Goal: Task Accomplishment & Management: Complete application form

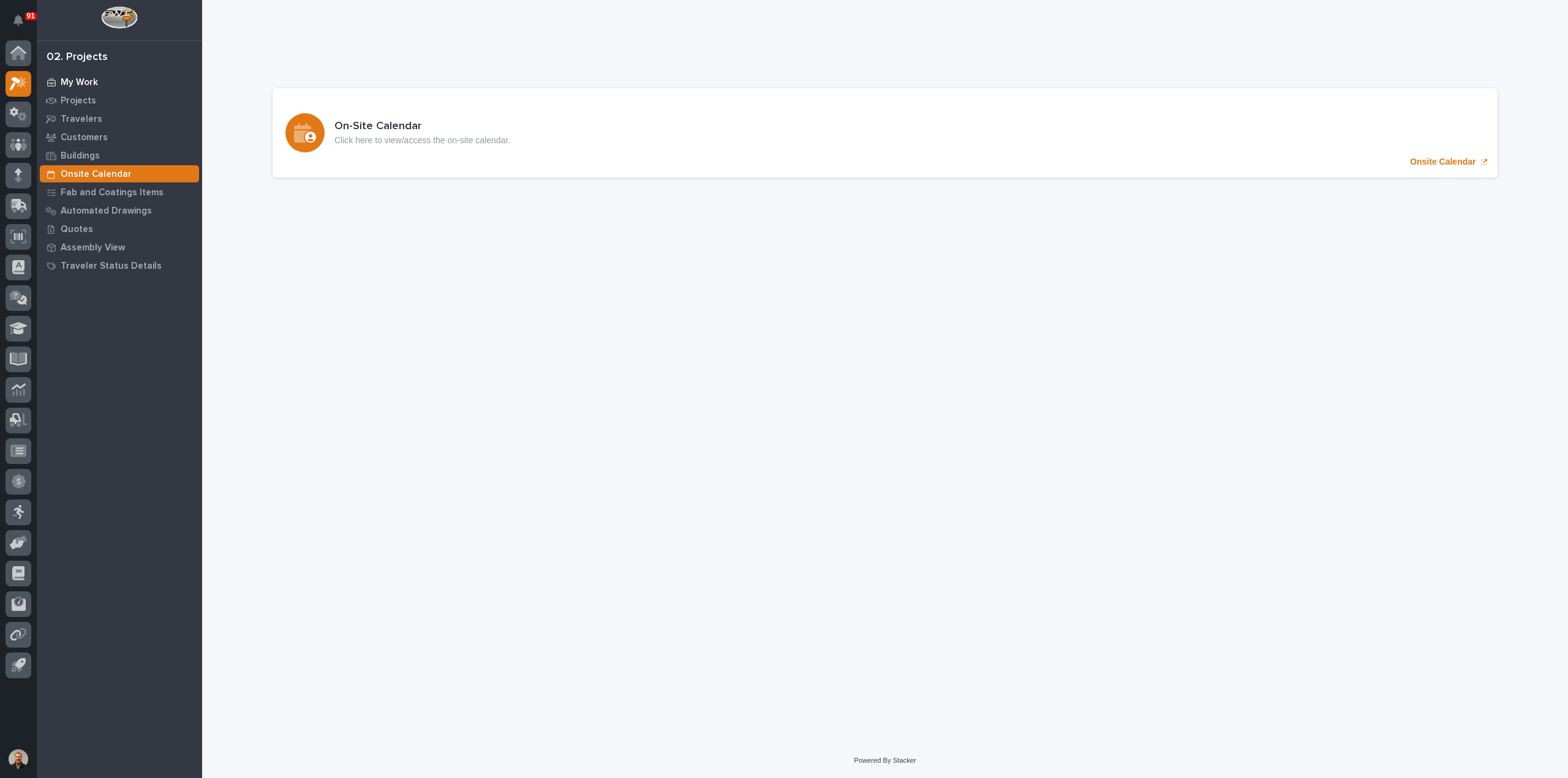
click at [86, 83] on p "My Work" at bounding box center [79, 83] width 37 height 11
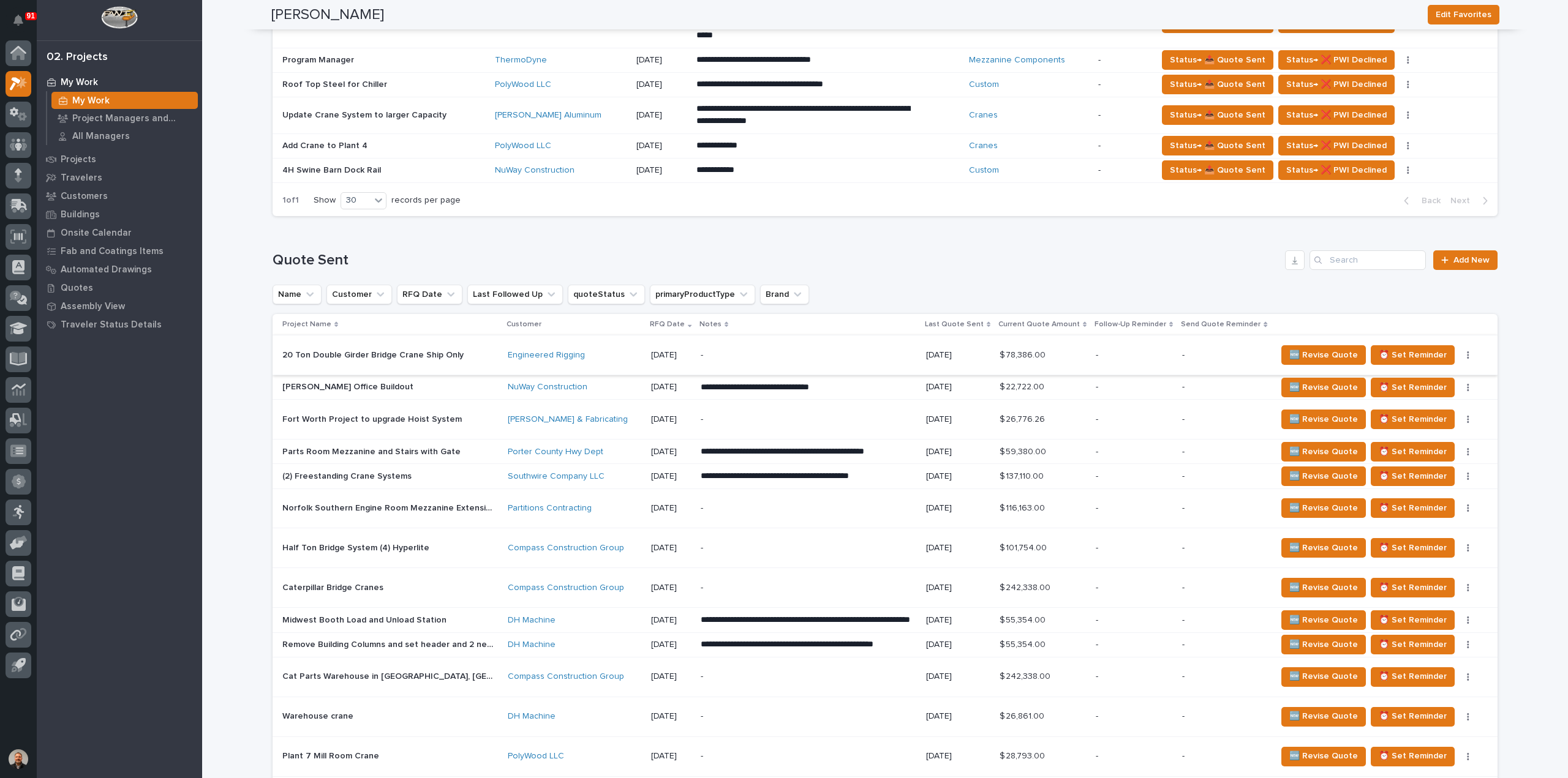
scroll to position [551, 0]
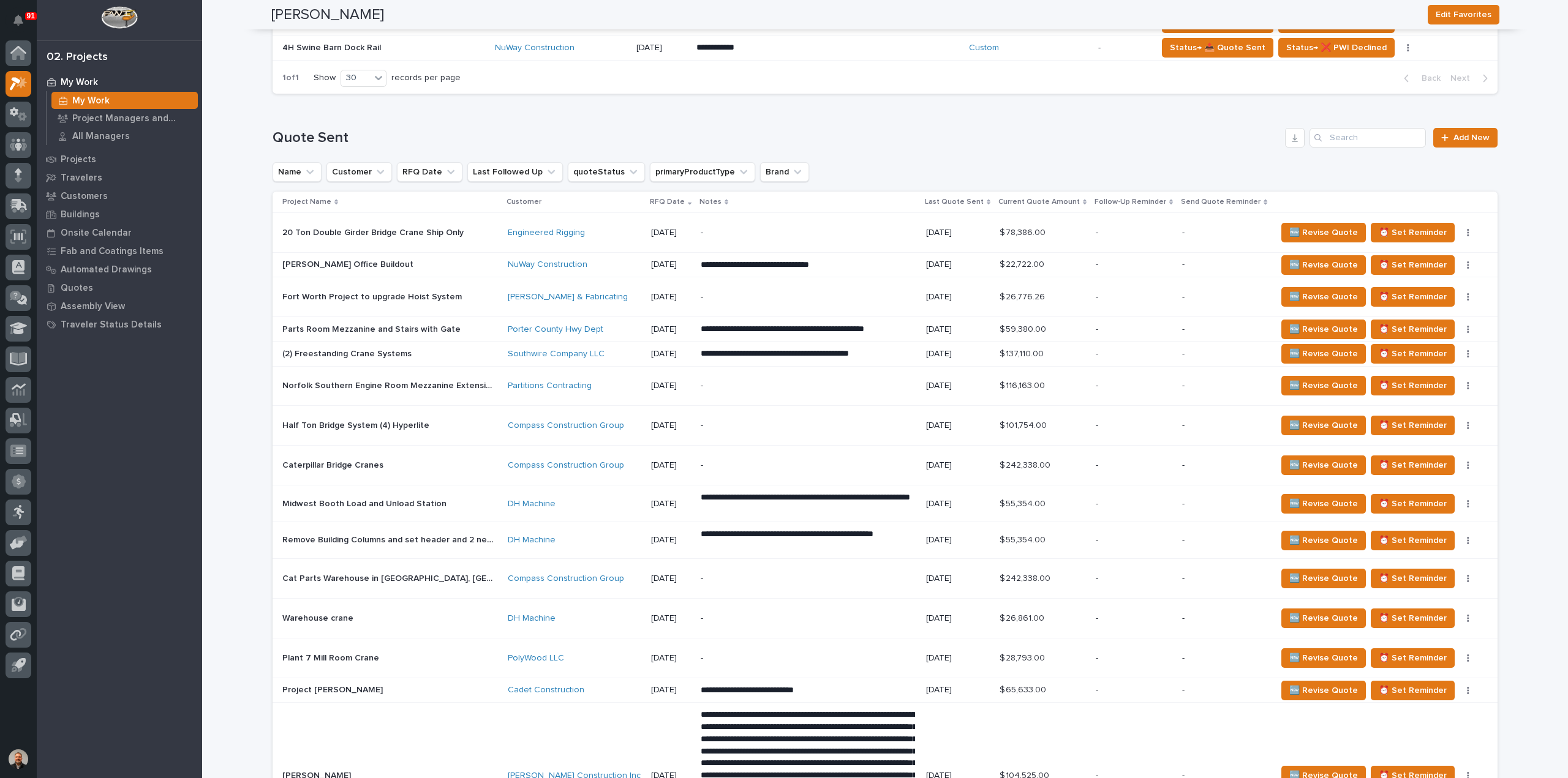
click at [307, 229] on p "20 Ton Double Girder Bridge Crane Ship Only" at bounding box center [374, 232] width 184 height 13
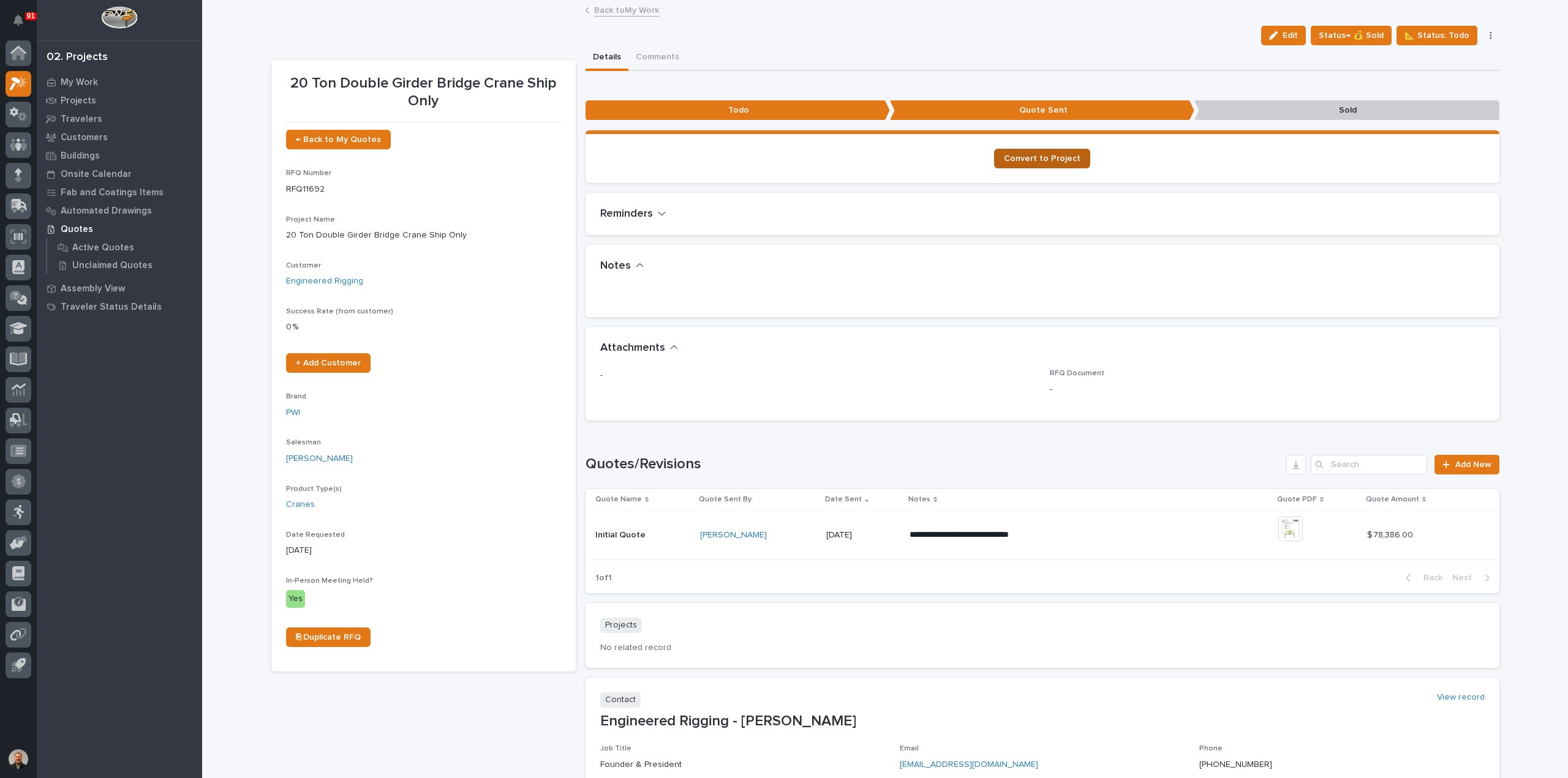
click at [1035, 158] on span "Convert to Project" at bounding box center [1042, 158] width 76 height 8
click at [1034, 156] on span "Convert to Project" at bounding box center [1042, 158] width 76 height 8
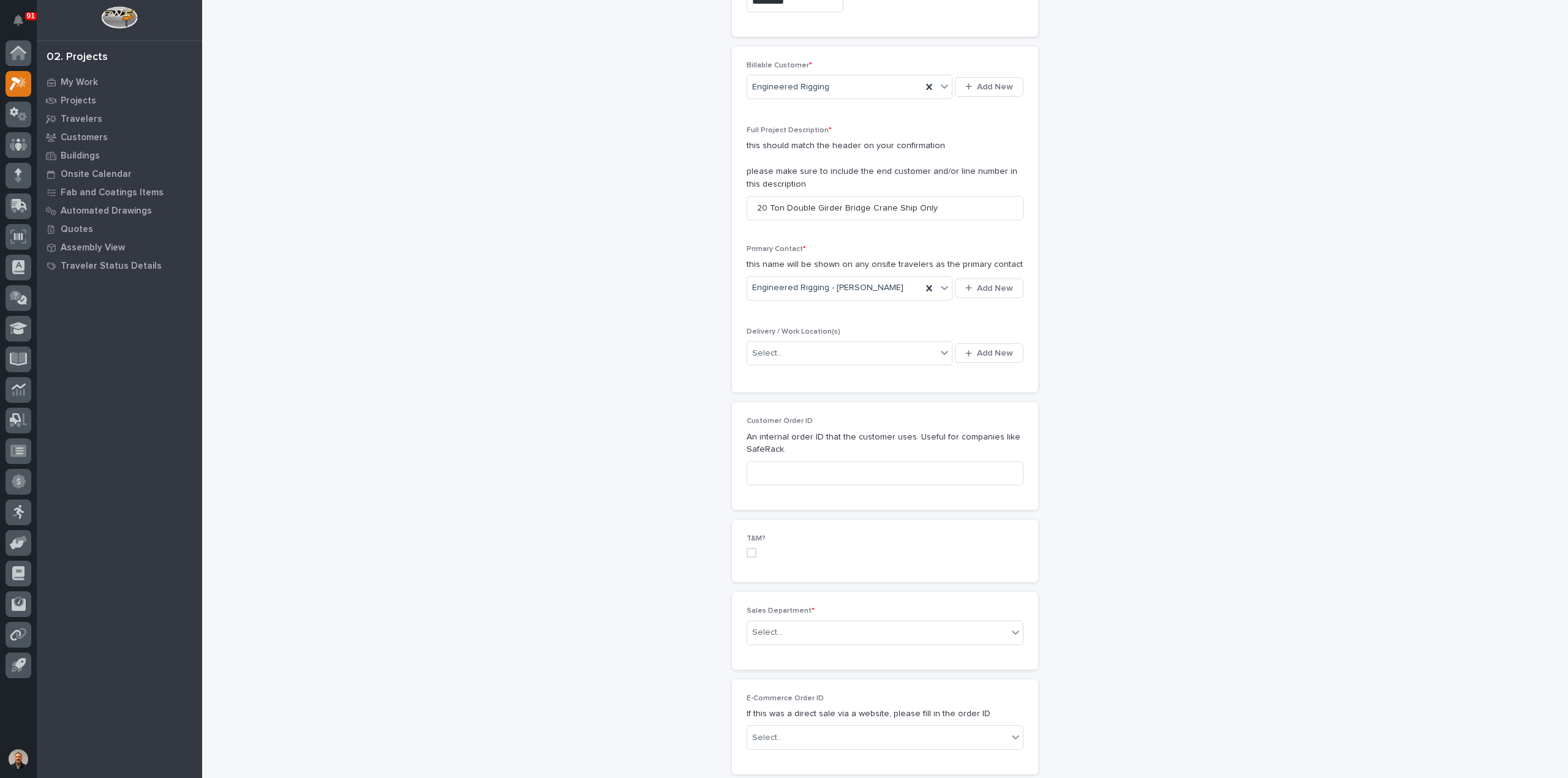
scroll to position [245, 0]
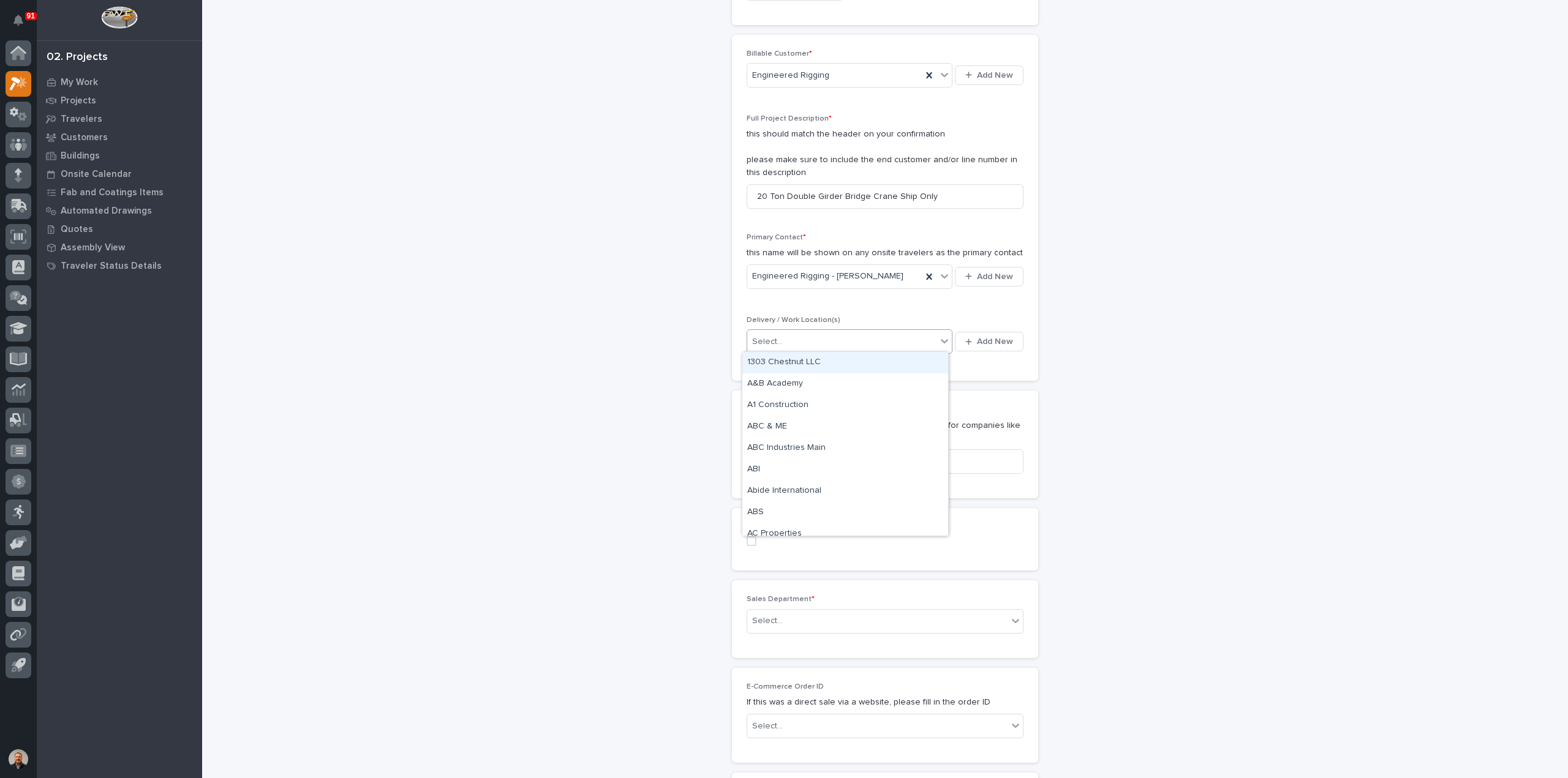
click at [783, 338] on div "Select..." at bounding box center [842, 342] width 190 height 20
click at [1002, 308] on div "Billable Customer * Engineered Rigging Add New Full Project Description * this …" at bounding box center [884, 209] width 277 height 317
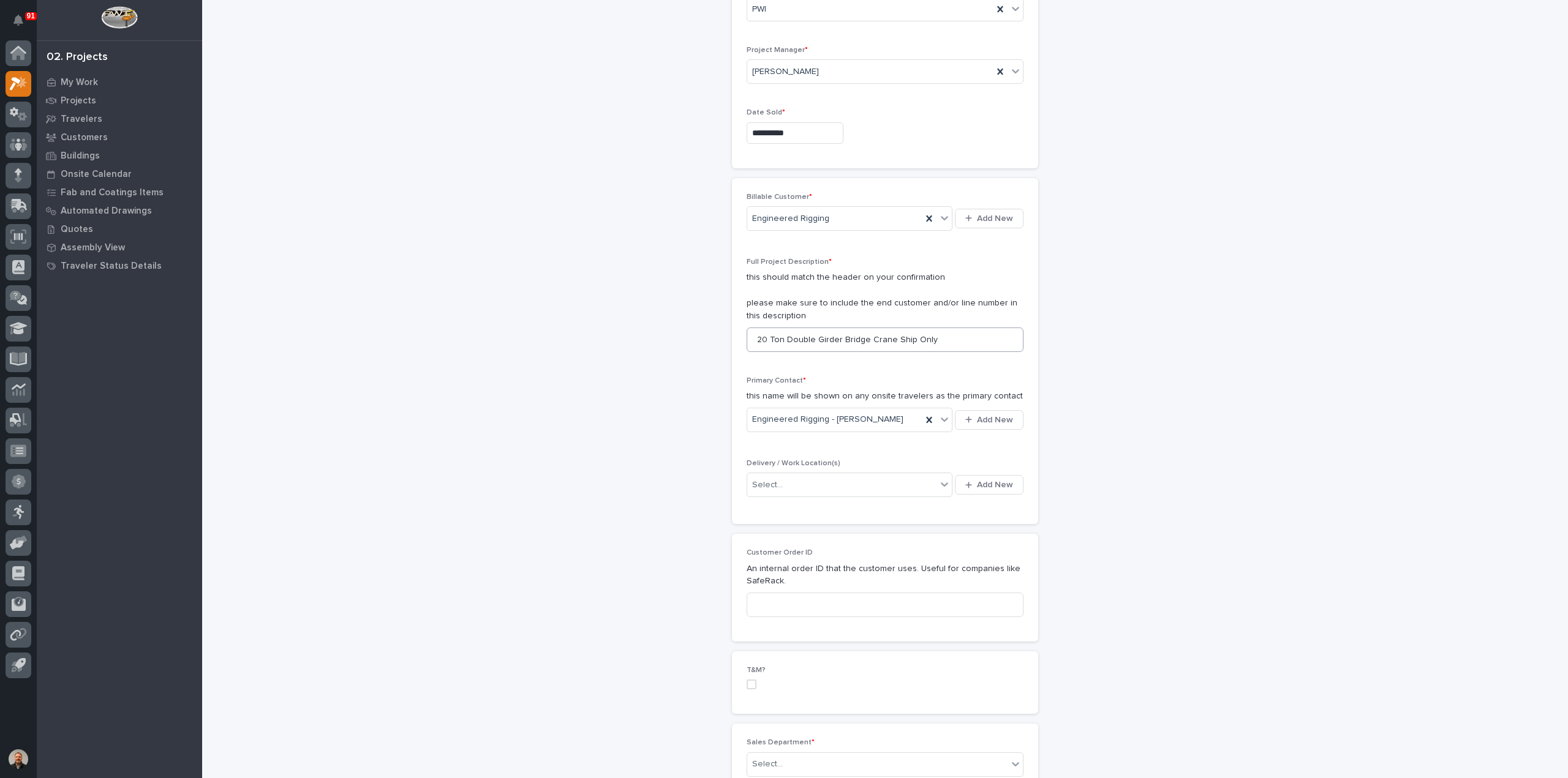
scroll to position [122, 0]
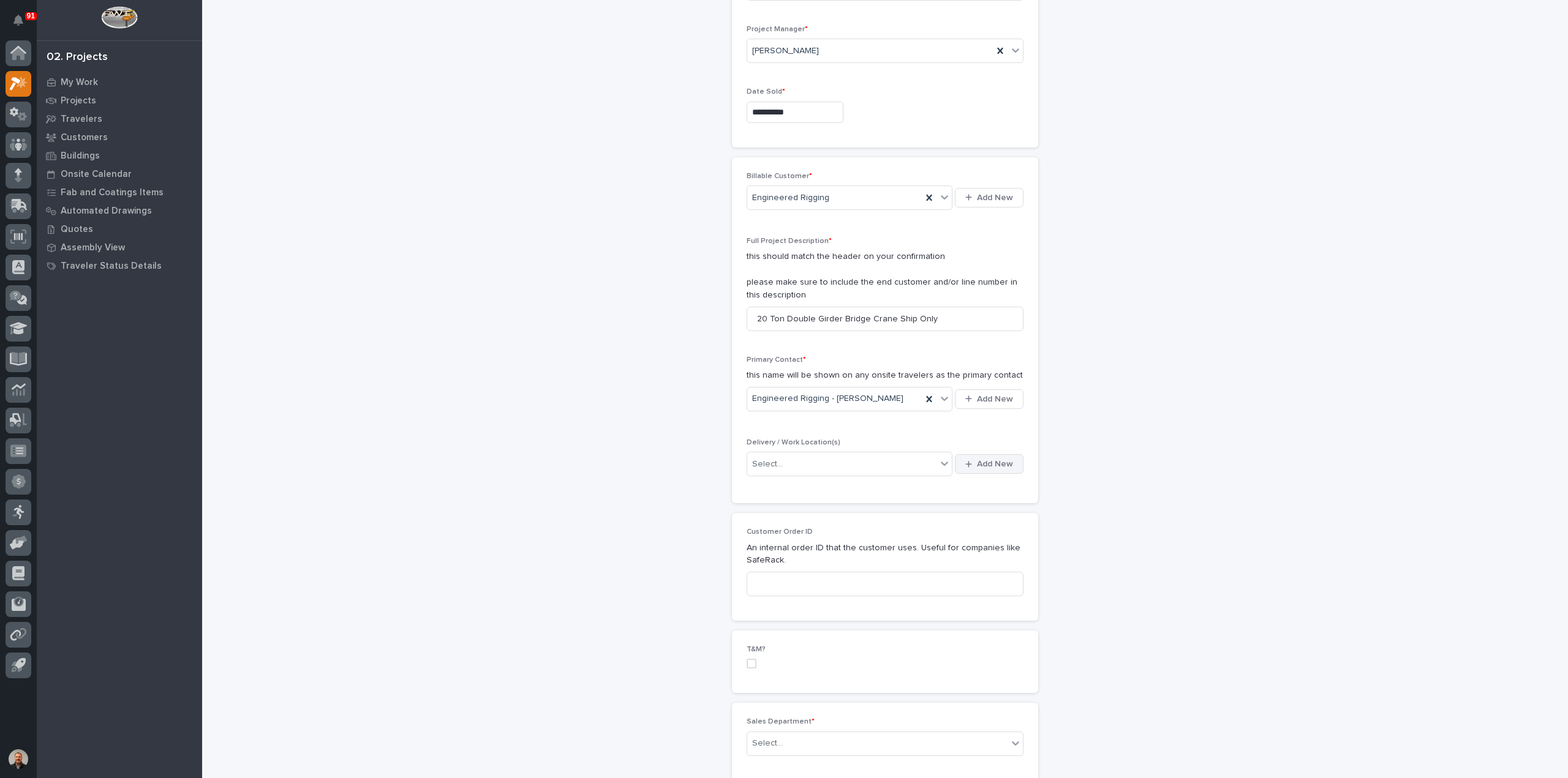
click at [986, 461] on span "Add New" at bounding box center [995, 464] width 36 height 11
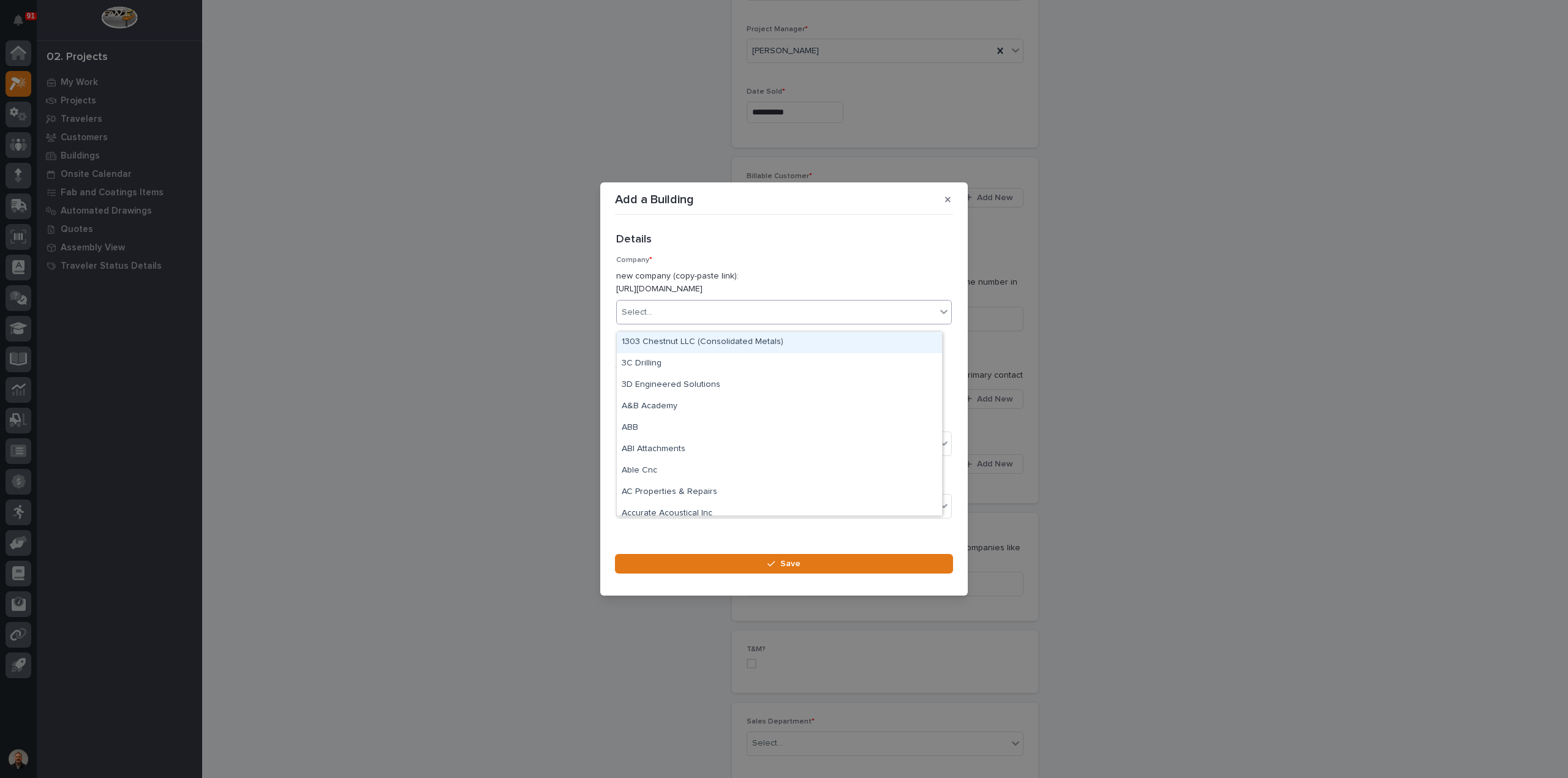
click at [654, 316] on div "Select..." at bounding box center [776, 313] width 319 height 20
type input "**********"
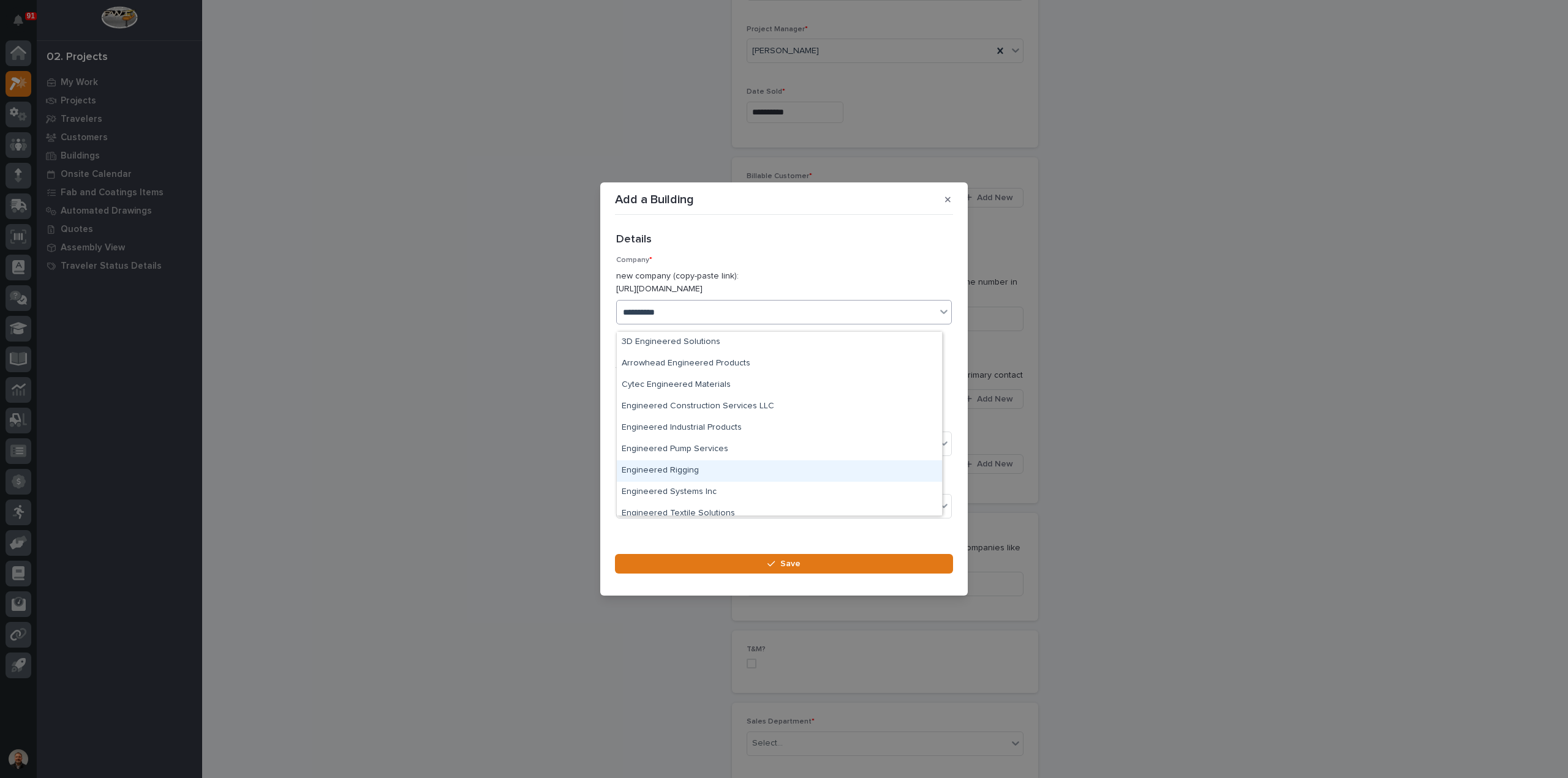
click at [686, 474] on div "Engineered Rigging" at bounding box center [779, 472] width 326 height 22
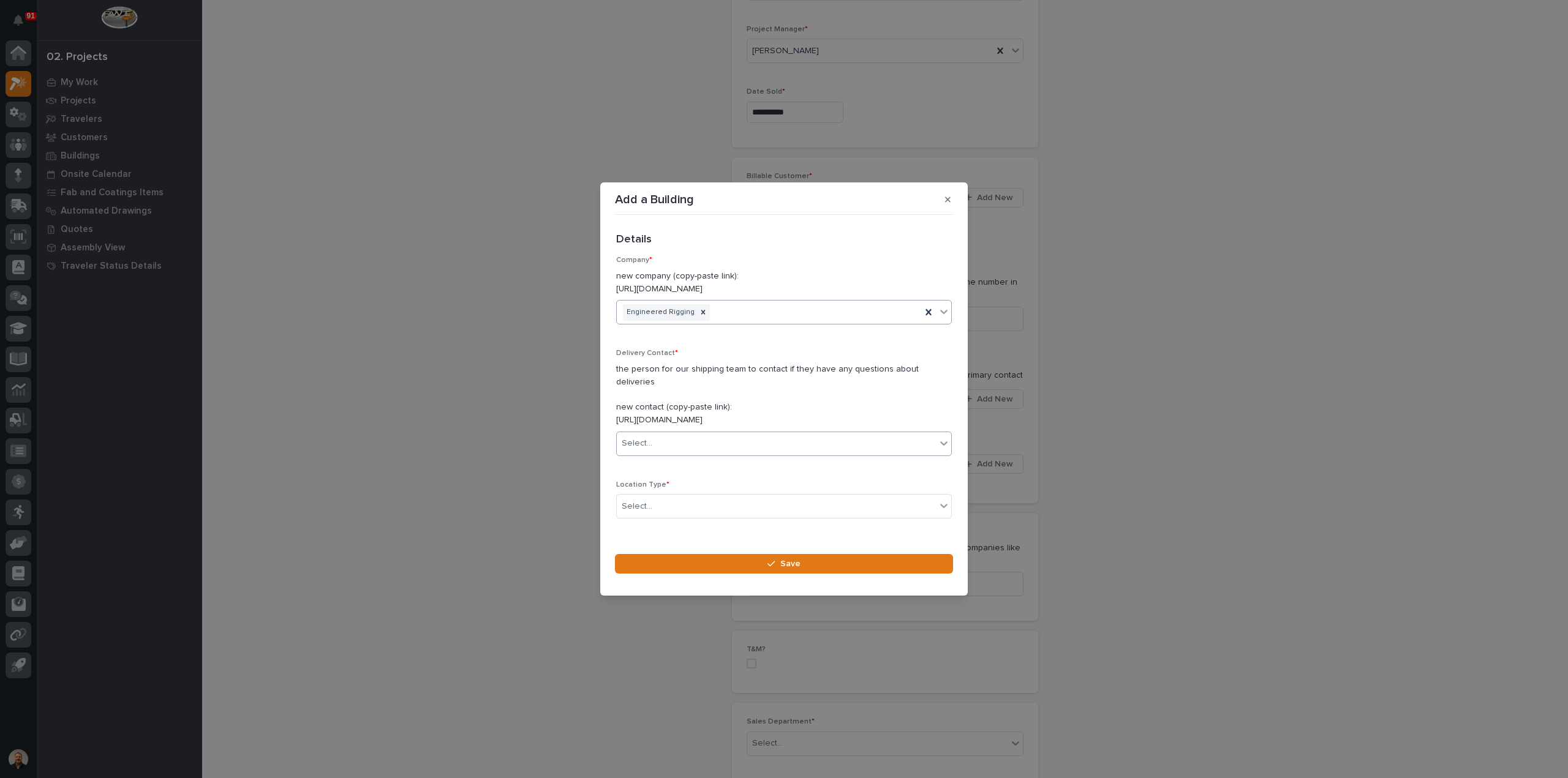
click at [658, 438] on div "Select..." at bounding box center [776, 443] width 319 height 20
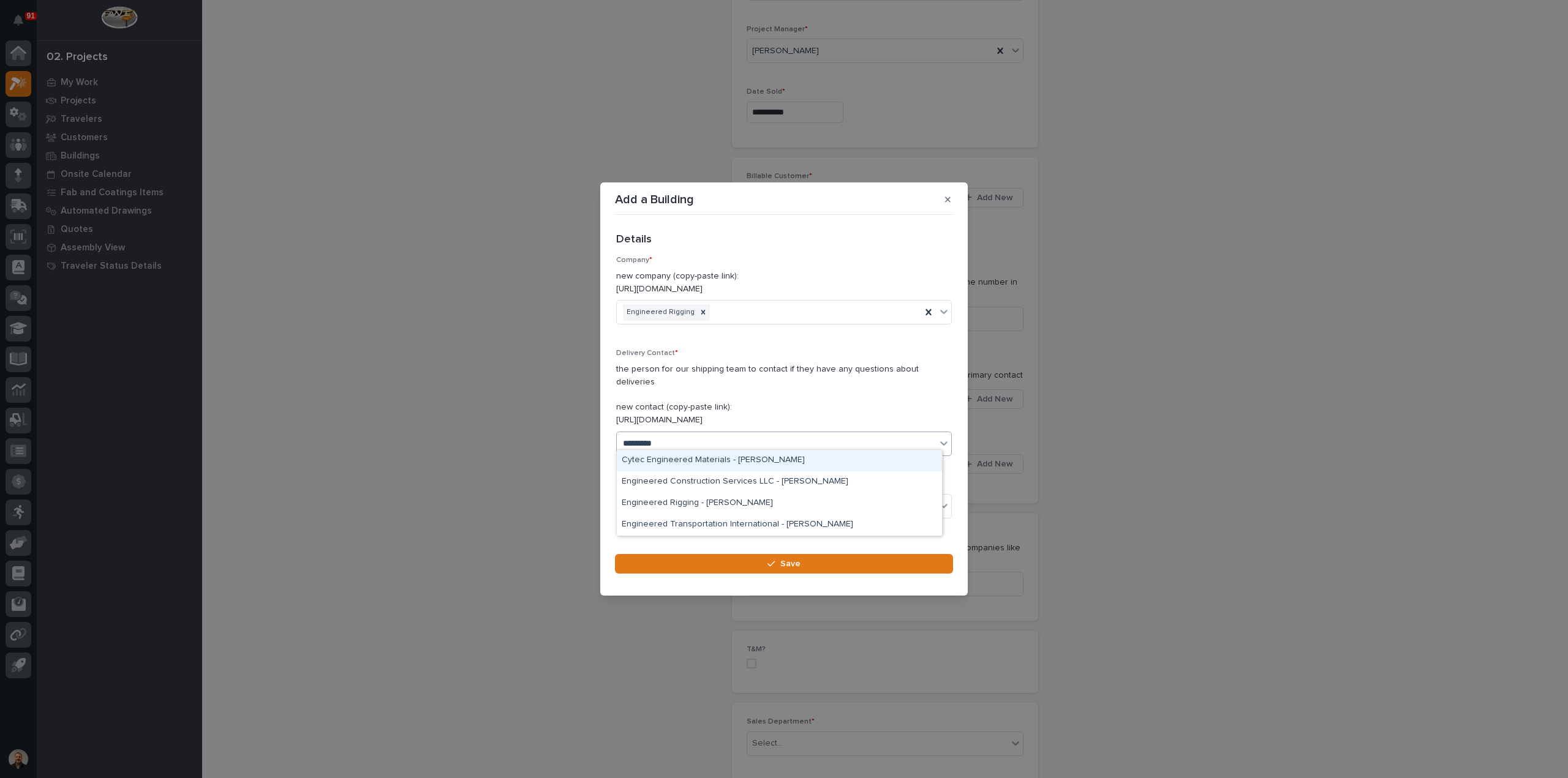
type input "**********"
click at [718, 505] on div "Engineered Rigging - [PERSON_NAME]" at bounding box center [779, 504] width 326 height 22
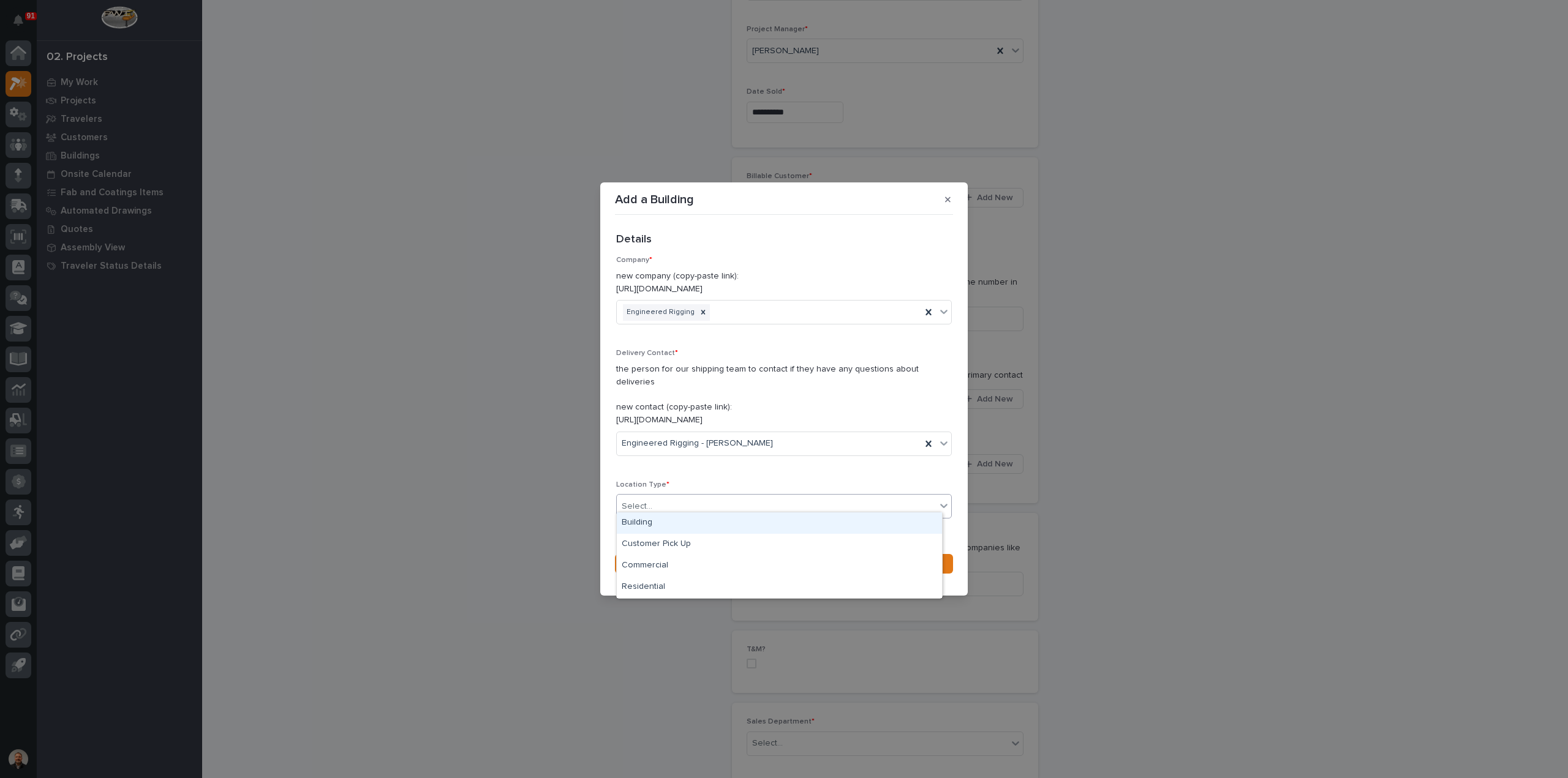
click at [667, 497] on div "Select..." at bounding box center [776, 507] width 319 height 20
click at [649, 521] on div "Building" at bounding box center [779, 523] width 326 height 22
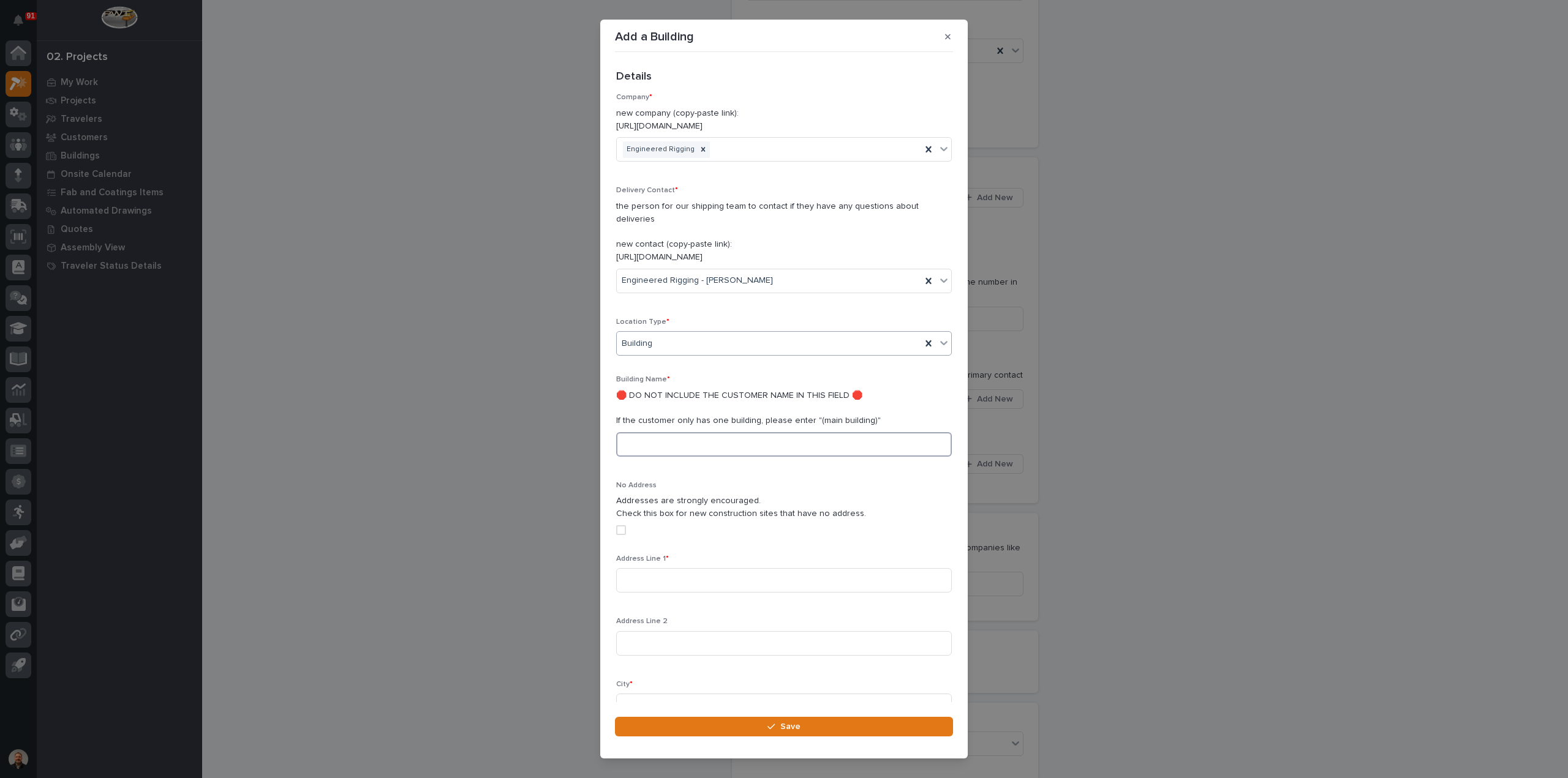
click at [637, 433] on input at bounding box center [784, 444] width 336 height 24
type input "Main"
click at [625, 459] on div "Building Name * 🛑 DO NOT INCLUDE THE CUSTOMER NAME IN THIS FIELD 🛑 If the custo…" at bounding box center [784, 460] width 336 height 170
click at [645, 569] on input at bounding box center [784, 580] width 336 height 24
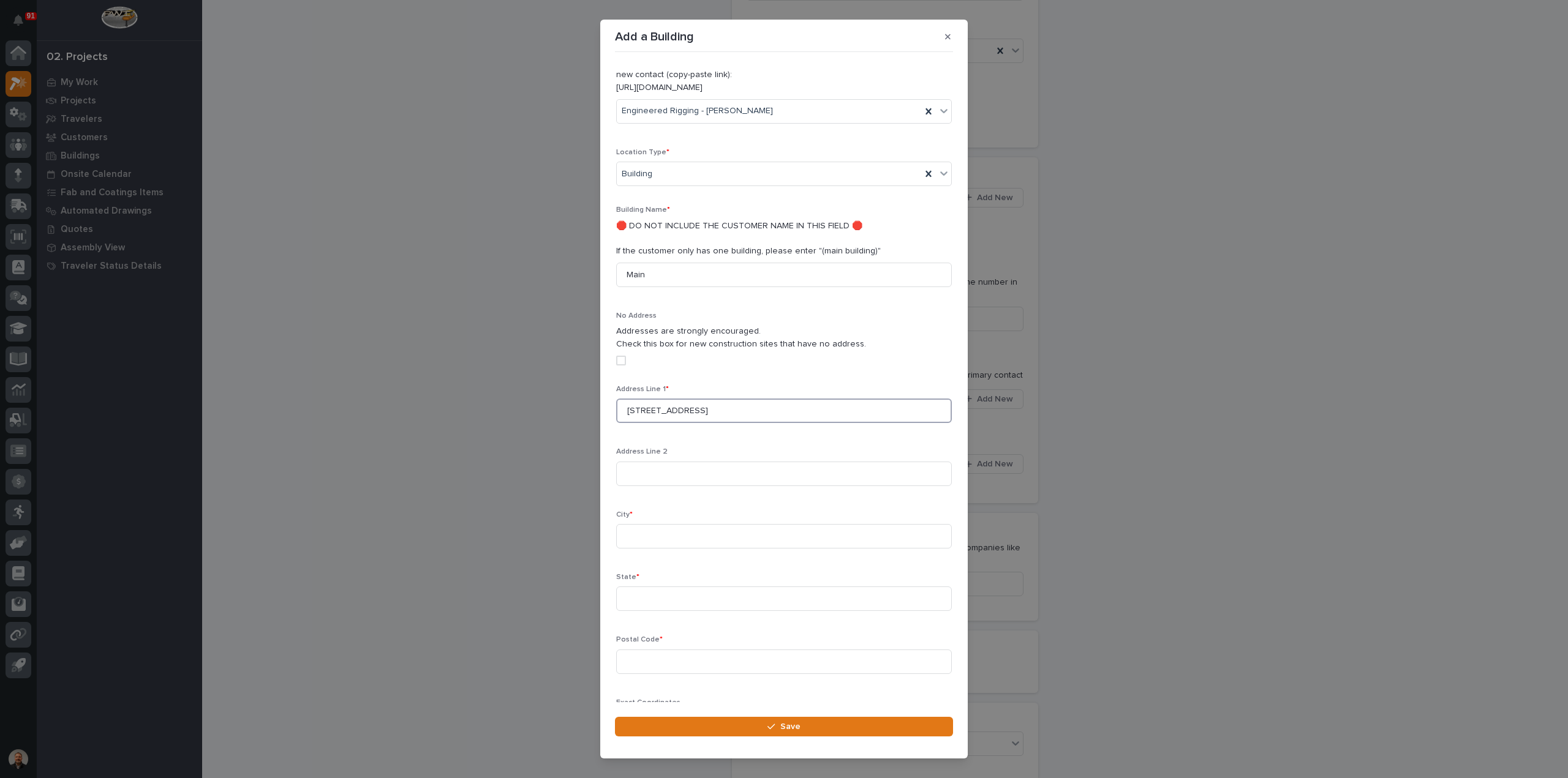
scroll to position [184, 0]
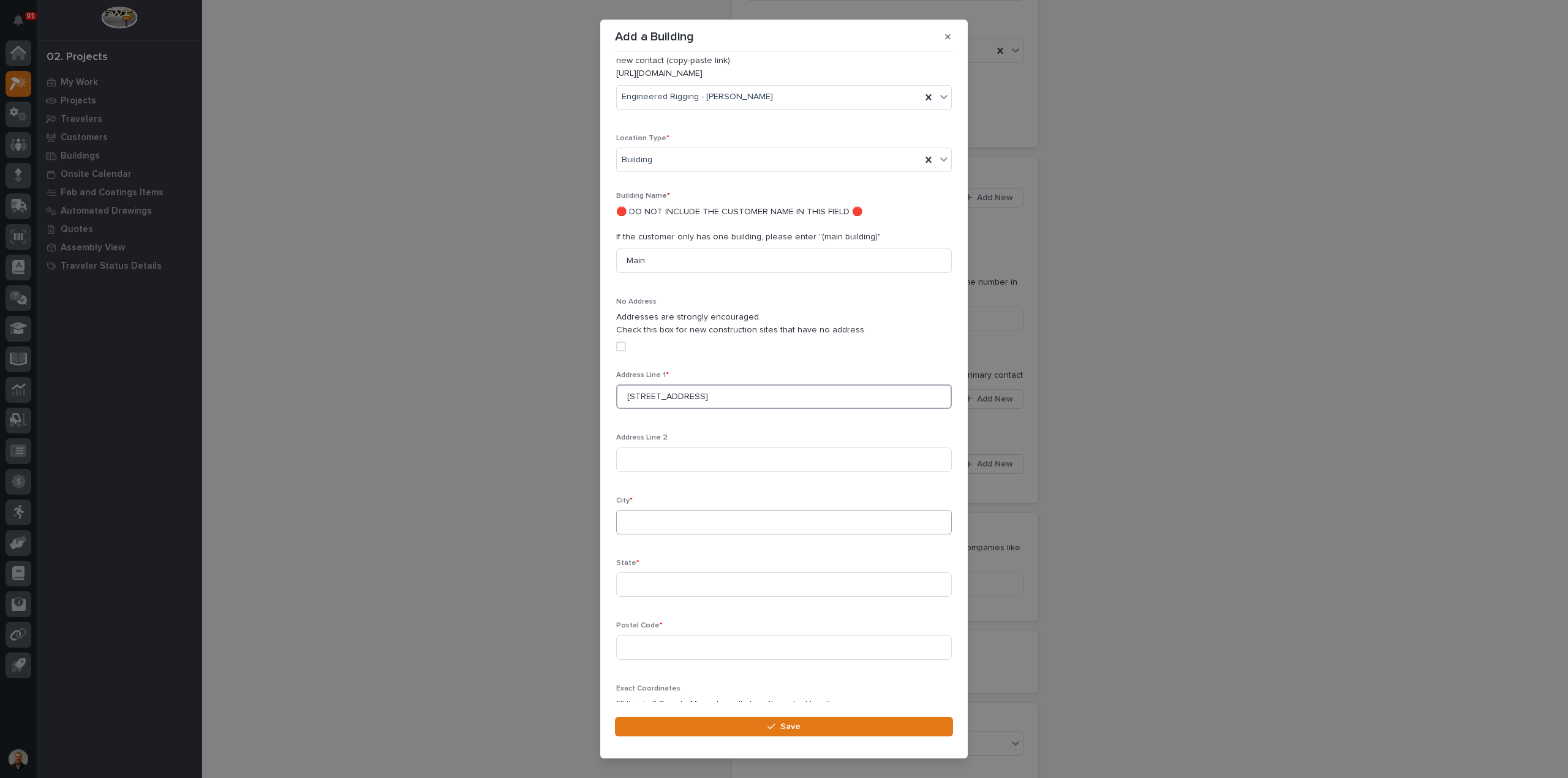
type input "[STREET_ADDRESS]"
click at [645, 511] on input at bounding box center [784, 522] width 336 height 24
type input "r"
type input "Russellville"
click at [656, 573] on input at bounding box center [784, 585] width 336 height 24
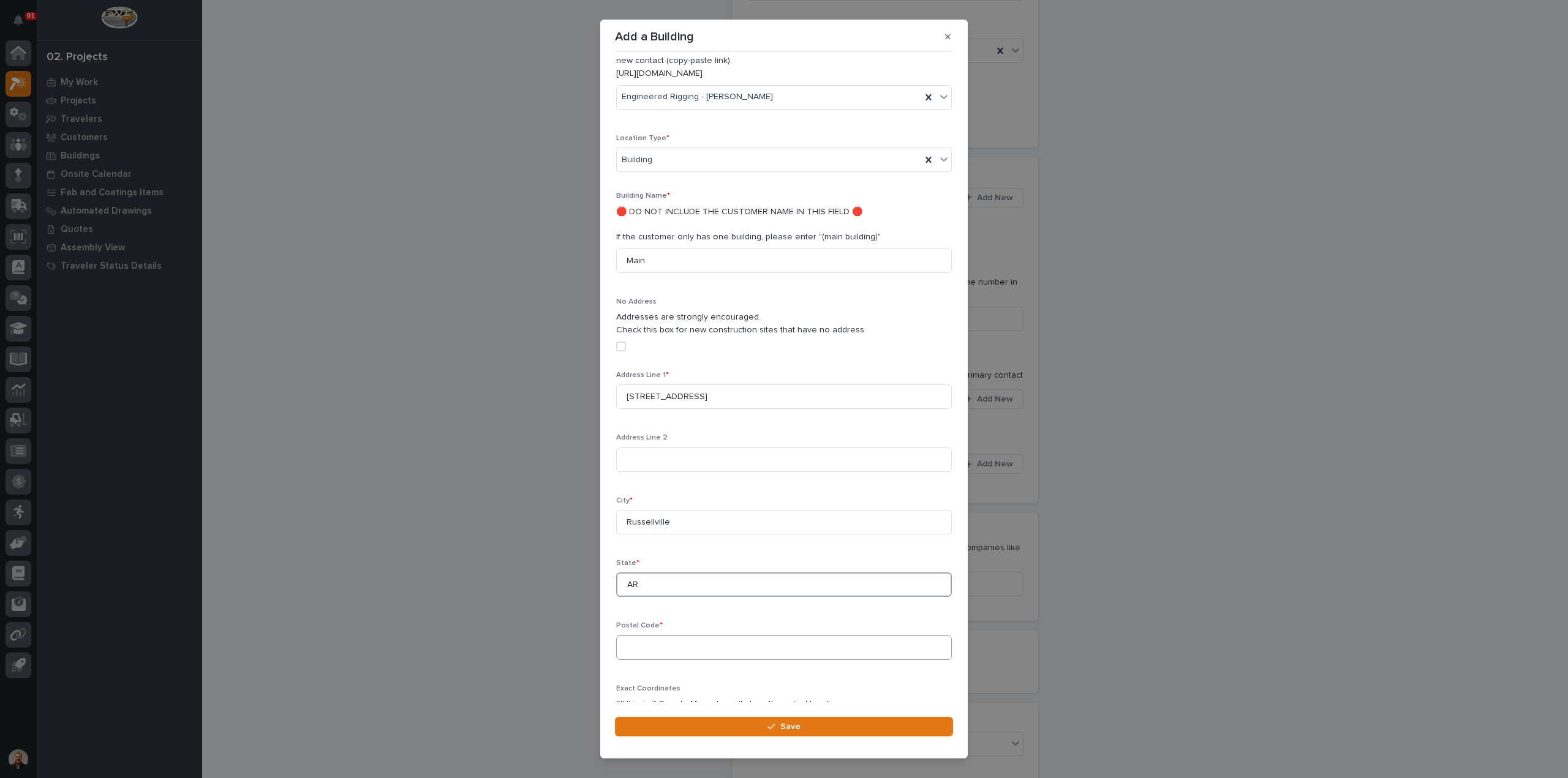
type input "AR"
click at [638, 636] on input at bounding box center [784, 647] width 336 height 24
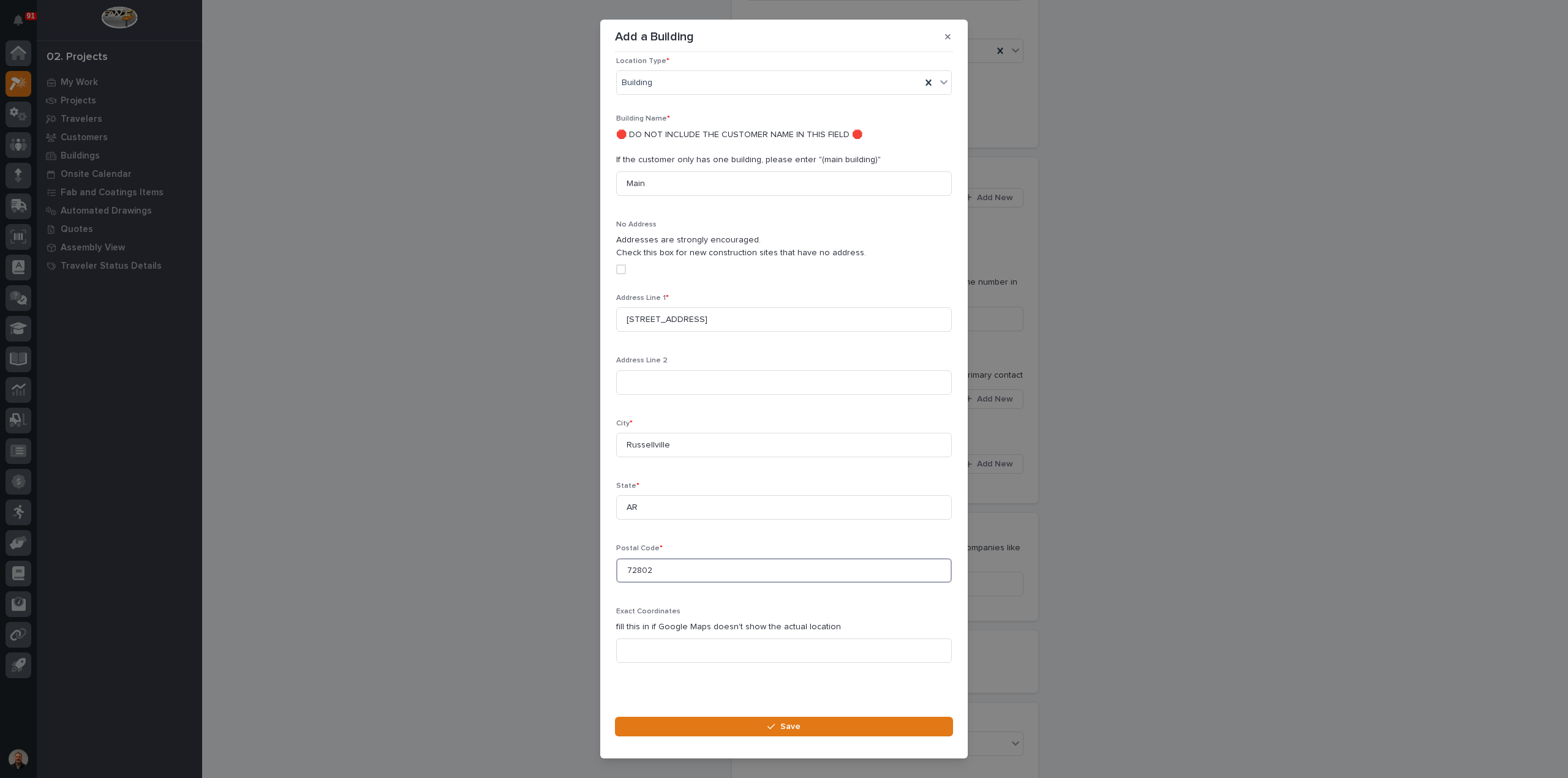
scroll to position [261, 0]
type input "72802"
click at [660, 638] on input at bounding box center [784, 650] width 336 height 24
click at [784, 725] on span "Save" at bounding box center [790, 727] width 20 height 11
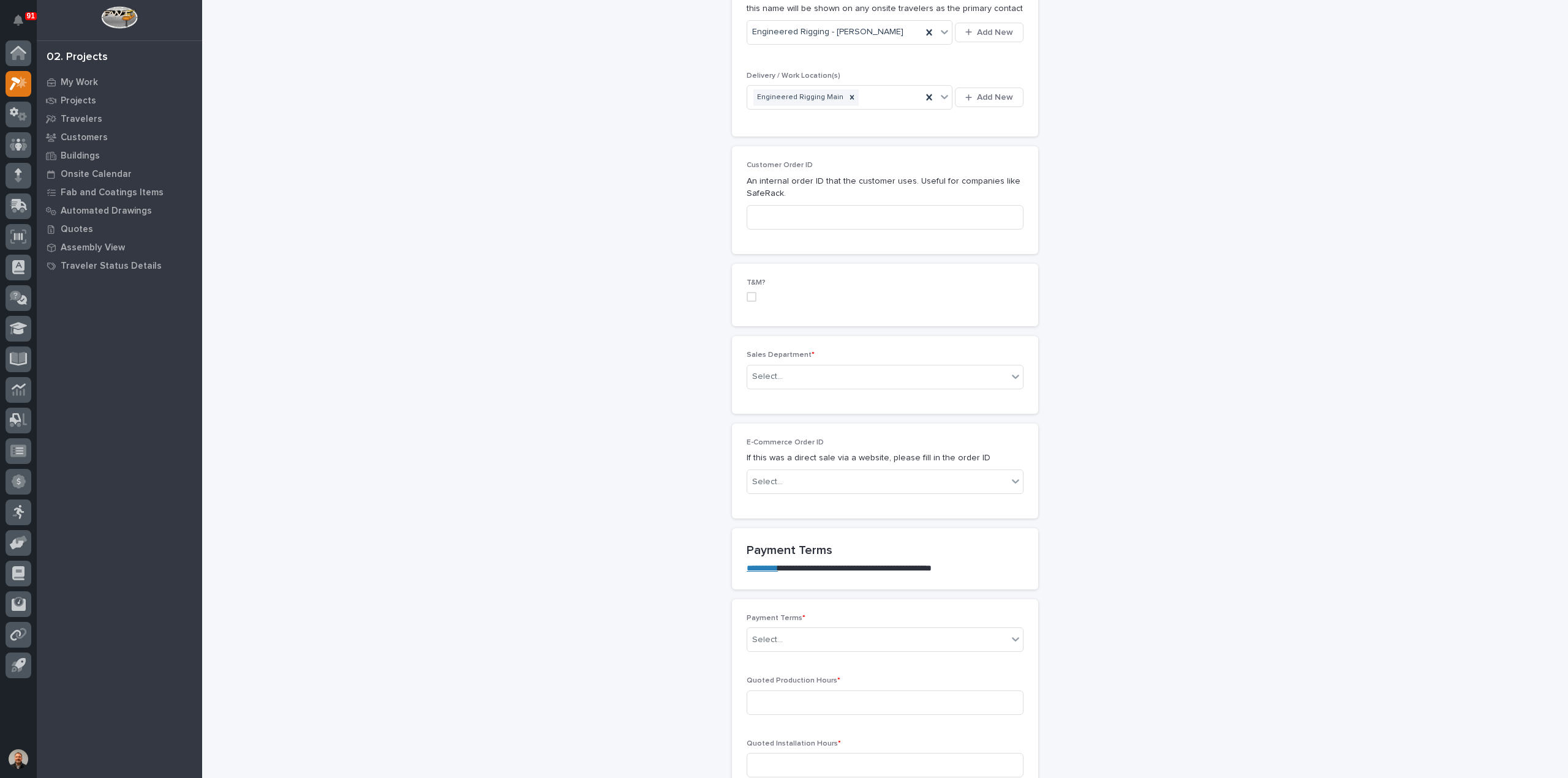
scroll to position [490, 0]
click at [782, 374] on div "Select..." at bounding box center [877, 376] width 260 height 20
click at [786, 417] on span "Regional Sales" at bounding box center [779, 417] width 64 height 14
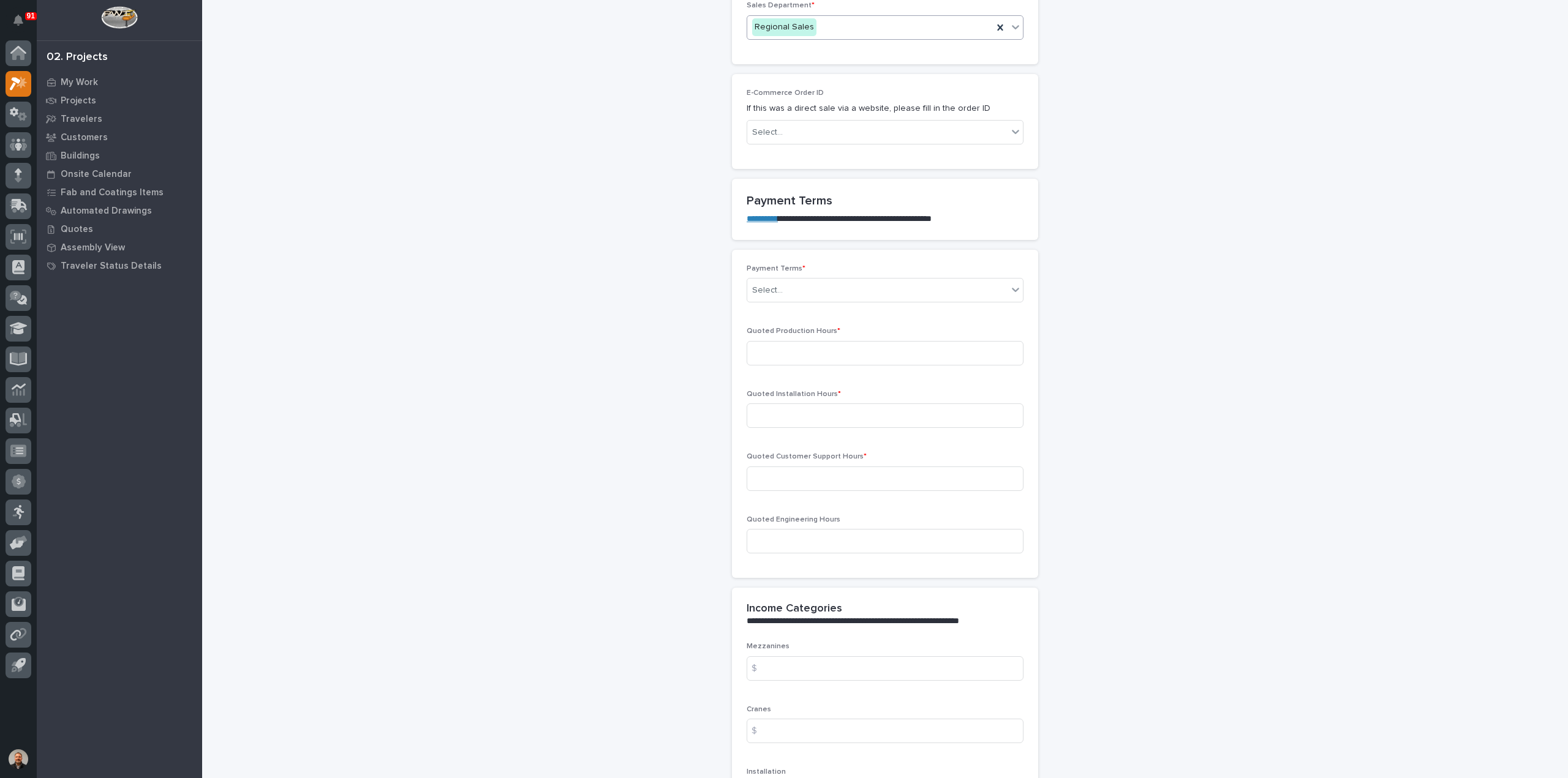
scroll to position [858, 0]
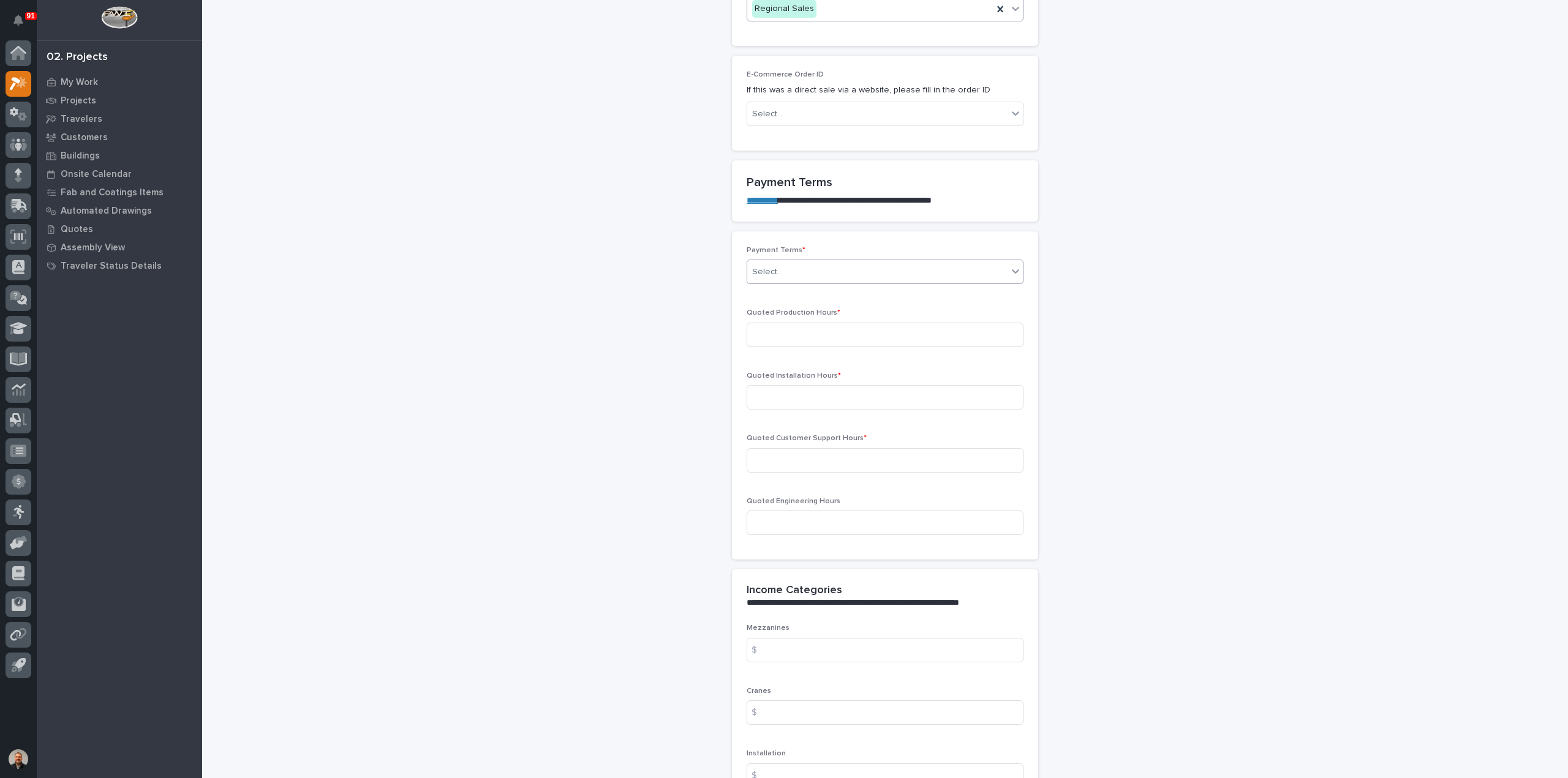
click at [1016, 269] on icon at bounding box center [1016, 271] width 13 height 13
click at [770, 336] on div "35/65" at bounding box center [881, 335] width 276 height 22
click at [777, 330] on input at bounding box center [884, 335] width 277 height 24
drag, startPoint x: 772, startPoint y: 326, endPoint x: 778, endPoint y: 330, distance: 7.2
click at [772, 326] on input at bounding box center [884, 335] width 277 height 24
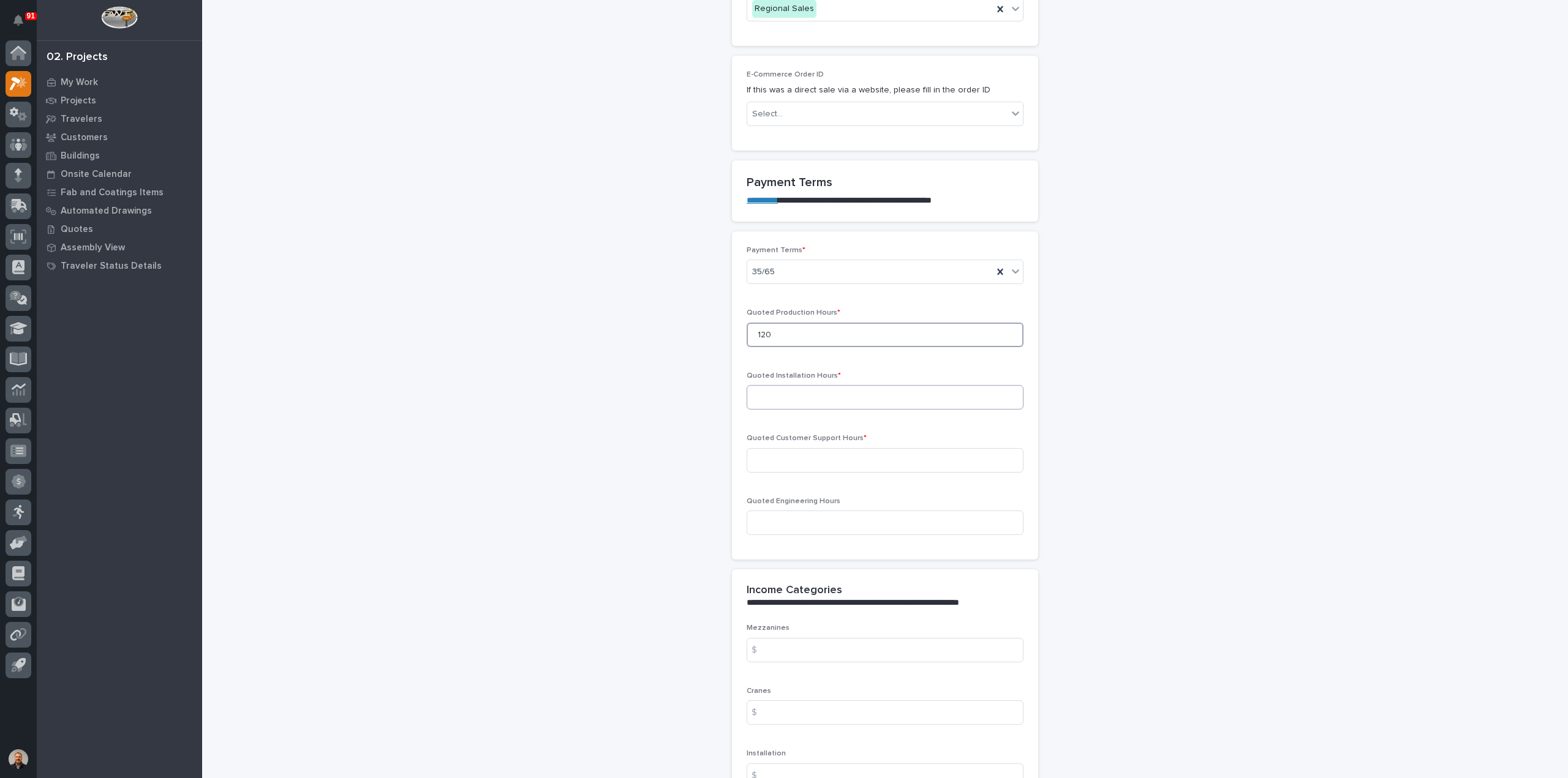
type input "120"
click at [774, 390] on input at bounding box center [884, 397] width 277 height 24
type input "0"
click at [779, 452] on input at bounding box center [884, 460] width 277 height 24
click at [769, 456] on input at bounding box center [884, 460] width 277 height 24
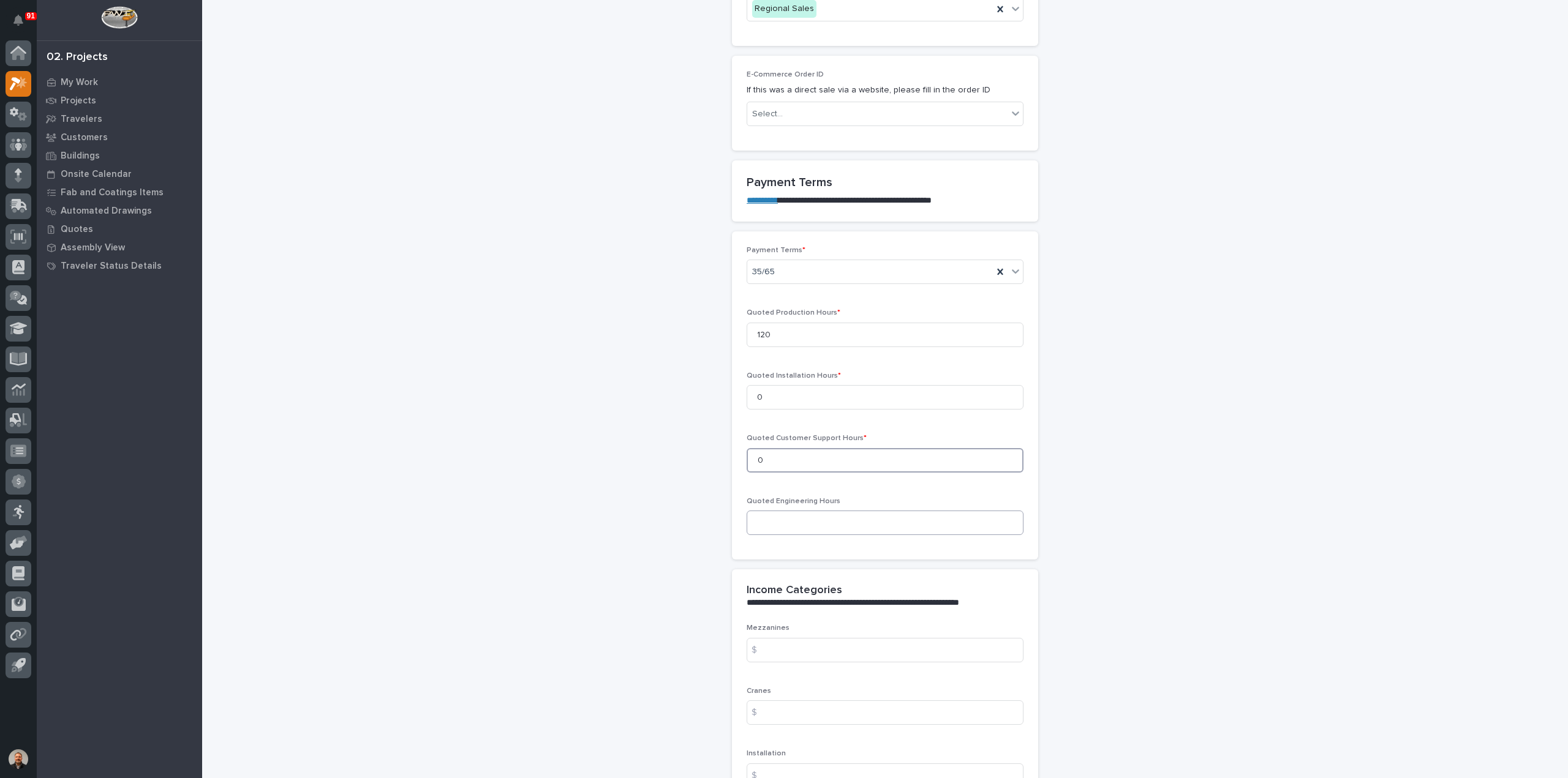
type input "0"
click at [764, 516] on input at bounding box center [884, 522] width 277 height 24
click at [772, 515] on input at bounding box center [884, 522] width 277 height 24
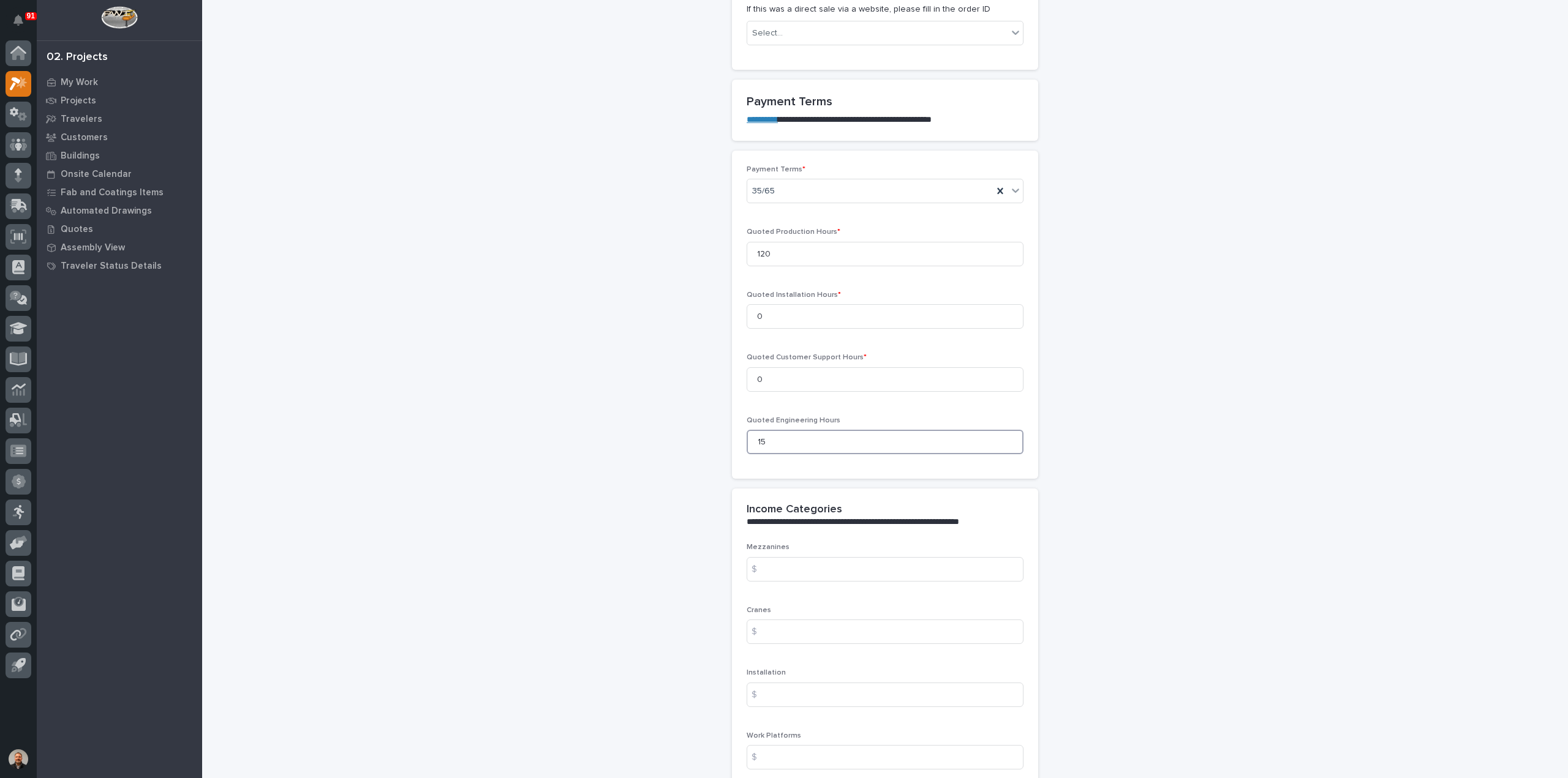
scroll to position [1225, 0]
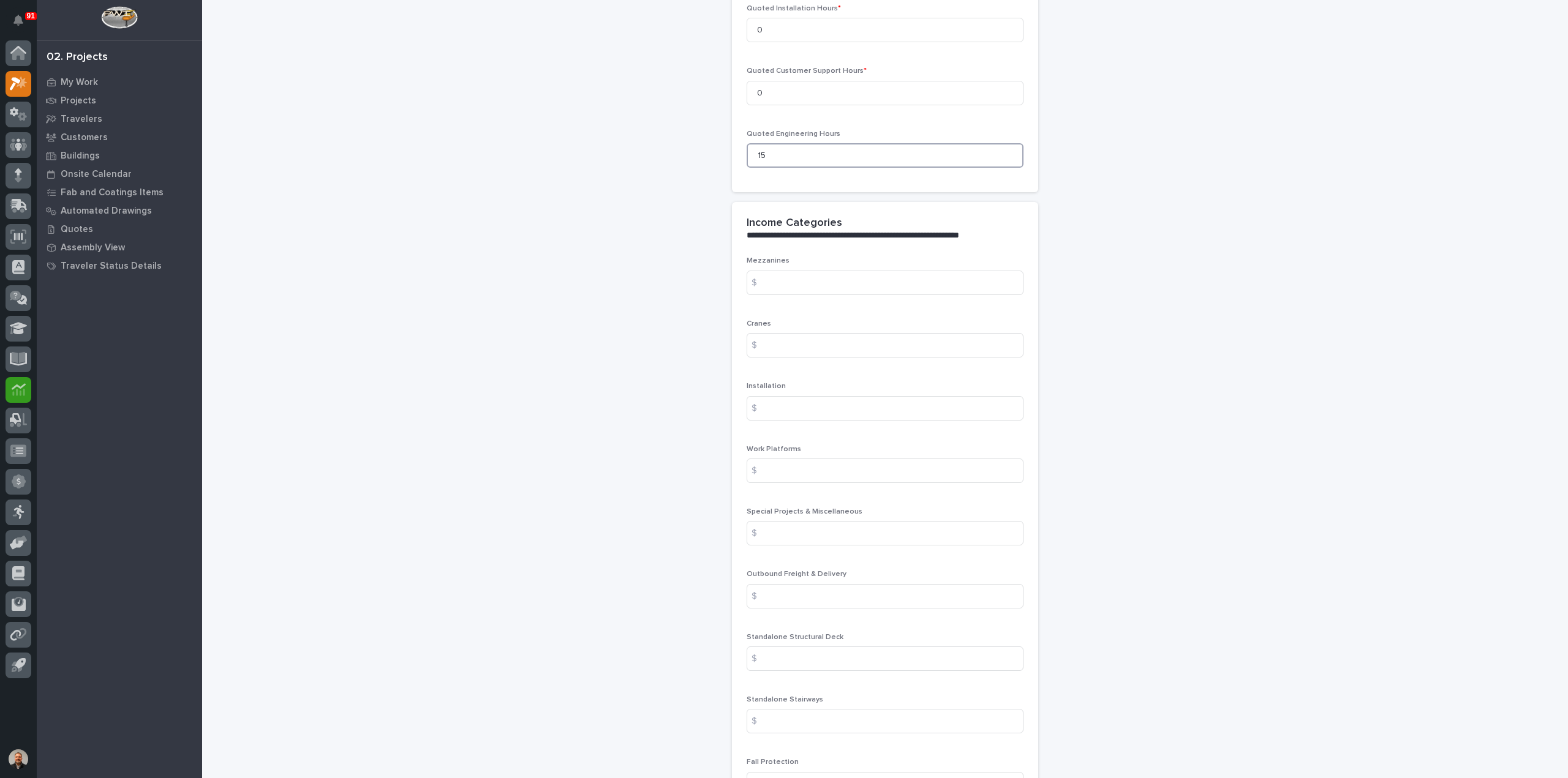
type input "15"
click at [778, 346] on input at bounding box center [884, 345] width 277 height 24
type input "75413.48"
click at [780, 591] on input at bounding box center [884, 596] width 277 height 24
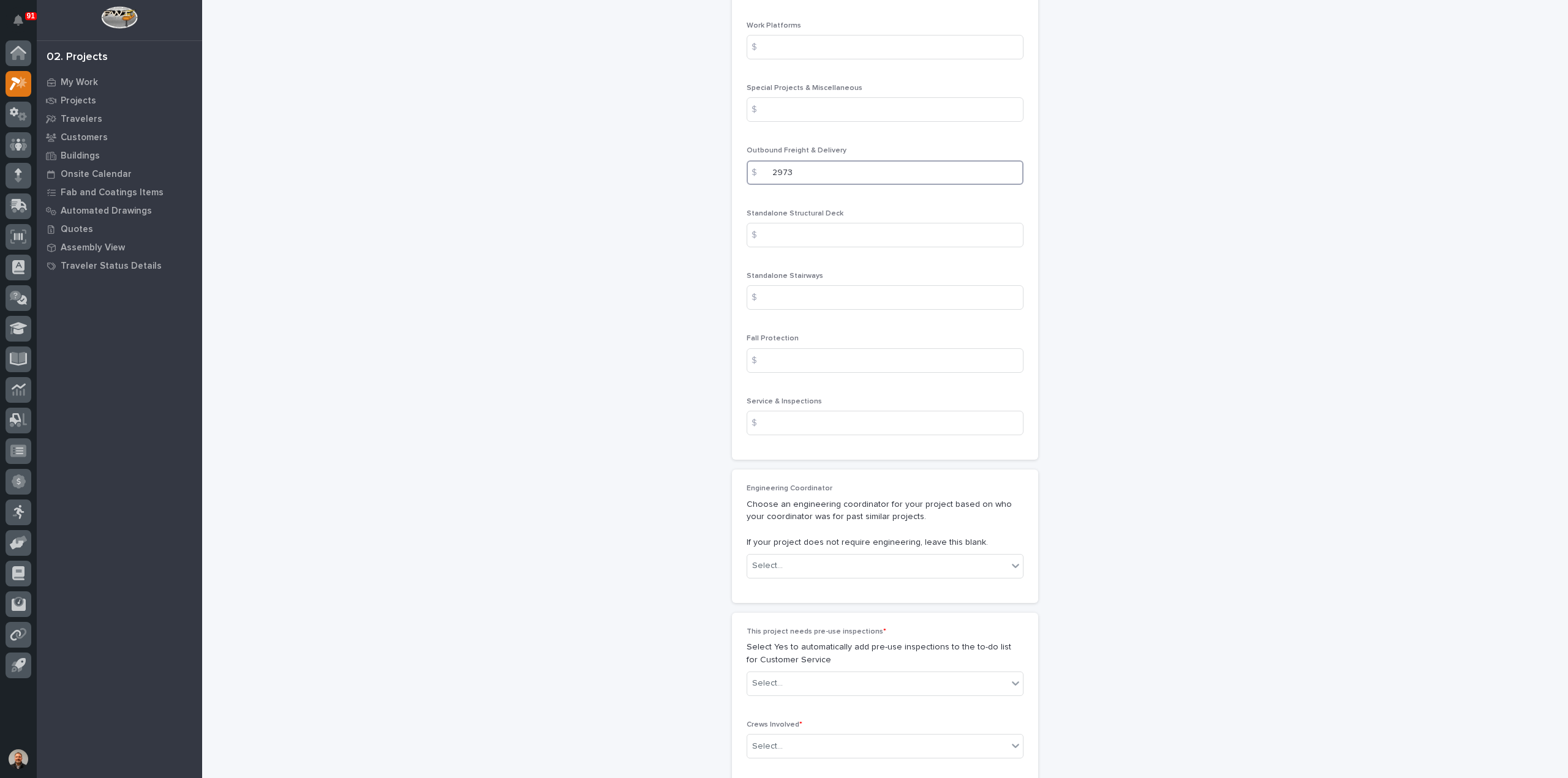
scroll to position [1654, 0]
type input "2973"
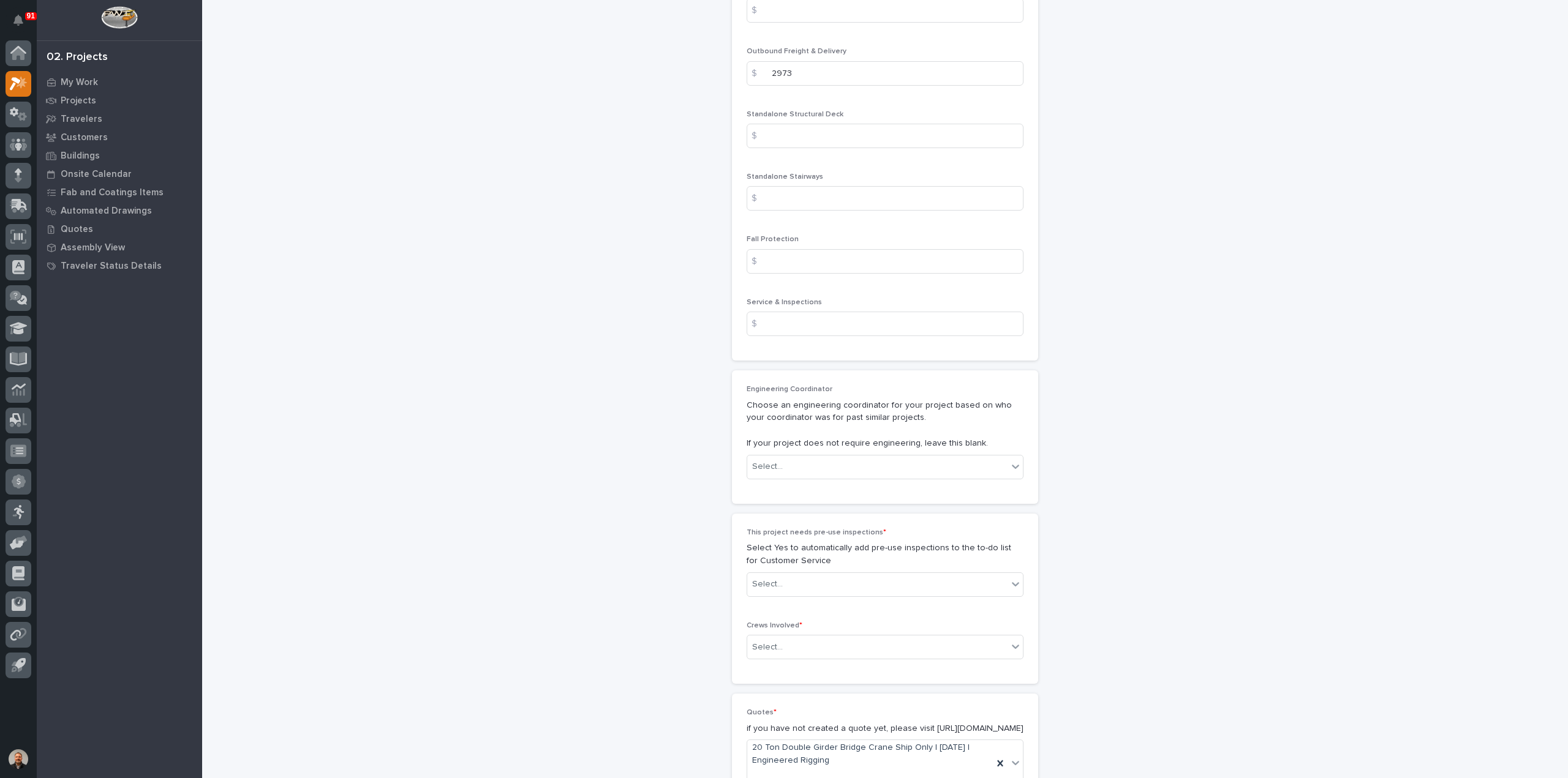
scroll to position [1776, 0]
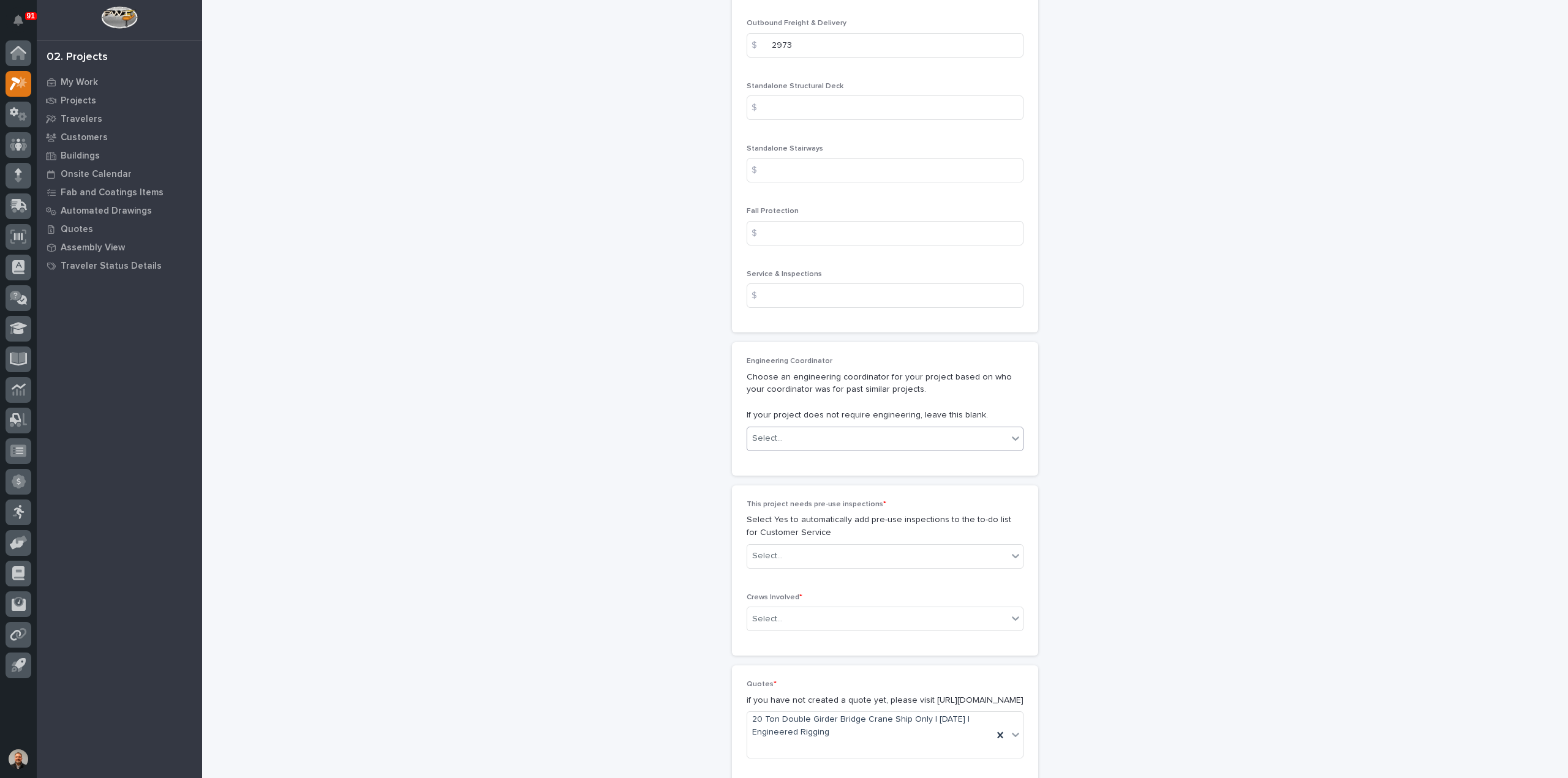
click at [789, 435] on div "Select..." at bounding box center [877, 439] width 260 height 20
click at [1014, 434] on icon at bounding box center [1016, 439] width 13 height 13
click at [782, 541] on div "[PERSON_NAME]" at bounding box center [881, 544] width 276 height 22
click at [784, 551] on input "text" at bounding box center [784, 556] width 1 height 10
click at [769, 598] on div "No" at bounding box center [881, 597] width 276 height 22
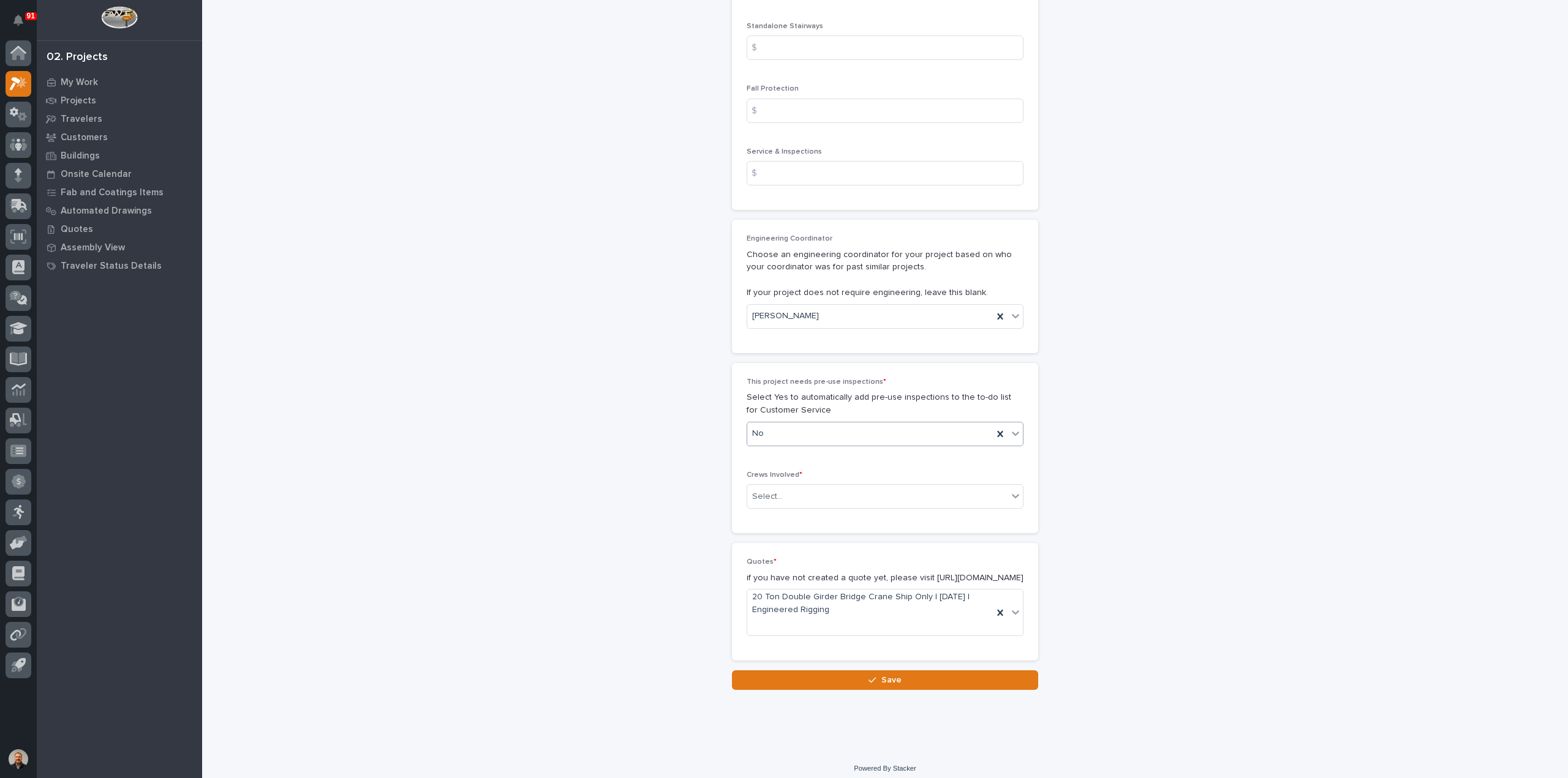
scroll to position [1913, 0]
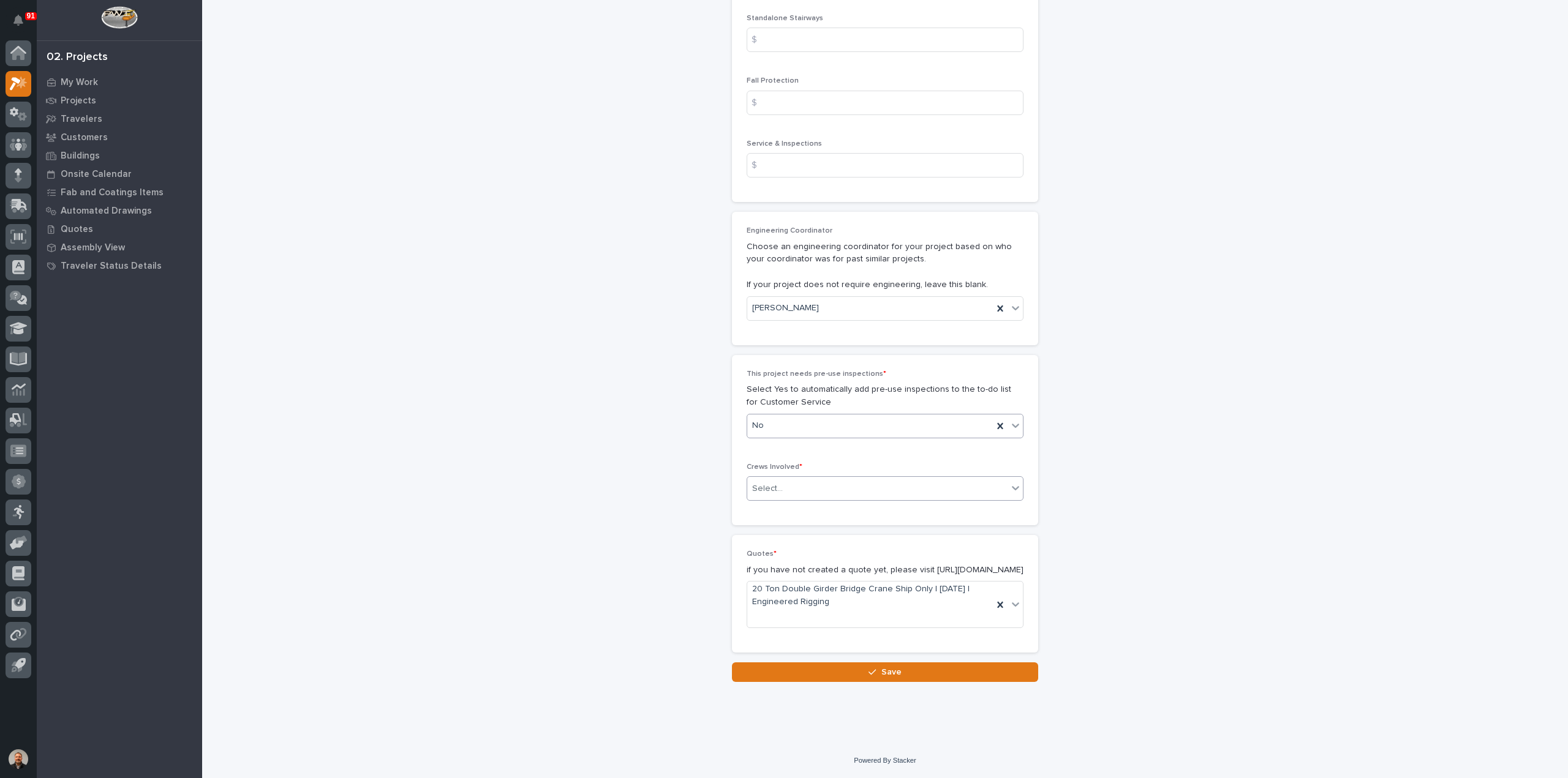
click at [783, 479] on div "Select..." at bounding box center [877, 489] width 260 height 20
click at [785, 499] on div "Production" at bounding box center [881, 501] width 276 height 22
click at [862, 670] on button "Save" at bounding box center [885, 673] width 307 height 20
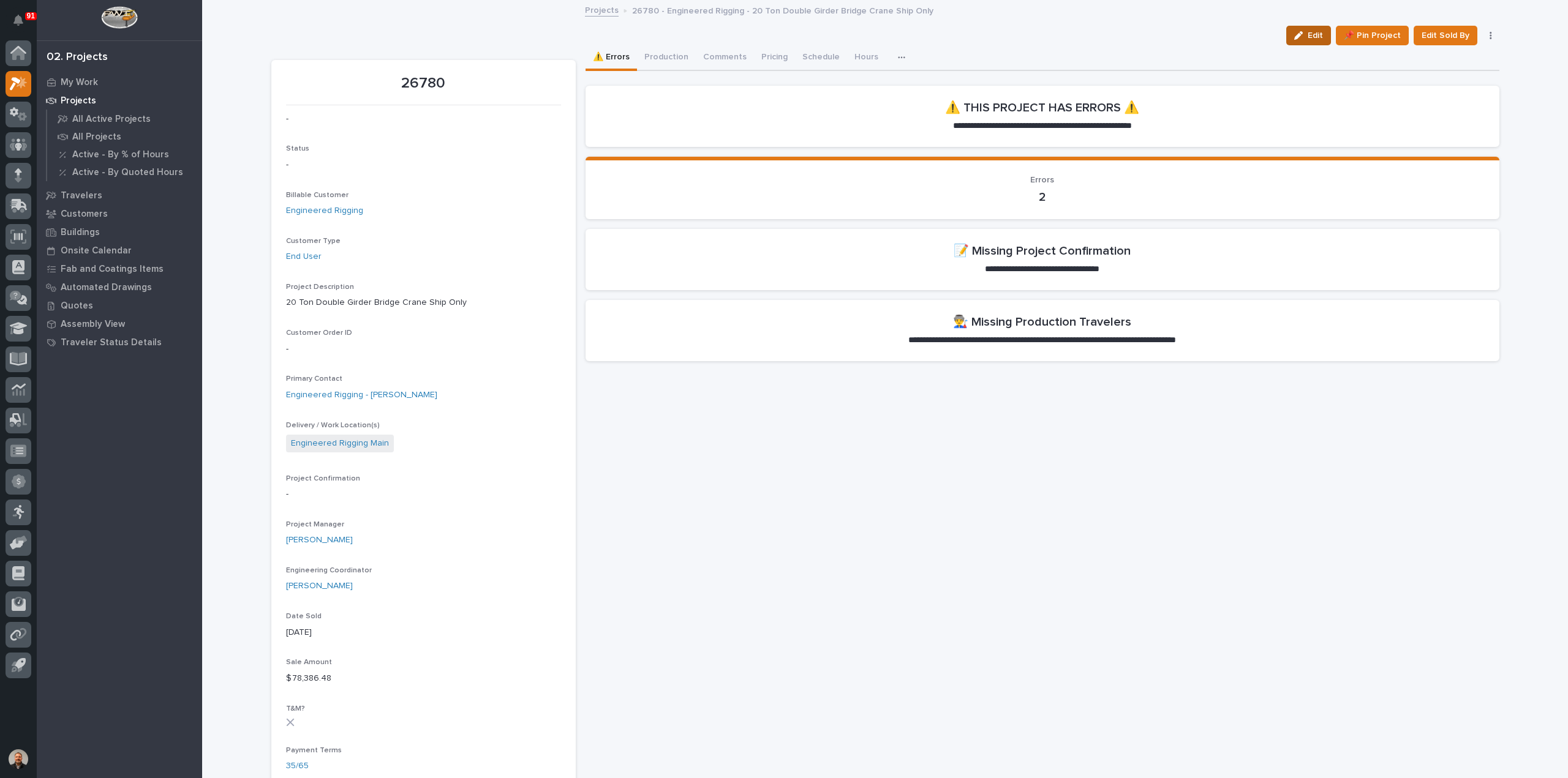
click at [1314, 36] on span "Edit" at bounding box center [1315, 35] width 15 height 11
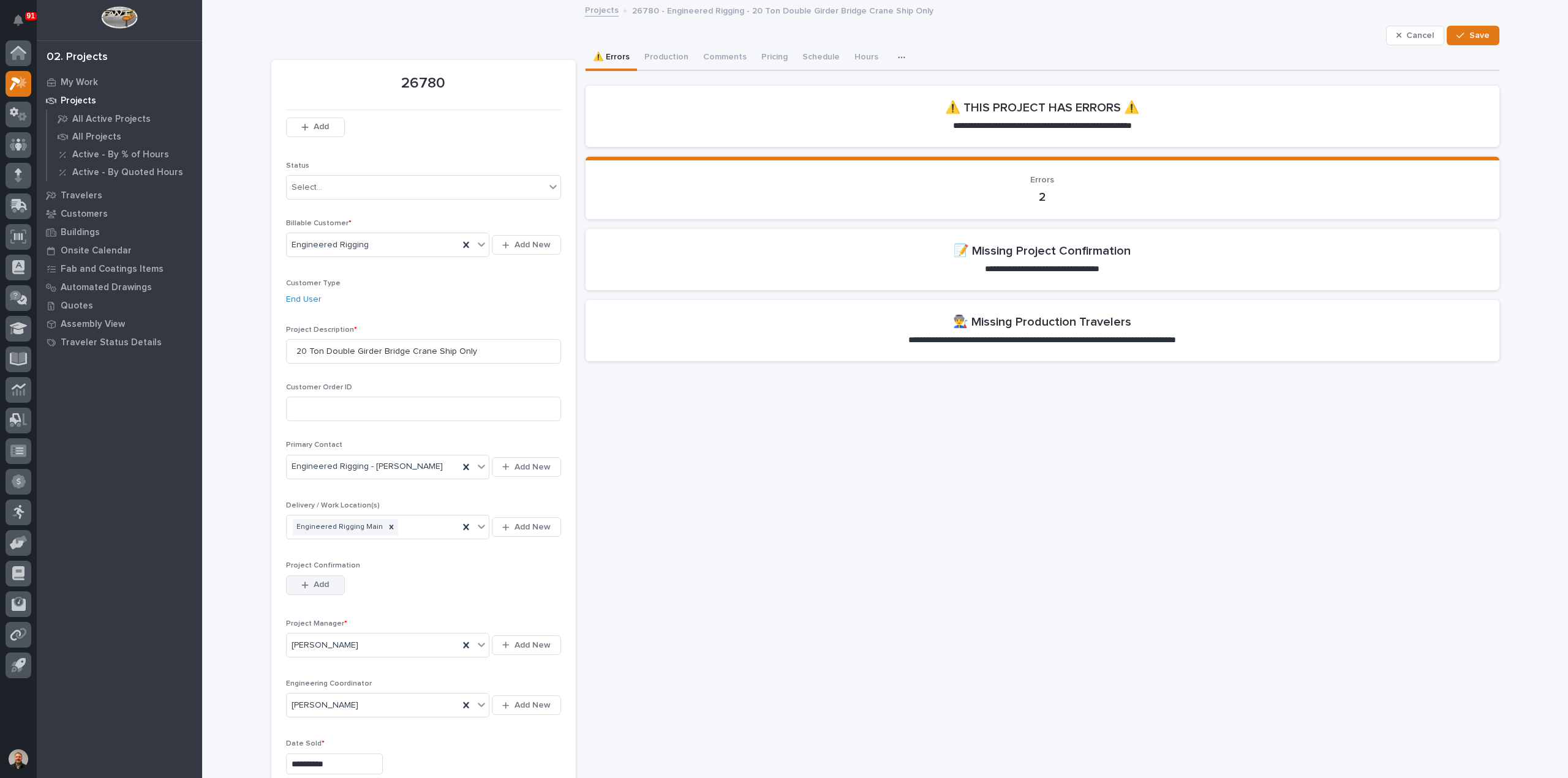
click at [314, 580] on span "Add" at bounding box center [321, 585] width 15 height 11
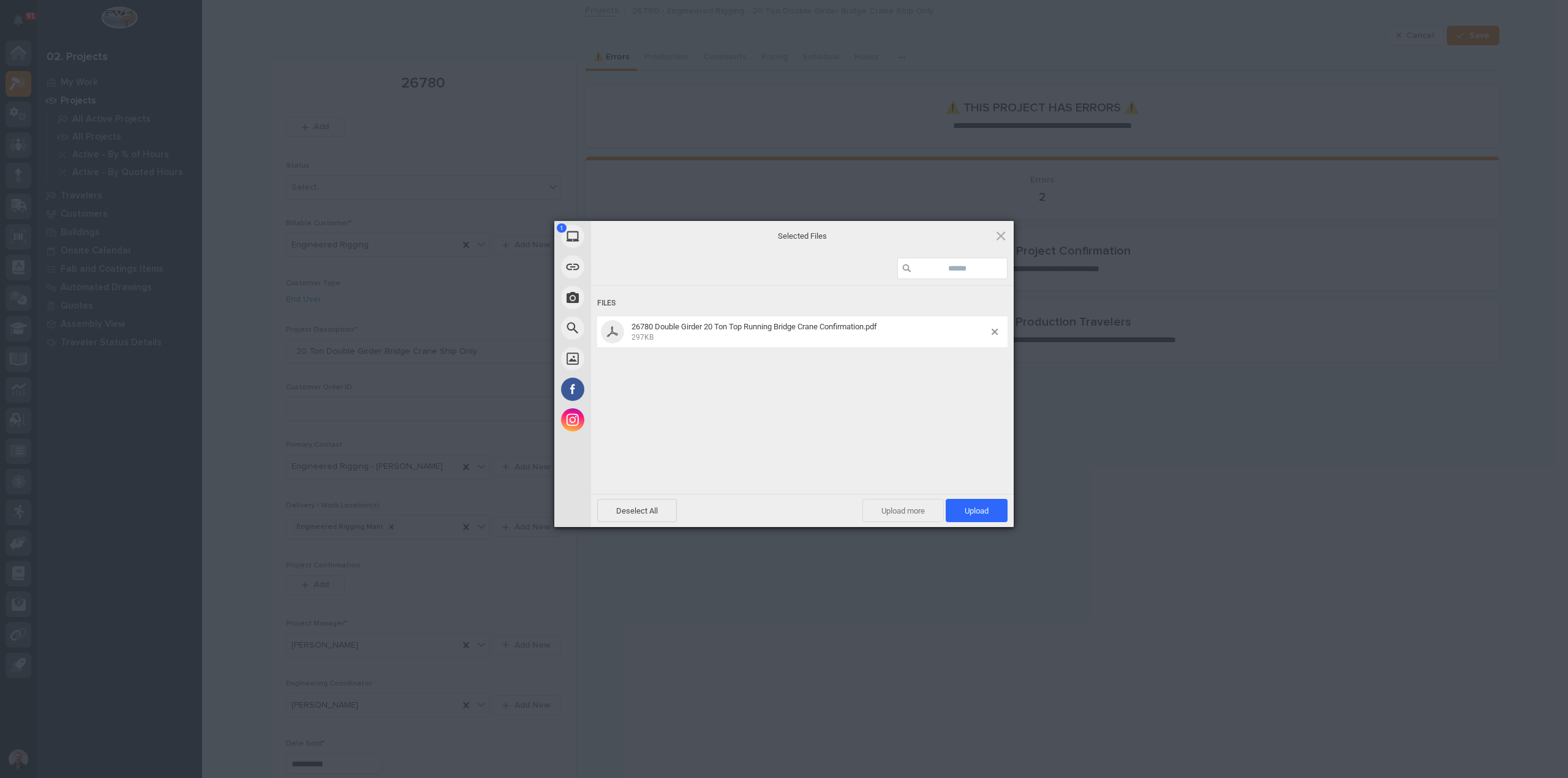
click at [897, 509] on span "Upload more" at bounding box center [903, 511] width 82 height 24
click at [956, 509] on span "Upload 2" at bounding box center [969, 511] width 37 height 9
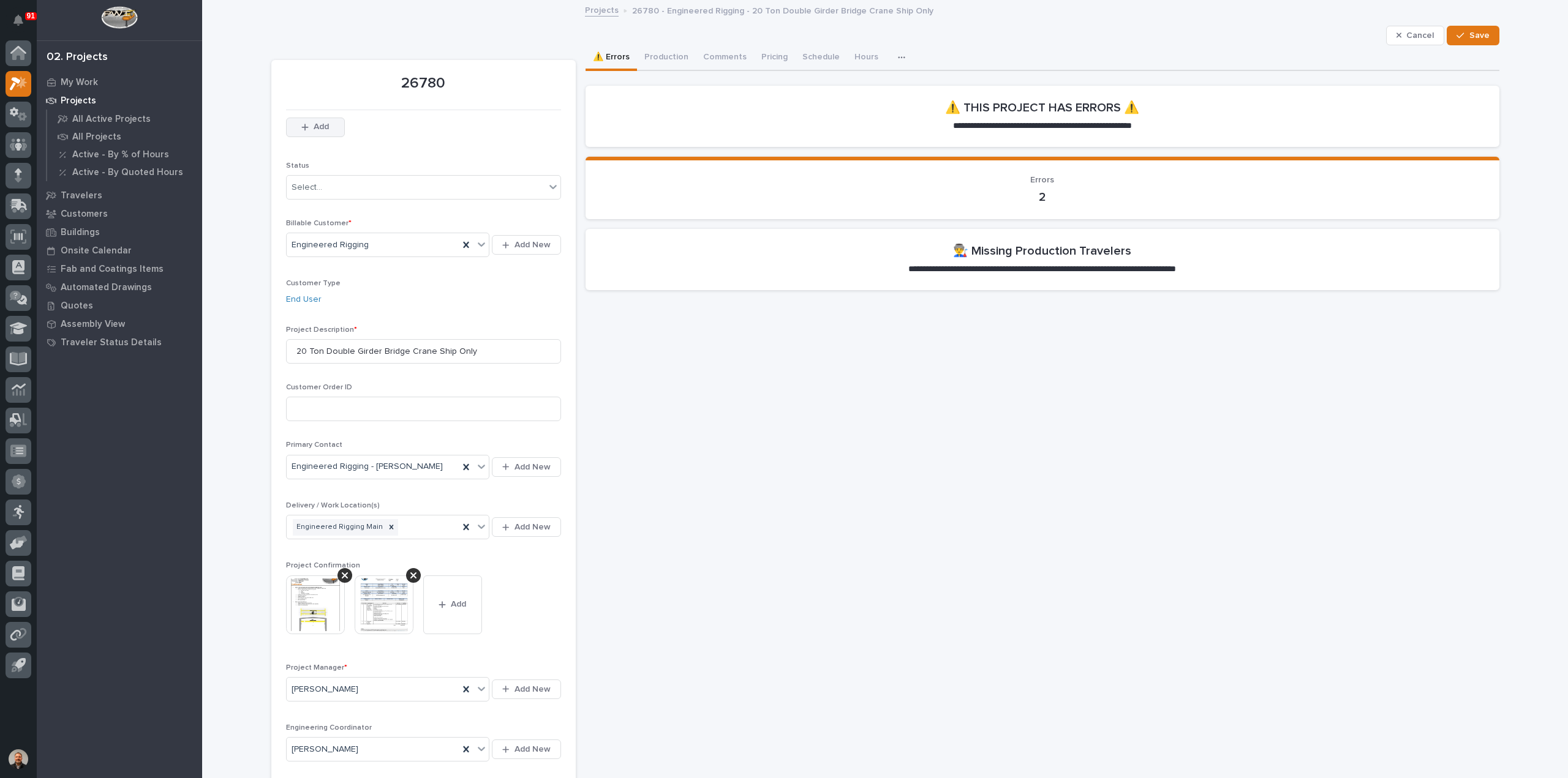
click at [314, 123] on span "Add" at bounding box center [321, 127] width 15 height 11
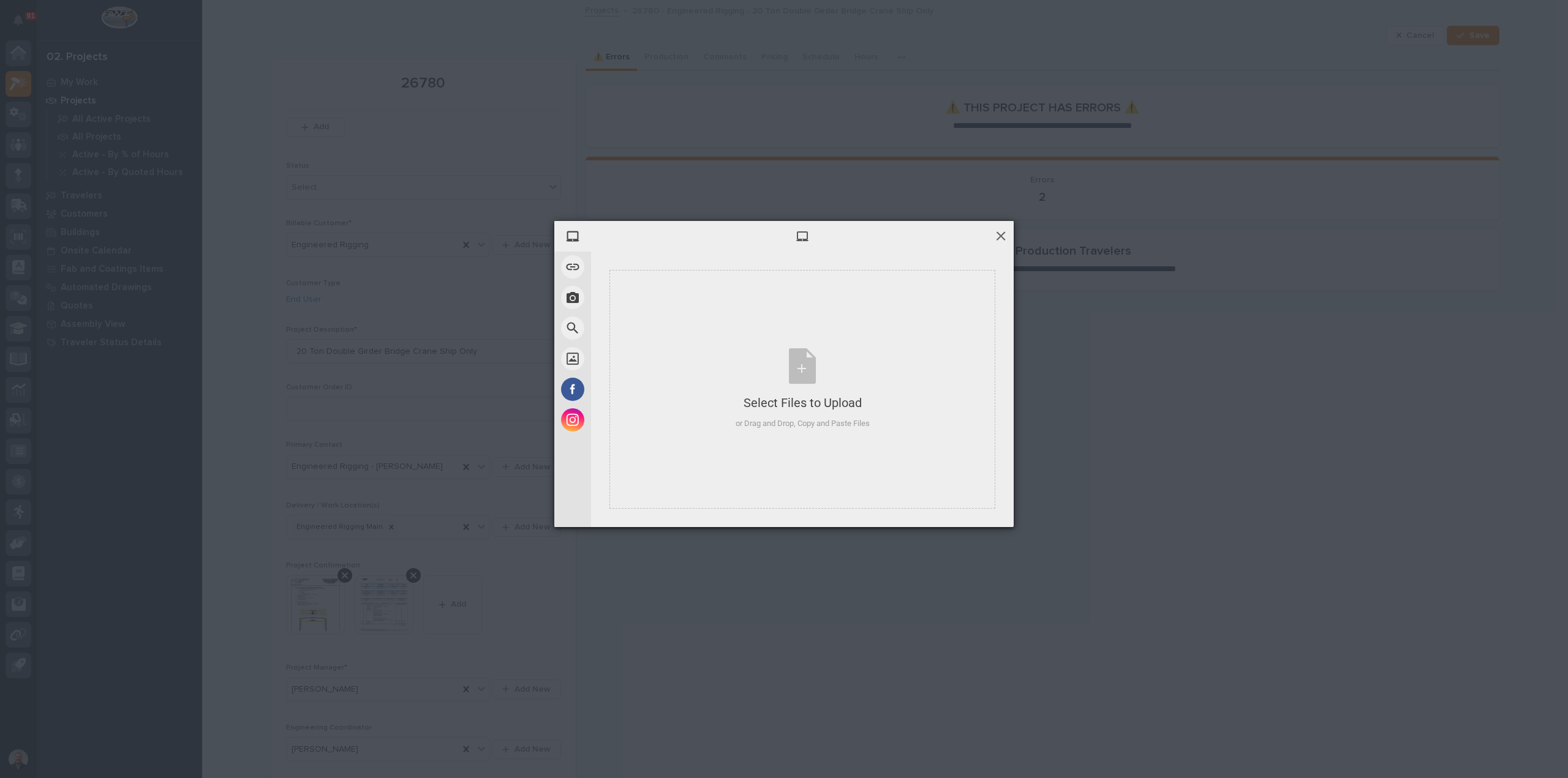
click at [1005, 235] on span at bounding box center [1000, 236] width 14 height 14
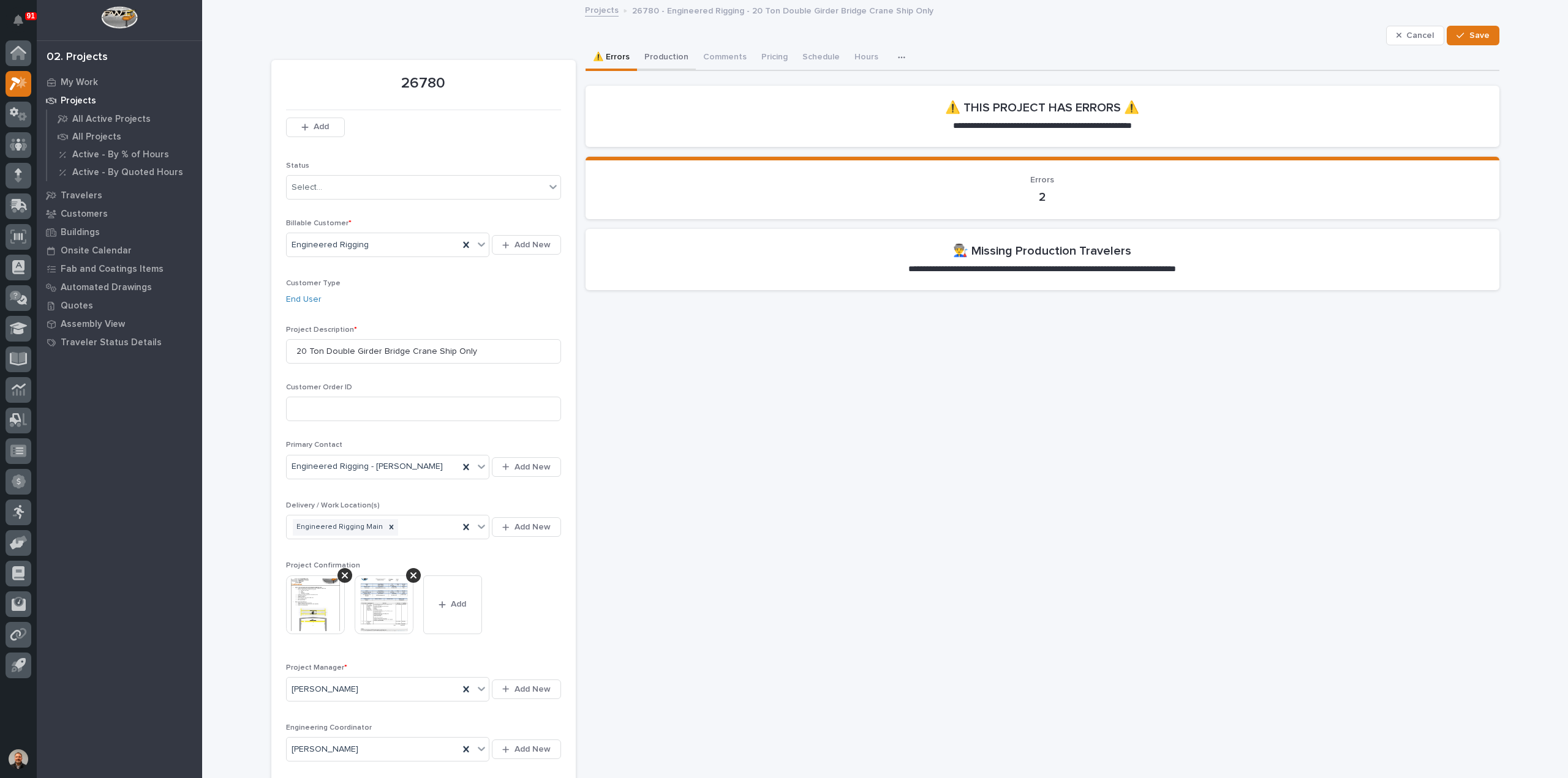
click at [663, 56] on button "Production" at bounding box center [666, 58] width 59 height 25
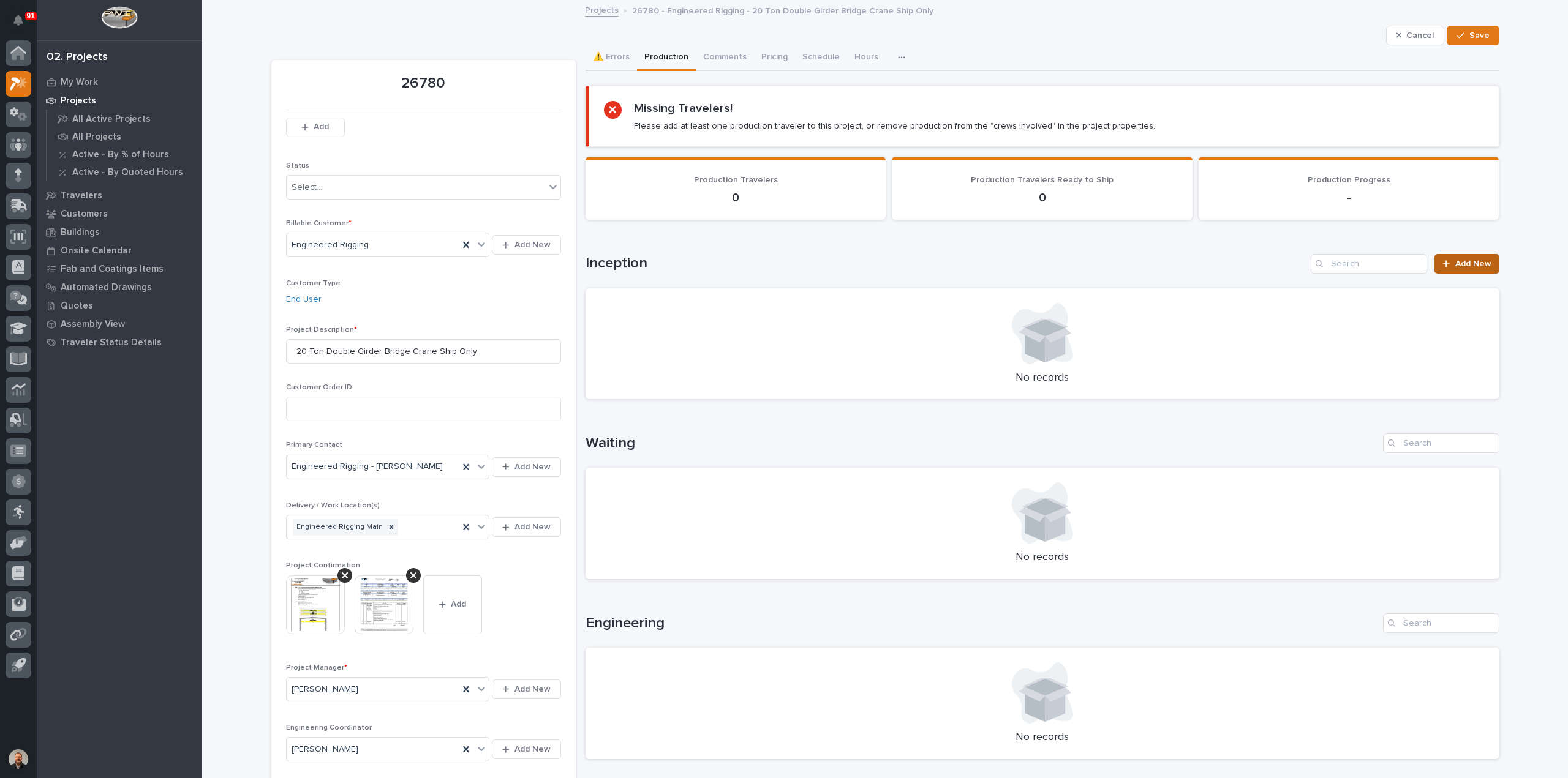
click at [1475, 261] on span "Add New" at bounding box center [1474, 263] width 36 height 8
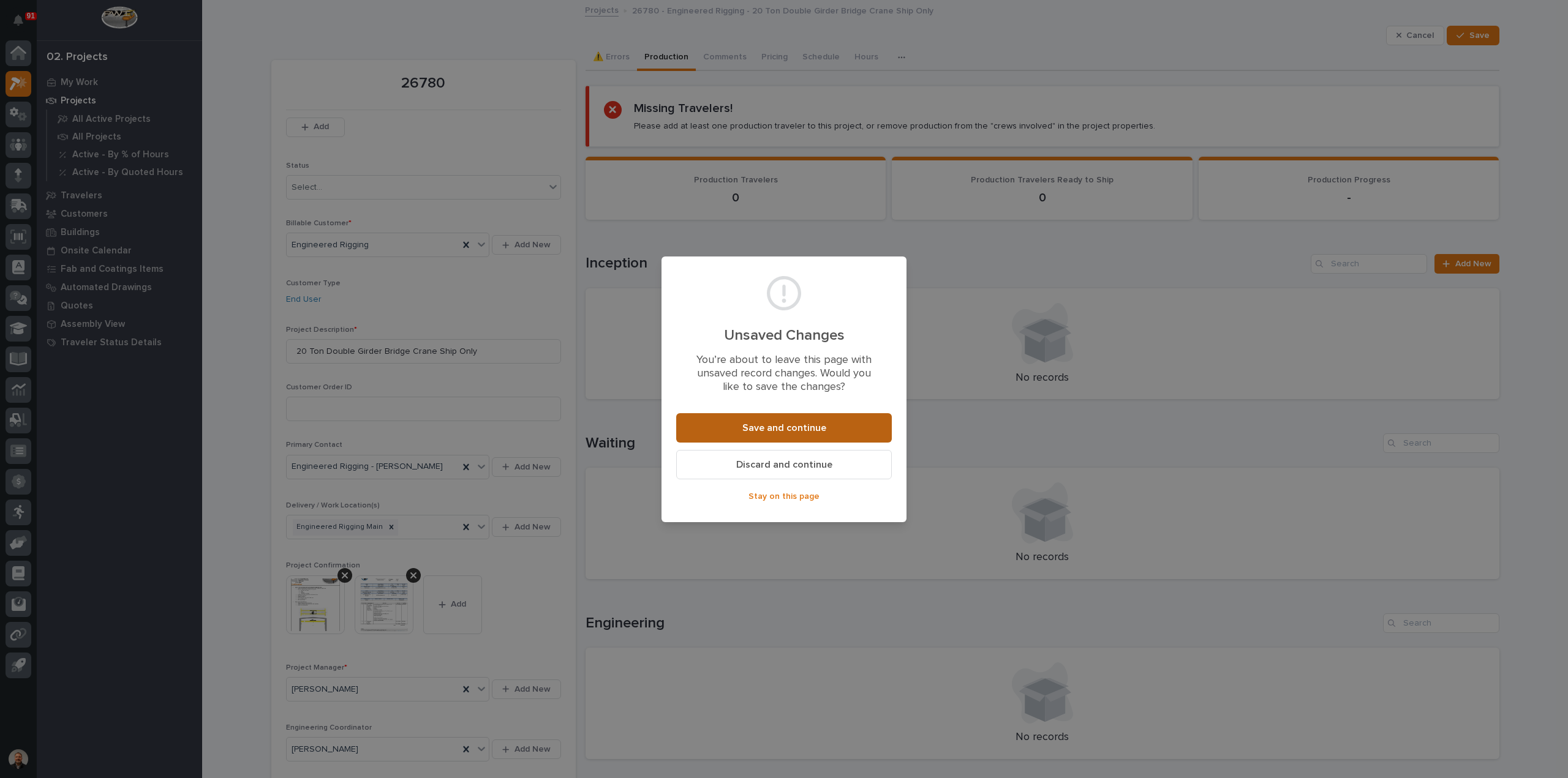
click at [796, 418] on button "Save and continue" at bounding box center [784, 428] width 216 height 29
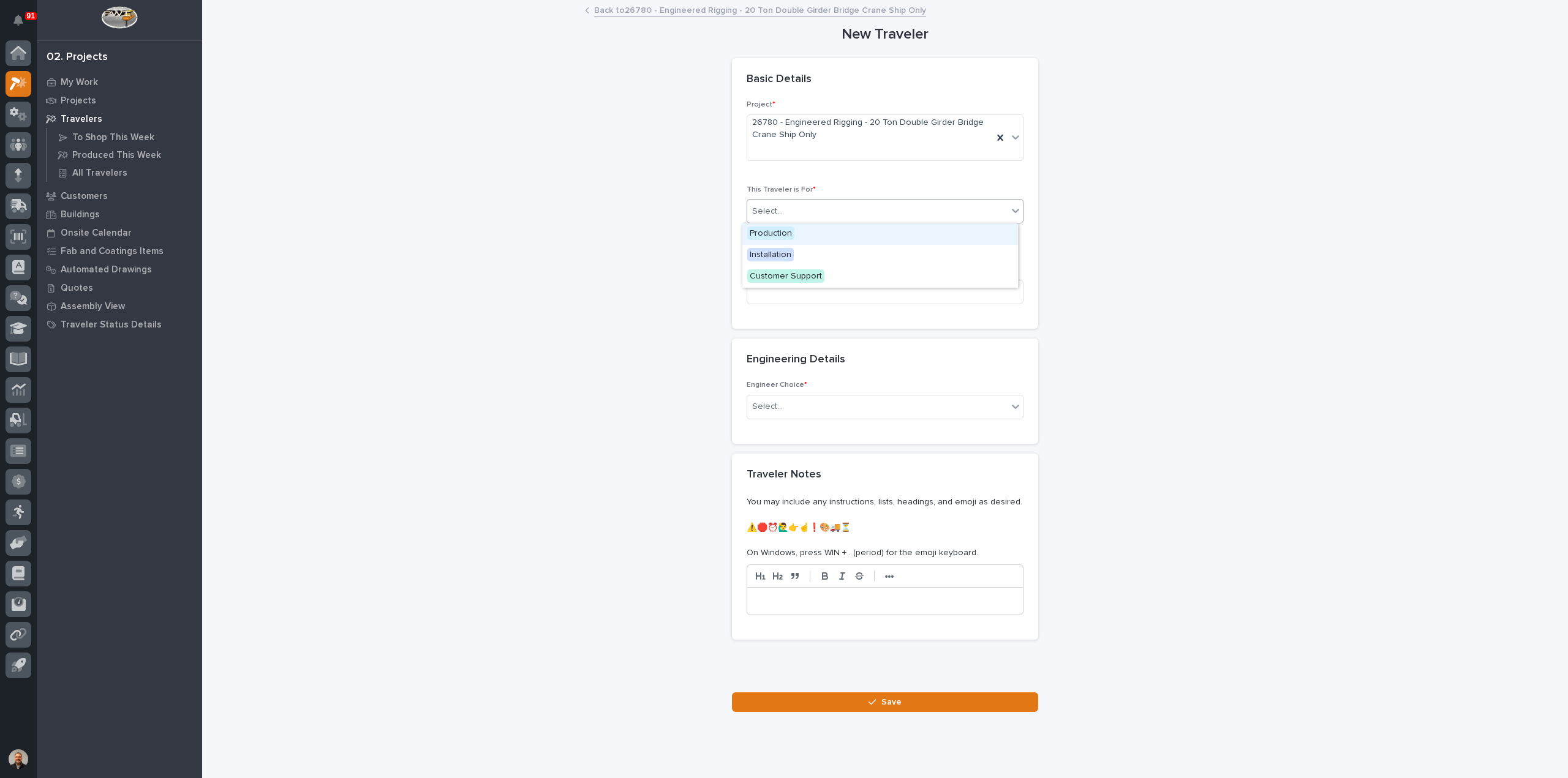
click at [808, 209] on div "Select..." at bounding box center [877, 211] width 260 height 20
click at [784, 231] on span "Production" at bounding box center [771, 233] width 47 height 14
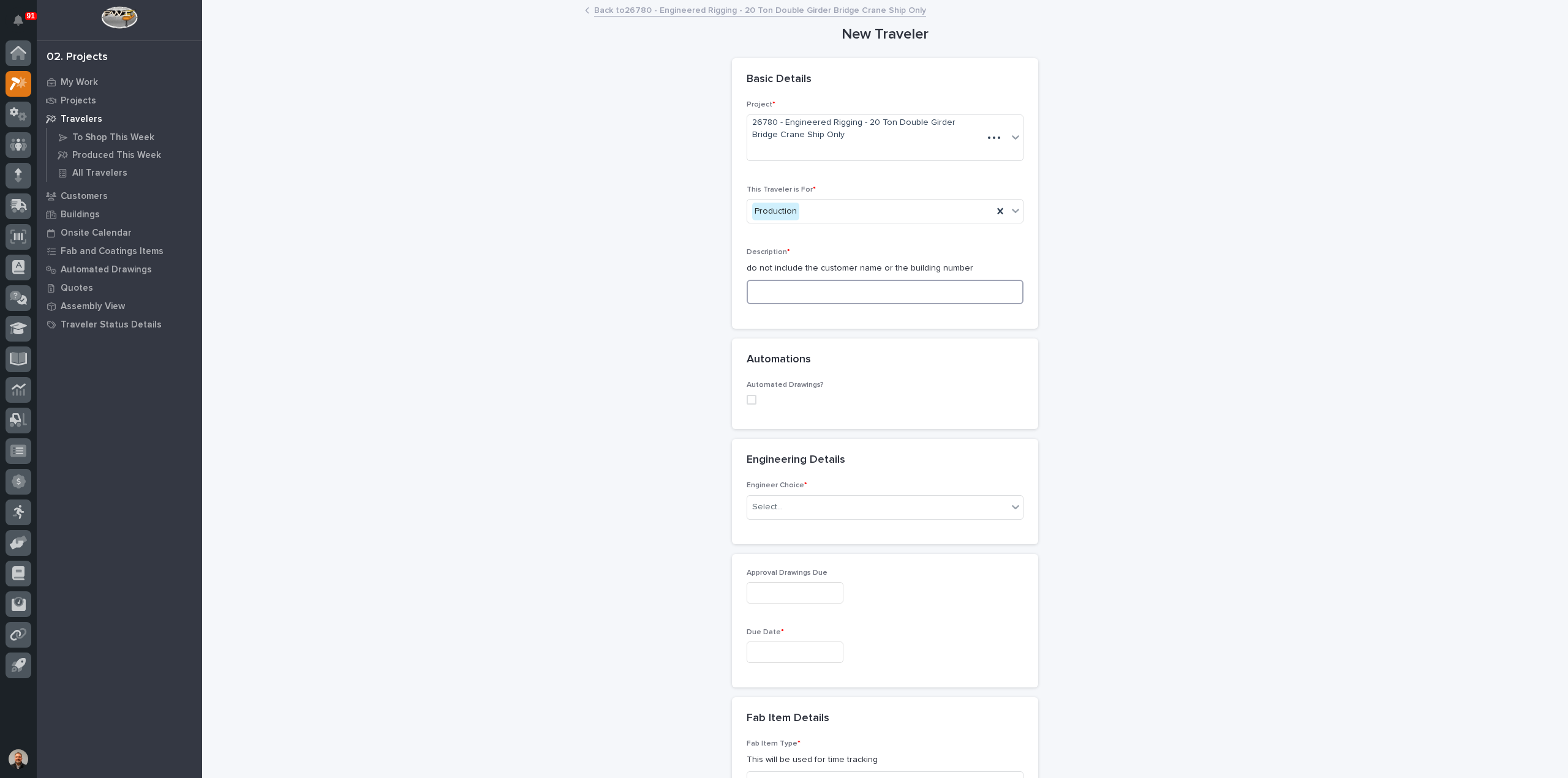
click at [767, 294] on input at bounding box center [884, 292] width 277 height 24
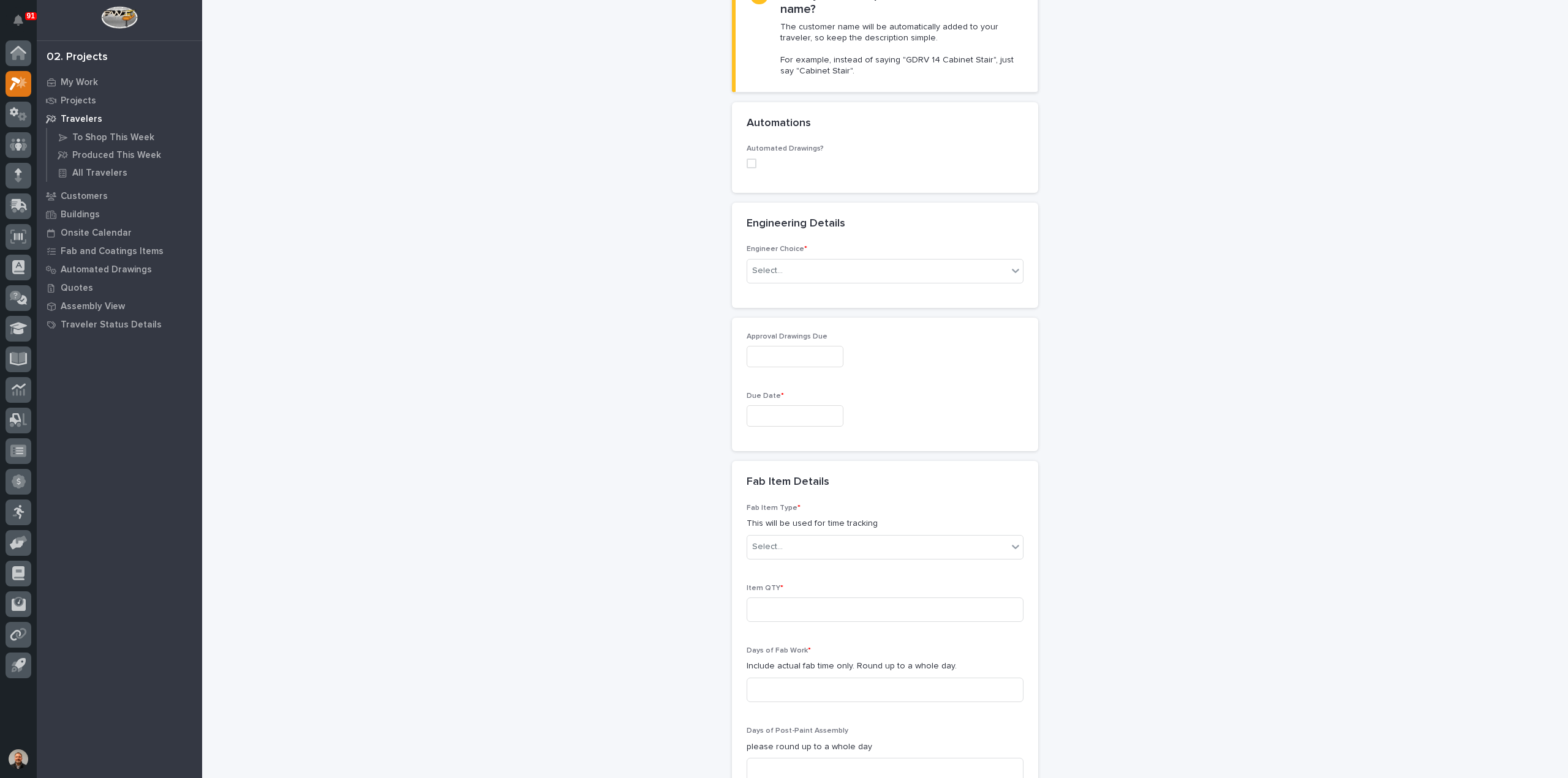
scroll to position [367, 0]
type input "20 Ton Double Girder Bridge Crane Ship Only"
click at [784, 266] on div "Select..." at bounding box center [877, 270] width 260 height 20
click at [794, 310] on div "I want my coordinator to choose an engineer" at bounding box center [881, 314] width 276 height 22
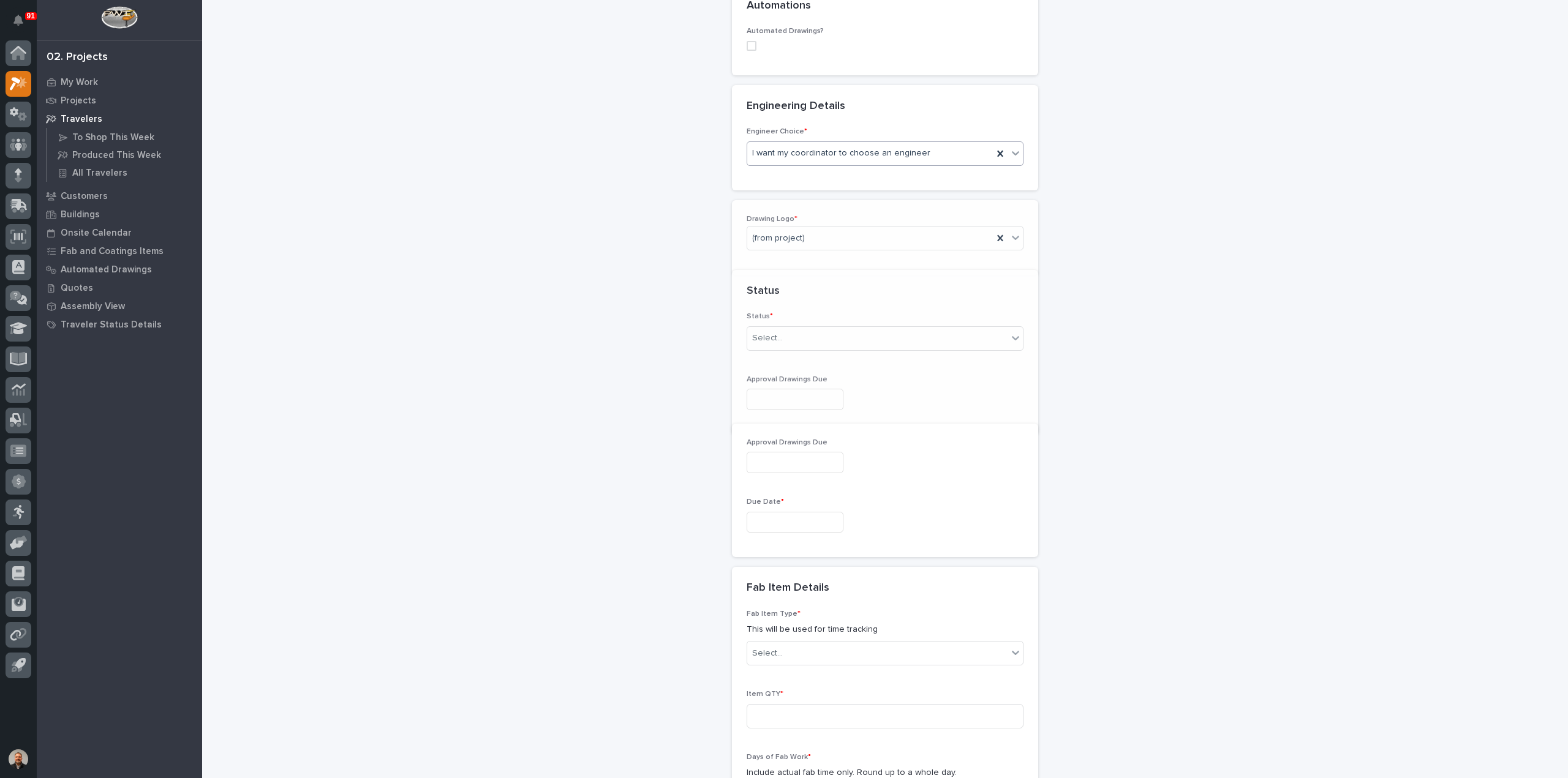
scroll to position [496, 0]
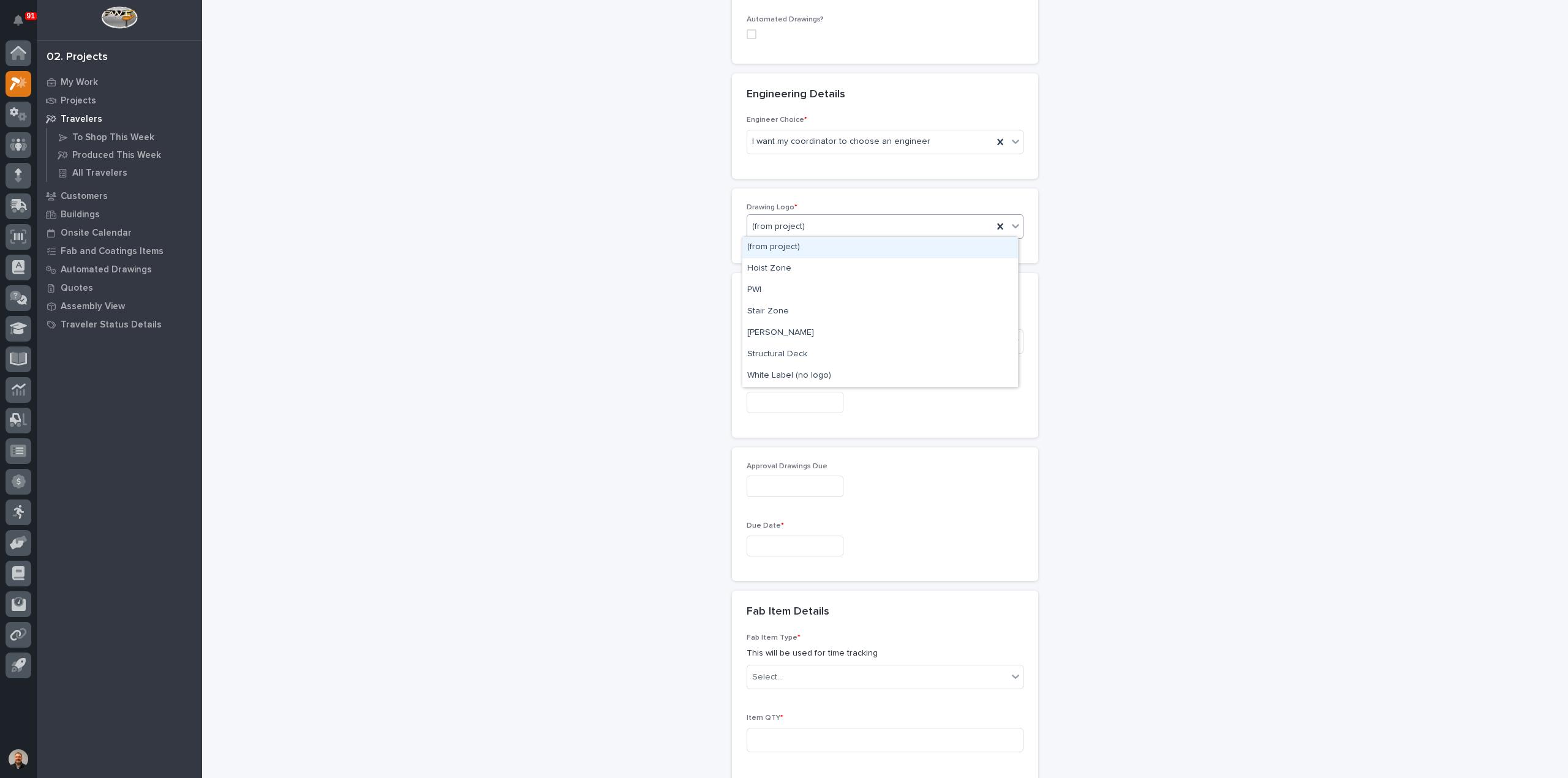
click at [813, 224] on div "(from project)" at bounding box center [870, 227] width 246 height 20
click at [767, 285] on div "PWI" at bounding box center [881, 291] width 276 height 22
click at [784, 339] on div "Select..." at bounding box center [877, 342] width 260 height 20
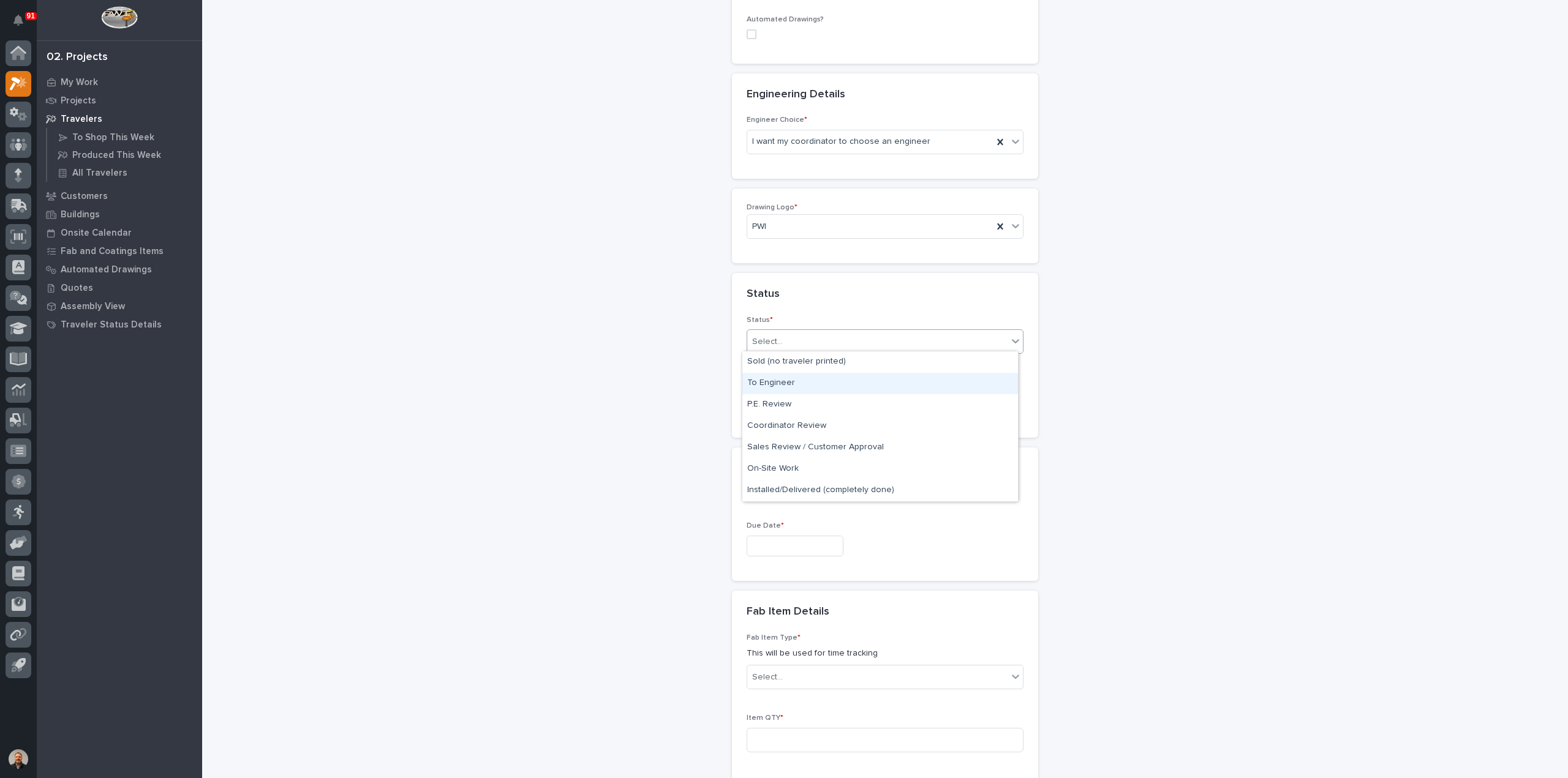
click at [784, 383] on div "To Engineer" at bounding box center [881, 384] width 276 height 22
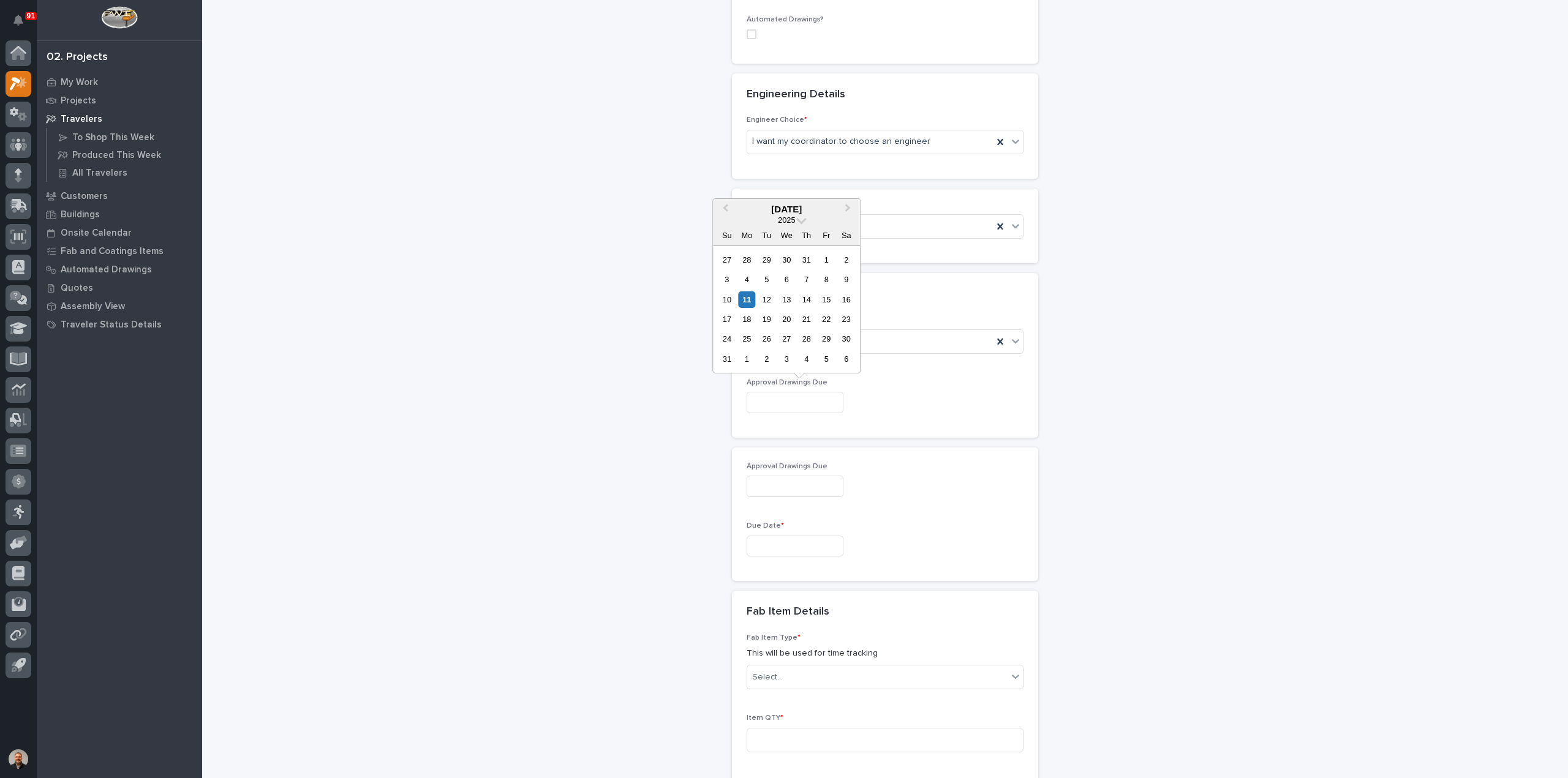
click at [767, 400] on input "text" at bounding box center [794, 403] width 97 height 22
click at [829, 301] on div "15" at bounding box center [826, 299] width 16 height 16
type input "**********"
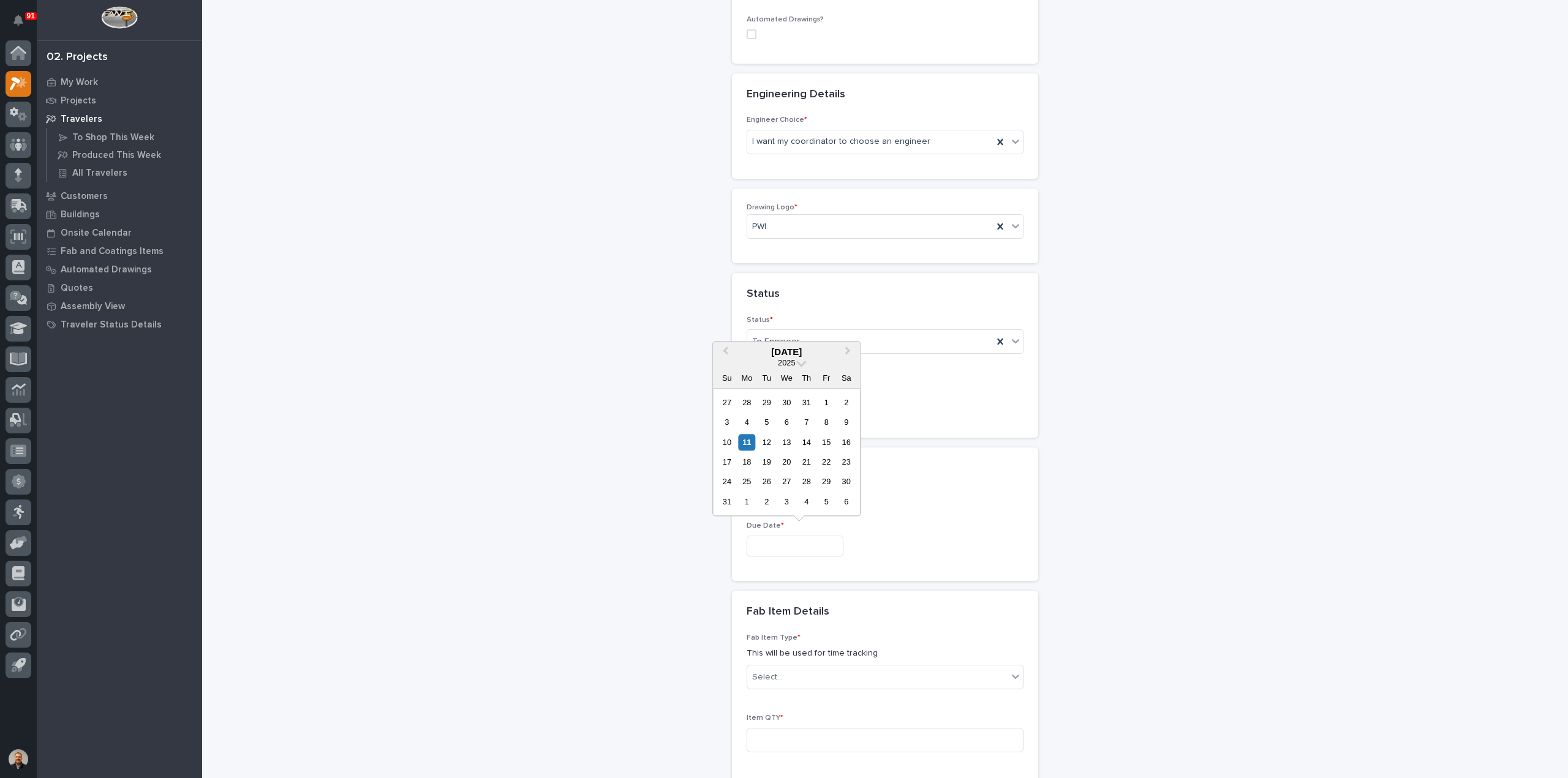
click at [765, 540] on input "text" at bounding box center [794, 547] width 97 height 22
click at [850, 350] on button "Next Month" at bounding box center [849, 353] width 20 height 20
click at [827, 424] on div "12" at bounding box center [826, 423] width 16 height 16
type input "**********"
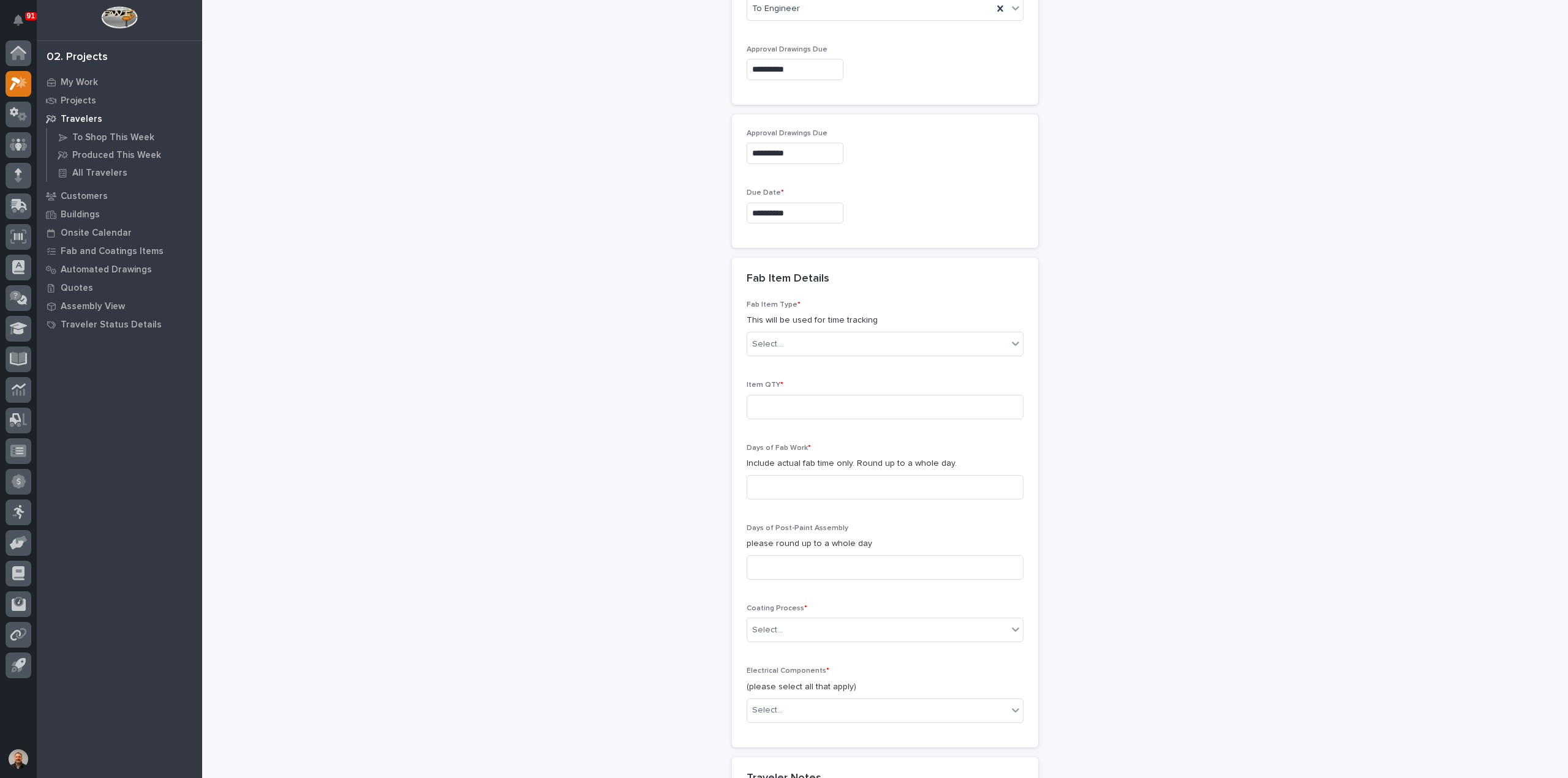
scroll to position [863, 0]
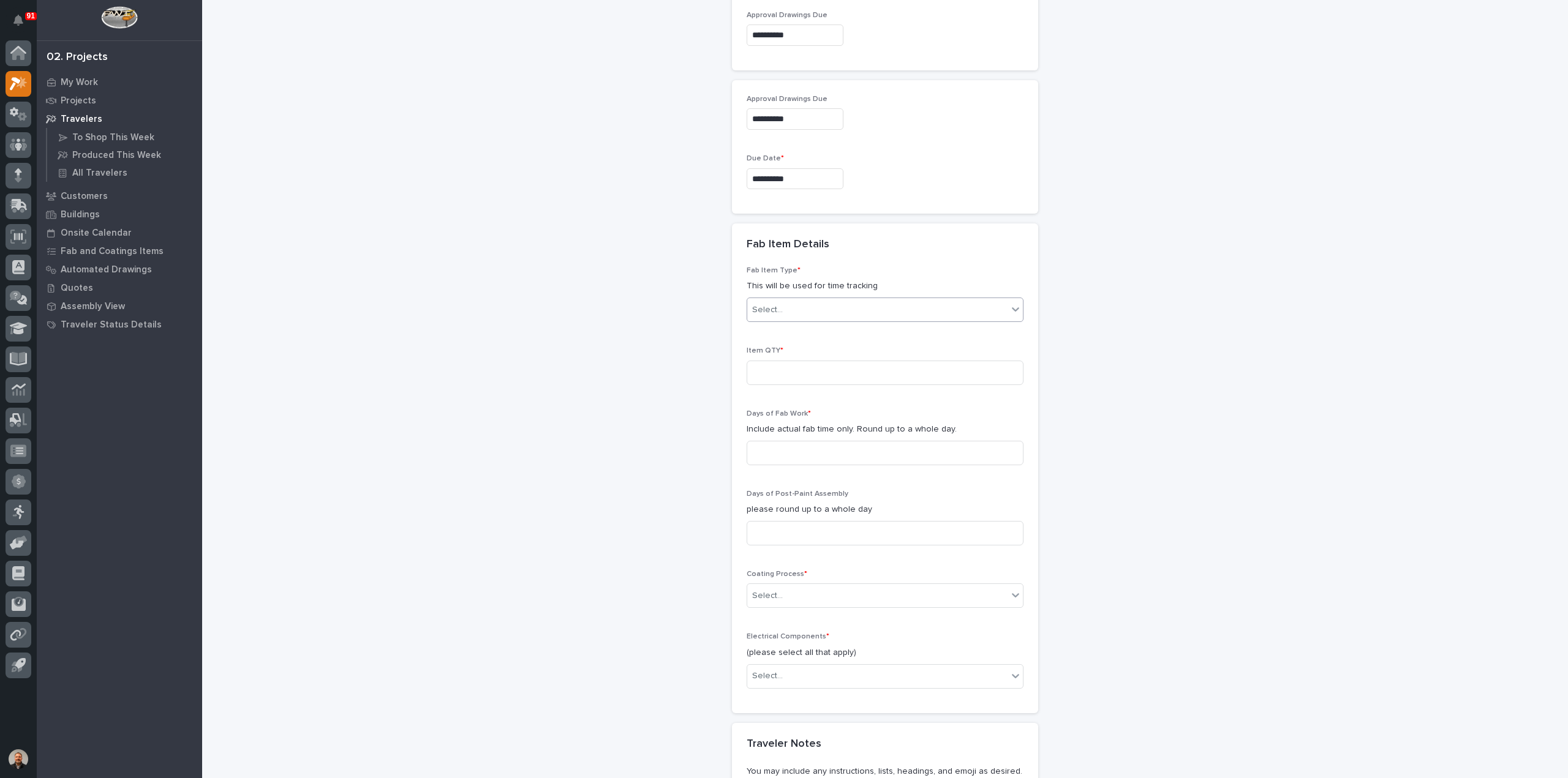
click at [774, 306] on div "Select..." at bounding box center [767, 310] width 31 height 13
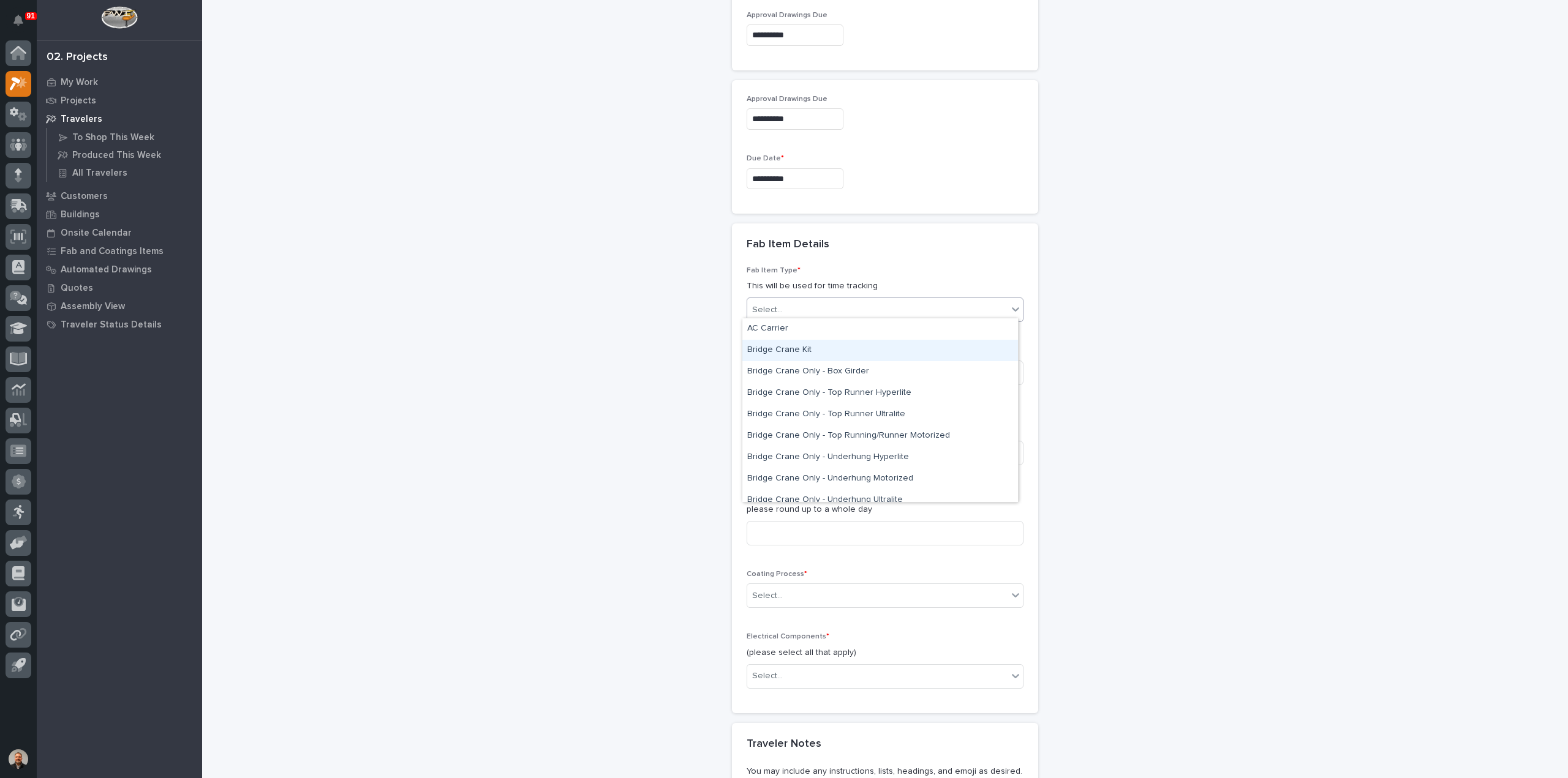
click at [779, 350] on div "Bridge Crane Kit" at bounding box center [881, 351] width 276 height 22
click at [766, 365] on input at bounding box center [884, 373] width 277 height 24
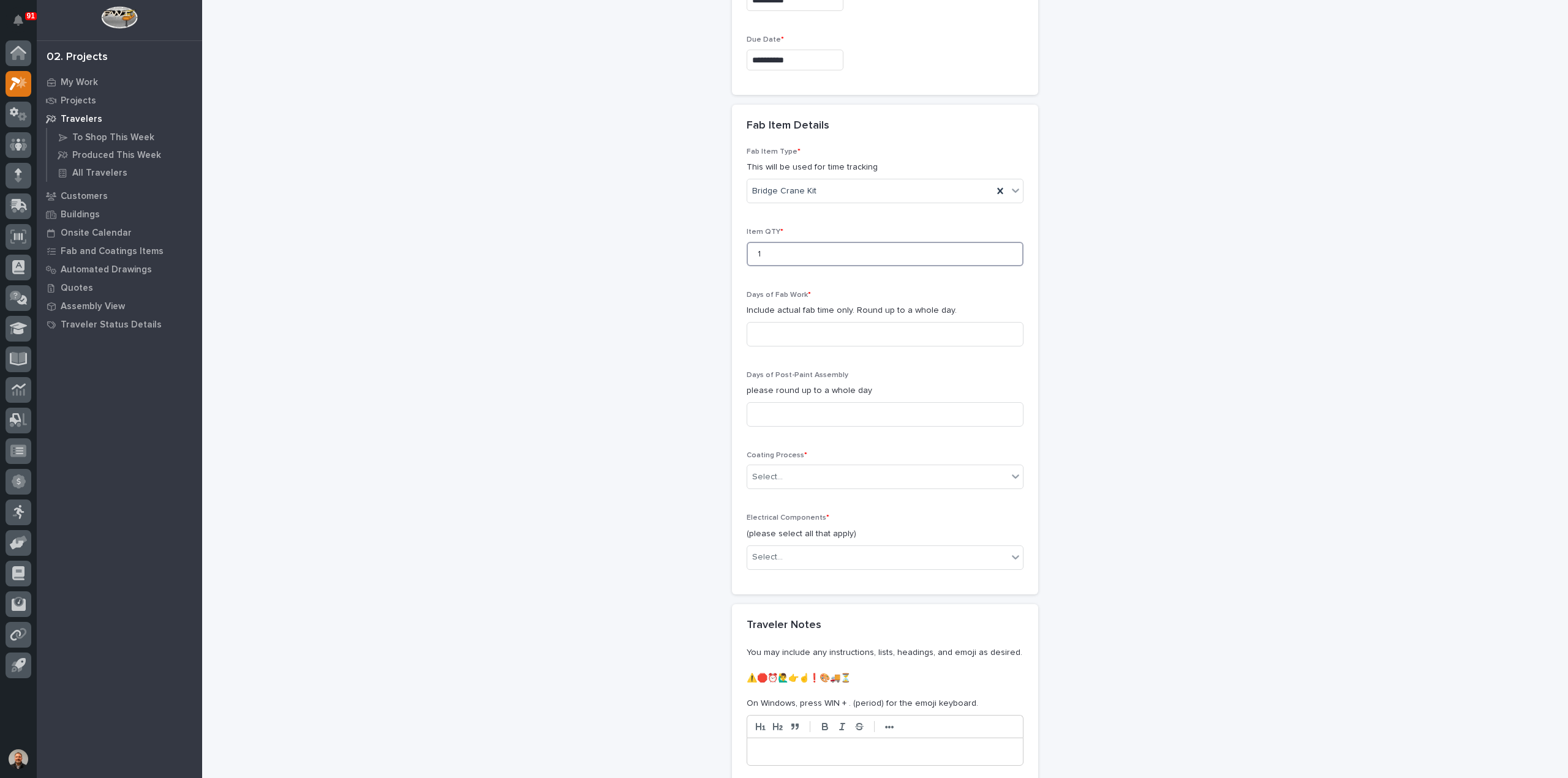
scroll to position [986, 0]
type input "1"
click at [765, 323] on input at bounding box center [884, 330] width 277 height 24
click at [776, 326] on input at bounding box center [884, 330] width 277 height 24
type input "6"
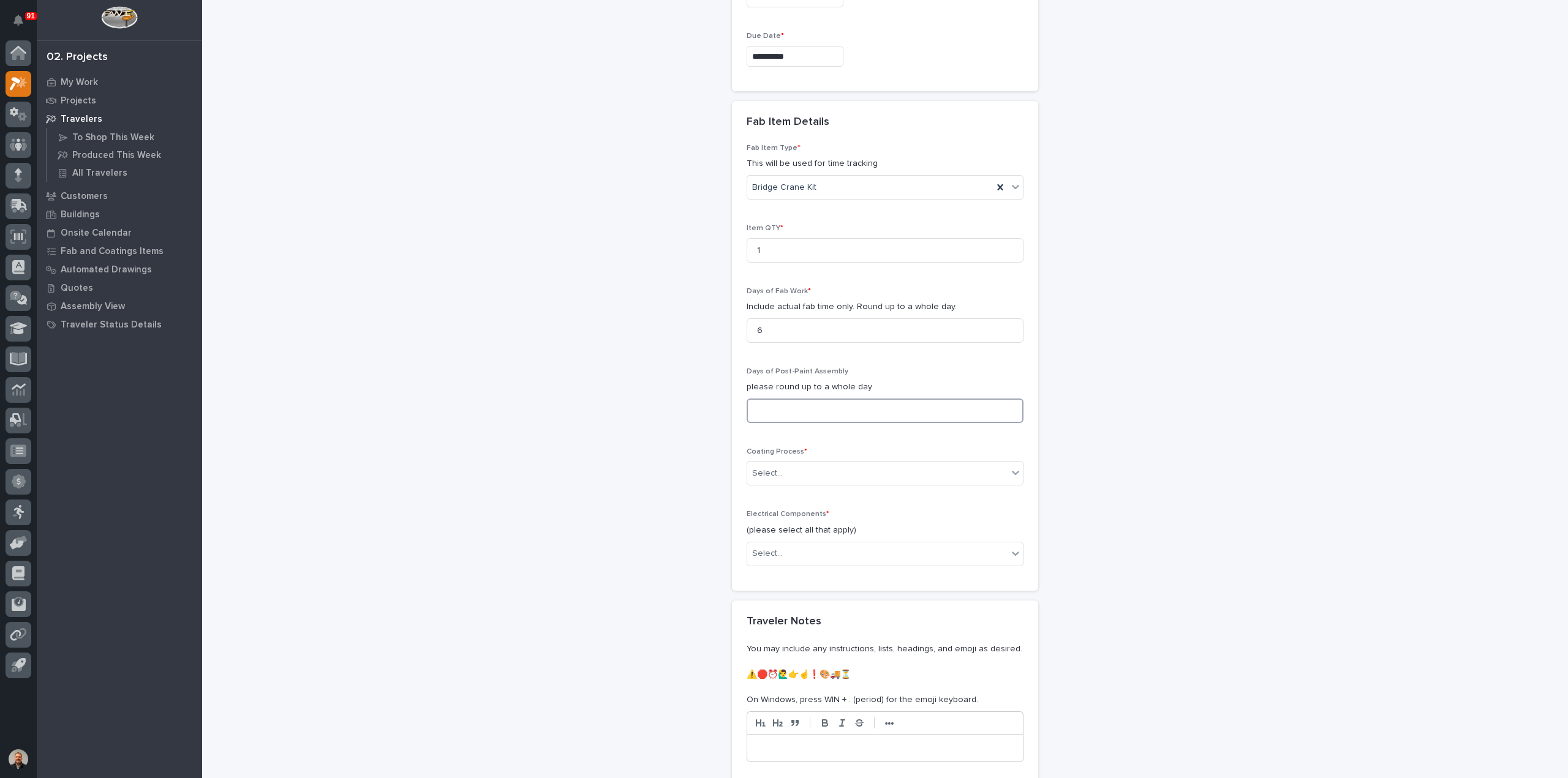
click at [763, 408] on input at bounding box center [884, 411] width 277 height 24
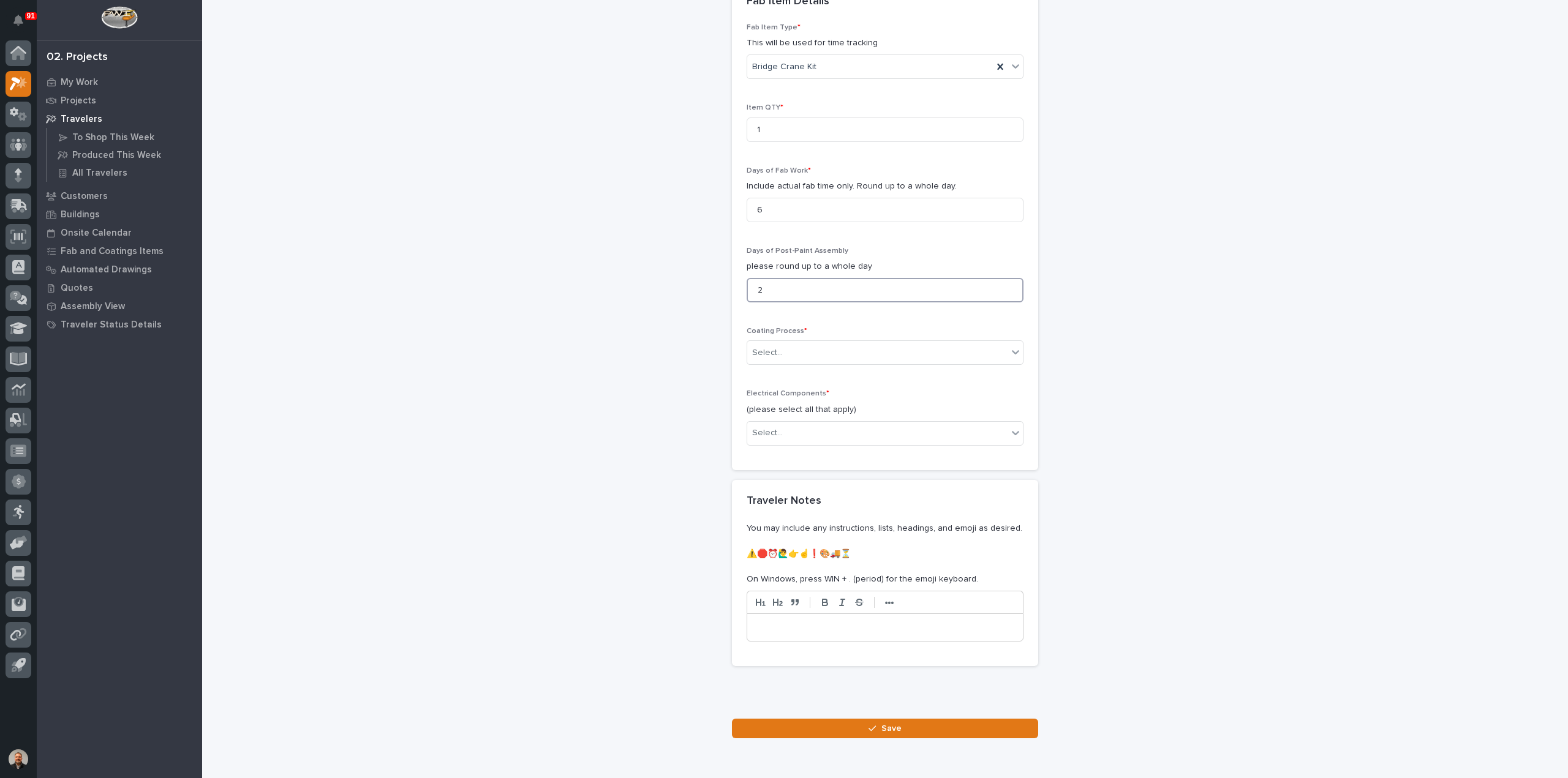
scroll to position [1108, 0]
type input "2"
drag, startPoint x: 757, startPoint y: 204, endPoint x: 751, endPoint y: 204, distance: 6.0
click at [751, 204] on input "6" at bounding box center [884, 208] width 277 height 24
type input "4"
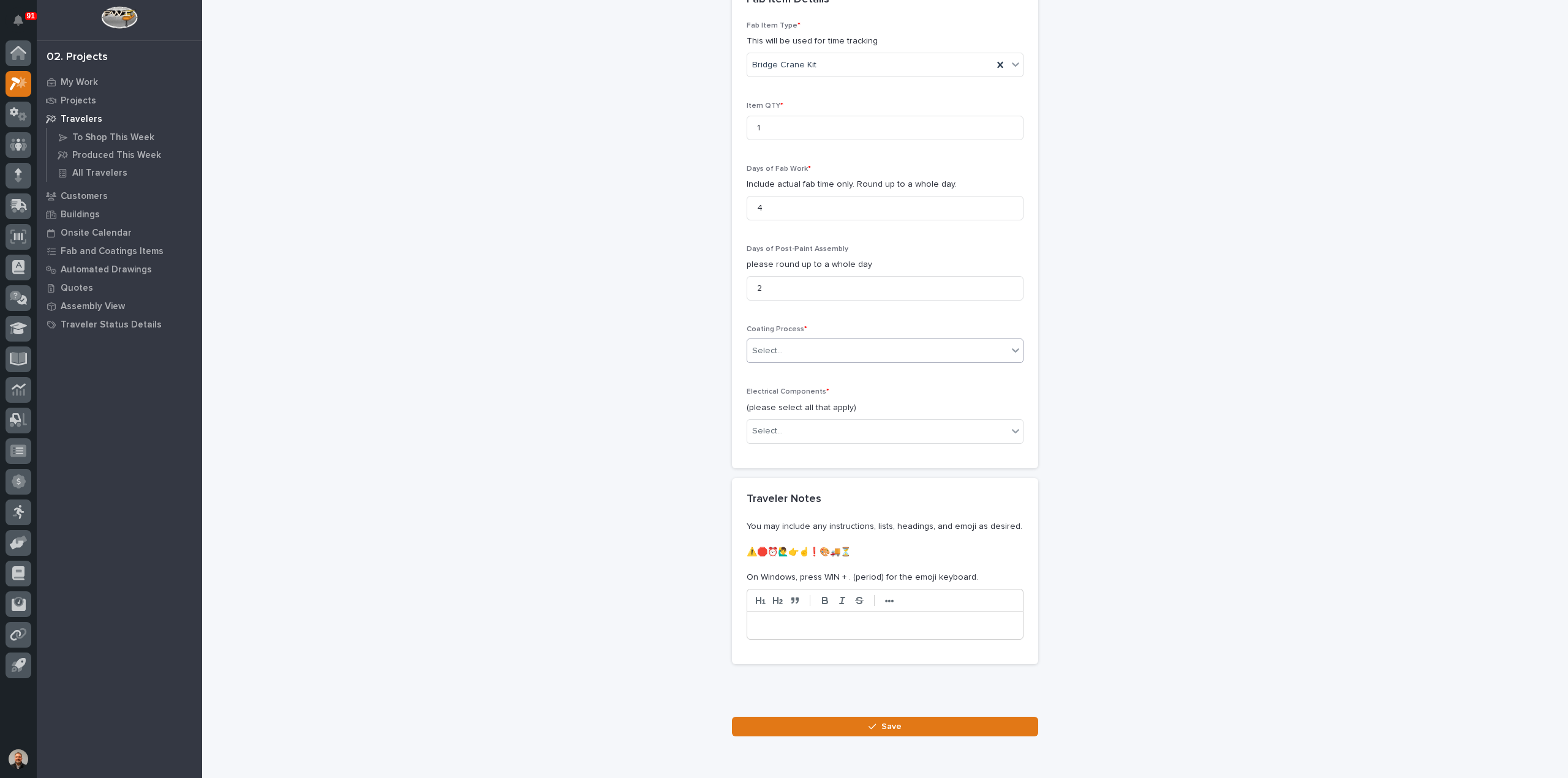
click at [782, 343] on div "Select..." at bounding box center [877, 351] width 260 height 20
click at [783, 390] on div "In-House Paint/Powder" at bounding box center [881, 391] width 276 height 22
click at [774, 427] on div "Select..." at bounding box center [767, 432] width 31 height 13
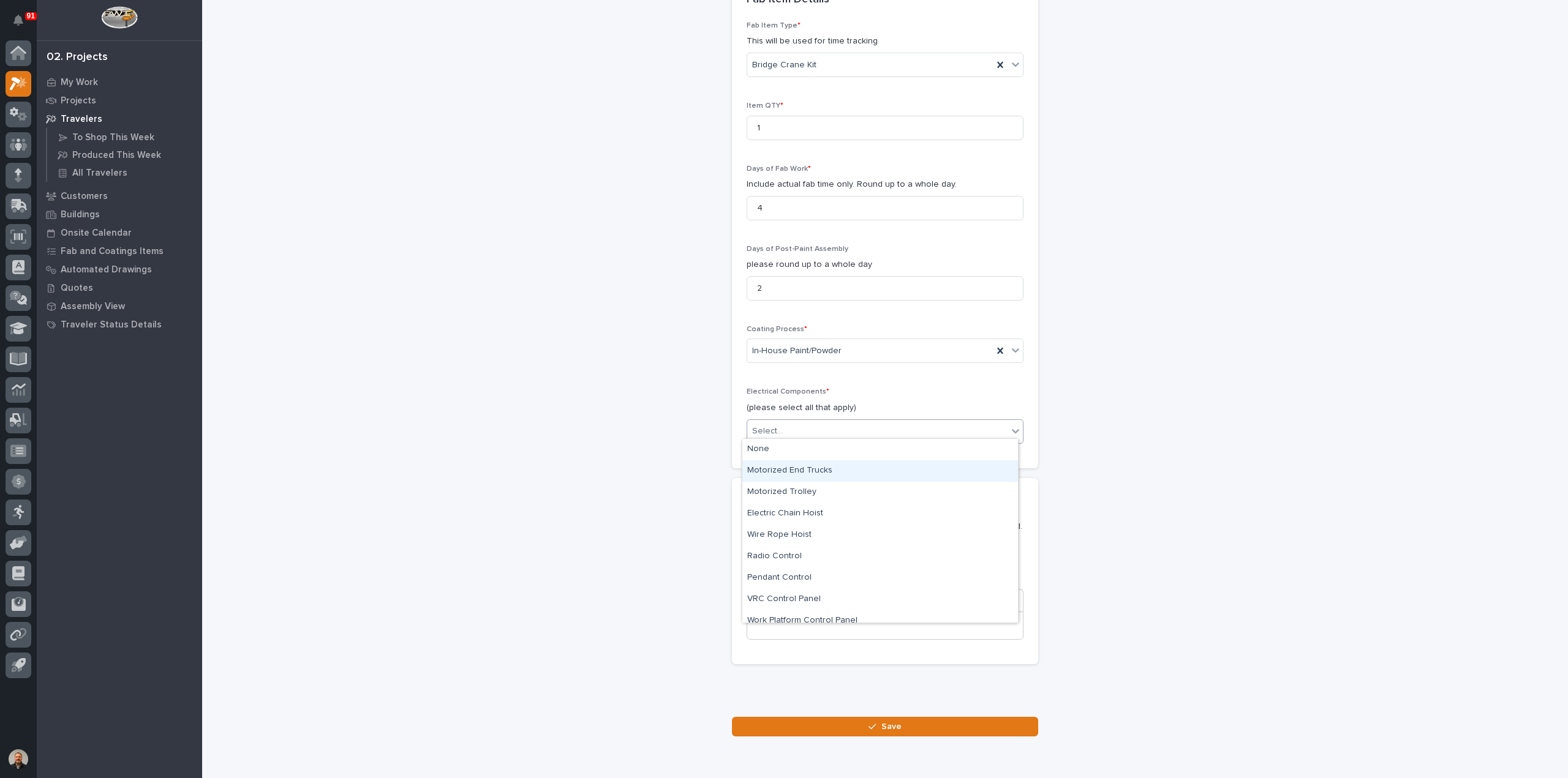
click at [810, 471] on div "Motorized End Trucks" at bounding box center [881, 472] width 276 height 22
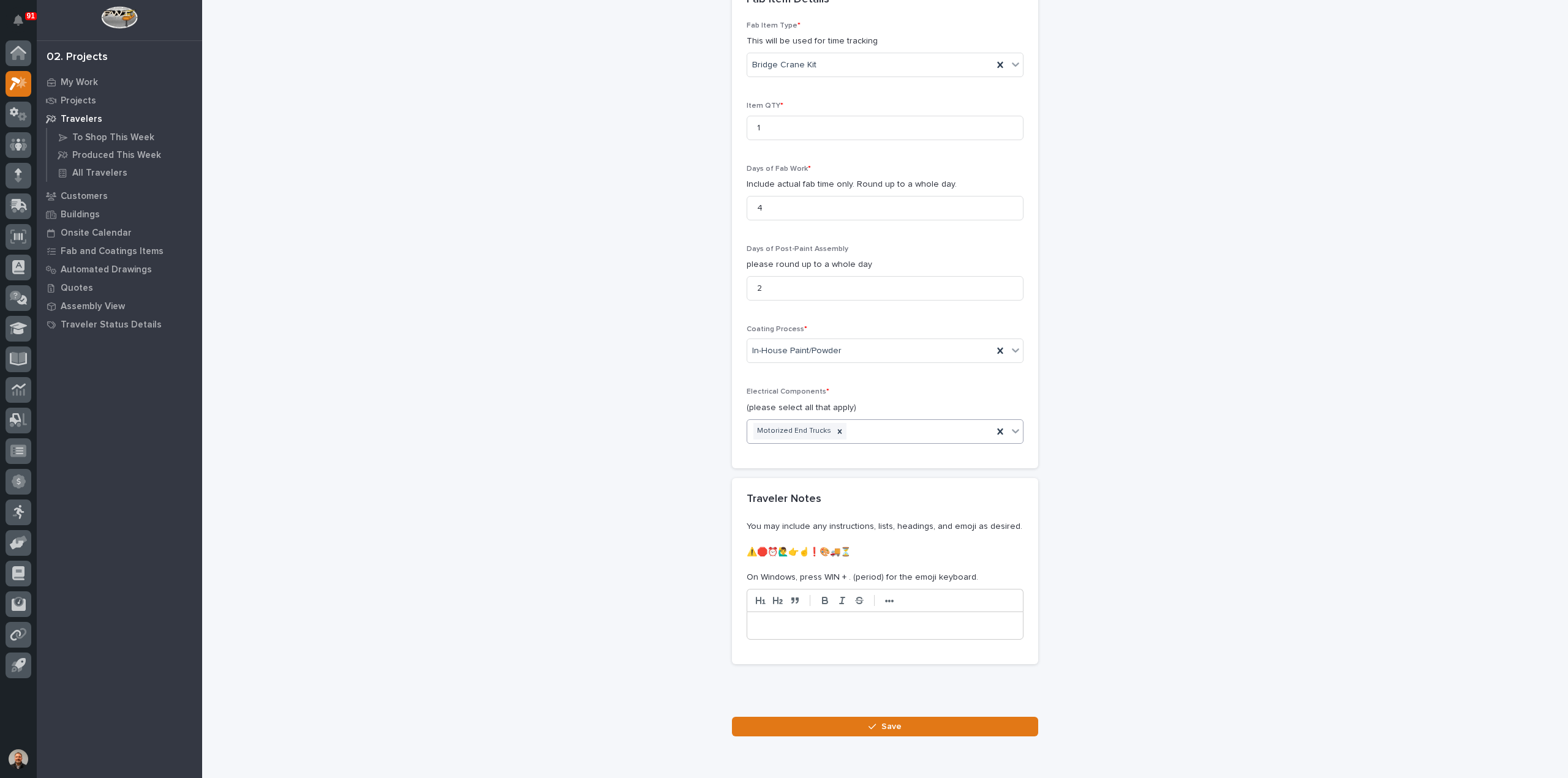
click at [862, 427] on div "Motorized End Trucks" at bounding box center [870, 432] width 246 height 22
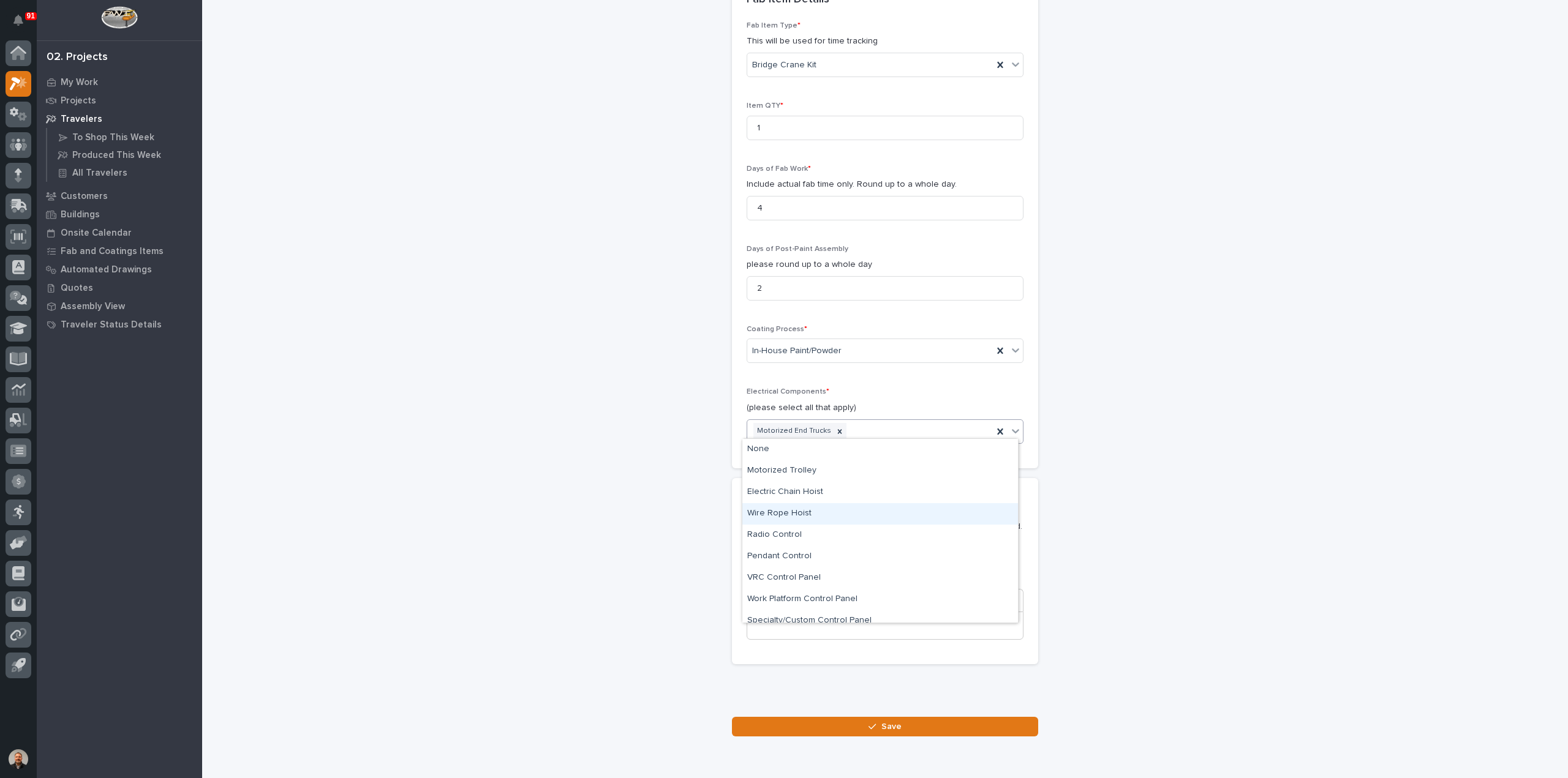
click at [794, 515] on div "Wire Rope Hoist" at bounding box center [881, 514] width 276 height 22
click at [920, 424] on div "Motorized End Trucks Wire Rope Hoist" at bounding box center [870, 432] width 246 height 22
click at [788, 512] on div "Radio Control" at bounding box center [881, 514] width 276 height 22
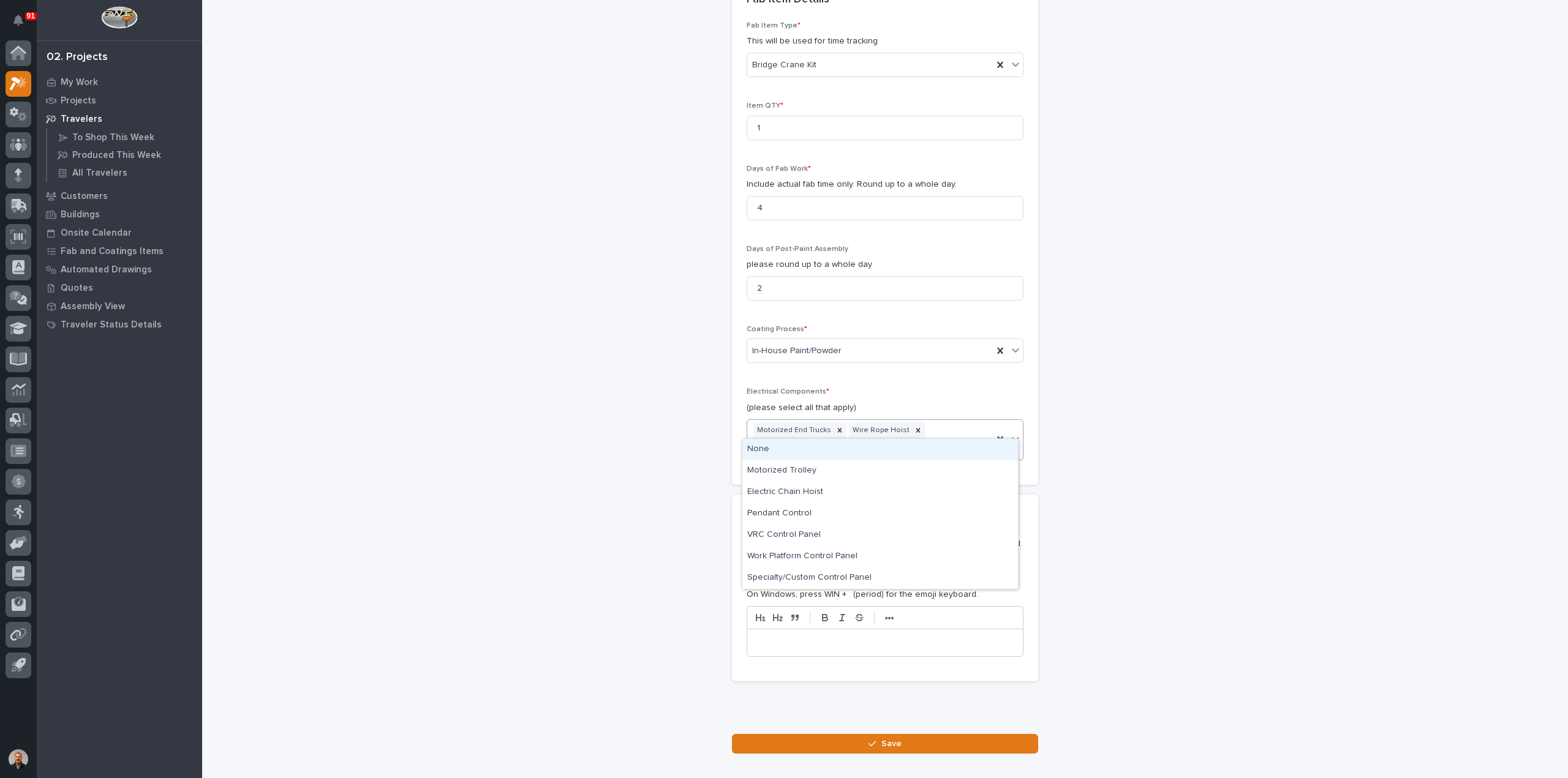
click at [981, 425] on div "Motorized End Trucks Wire Rope Hoist Radio Control" at bounding box center [870, 440] width 246 height 41
click at [799, 574] on div "Specialty/Custom Control Panel" at bounding box center [881, 579] width 276 height 22
click at [888, 446] on div "Motorized End Trucks Wire Rope Hoist Radio Control Specialty/Custom Control Pan…" at bounding box center [870, 440] width 246 height 41
click at [803, 487] on div "Motorized Trolley" at bounding box center [881, 488] width 276 height 22
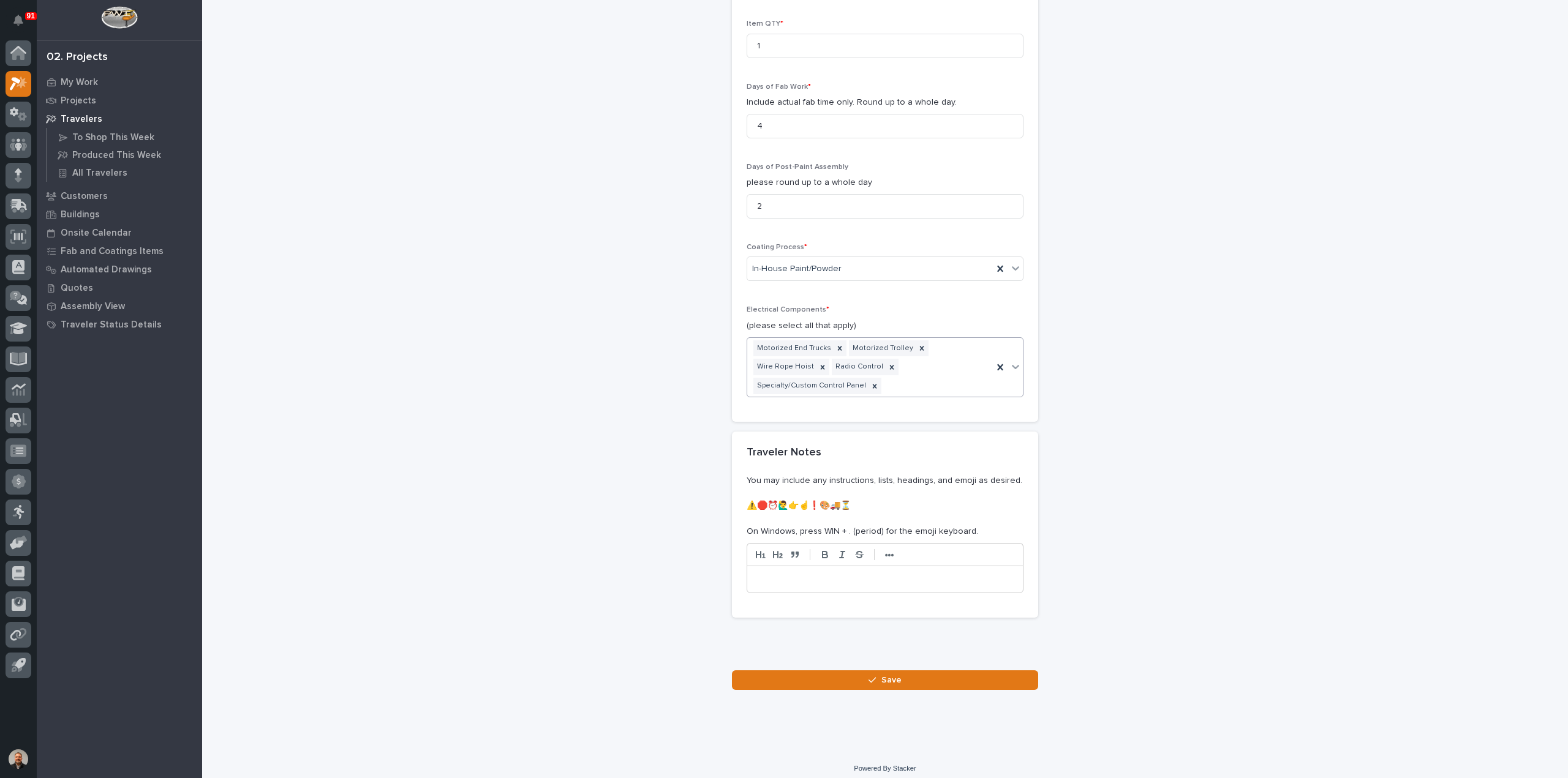
scroll to position [1193, 0]
click at [773, 571] on p at bounding box center [885, 578] width 258 height 13
click at [839, 572] on p "**********" at bounding box center [885, 578] width 258 height 13
click at [823, 571] on p "**********" at bounding box center [885, 578] width 258 height 13
click at [887, 673] on span "Save" at bounding box center [891, 678] width 20 height 11
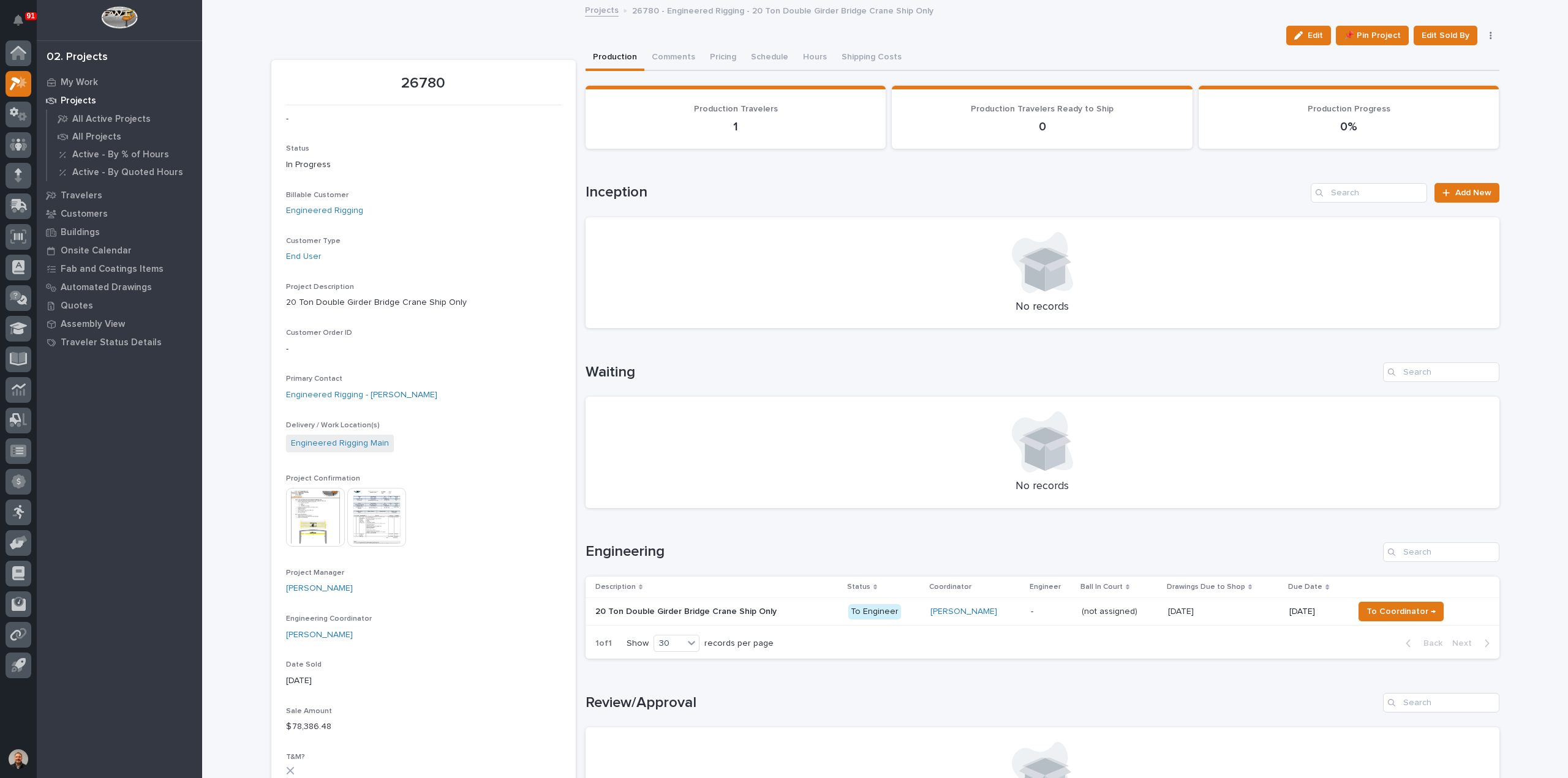
click at [1092, 610] on p "(not assigned)" at bounding box center [1111, 611] width 58 height 13
click at [648, 609] on p "20 Ton Double Girder Bridge Crane Ship Only" at bounding box center [687, 611] width 184 height 13
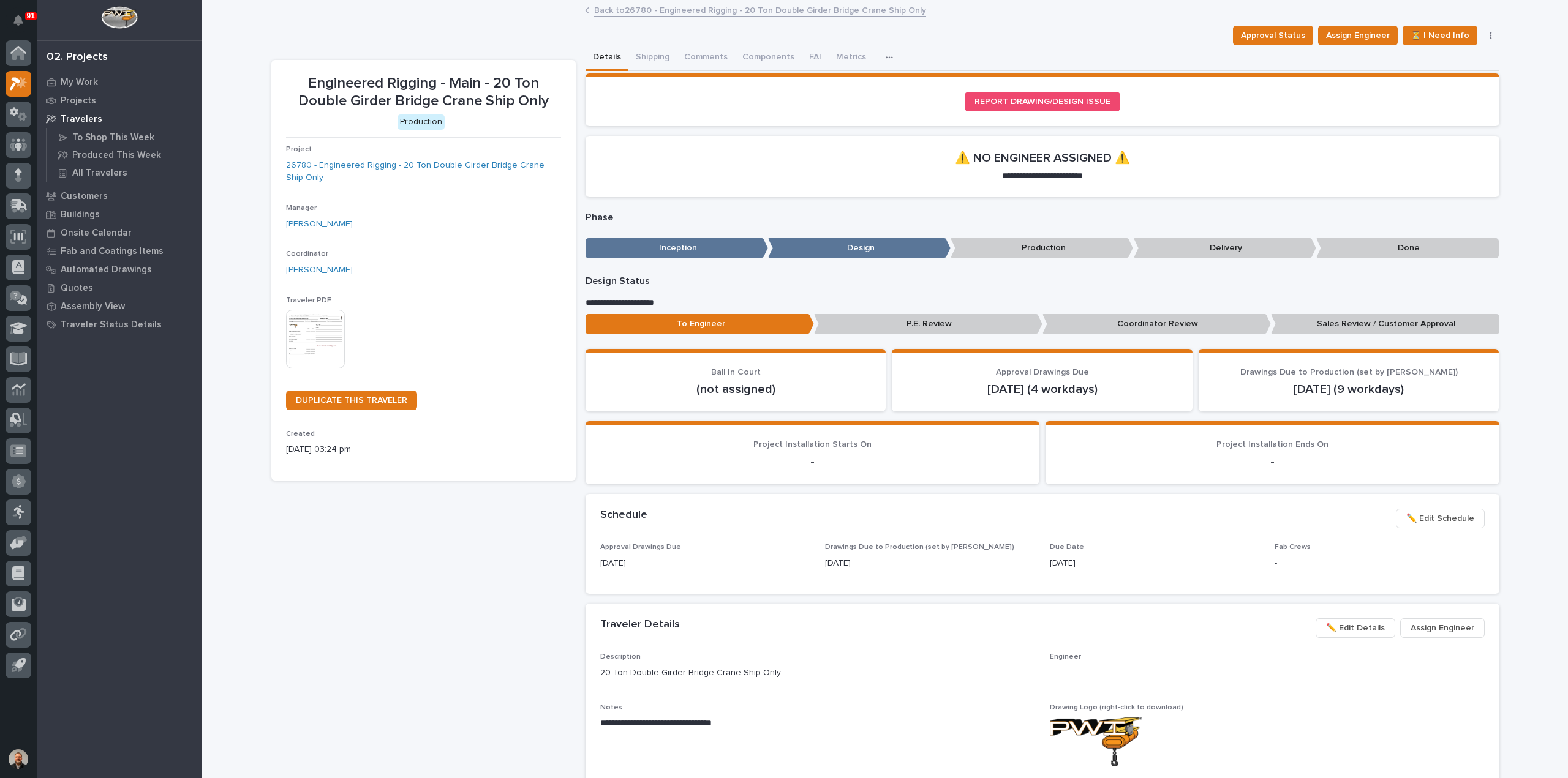
click at [317, 341] on img at bounding box center [315, 339] width 59 height 59
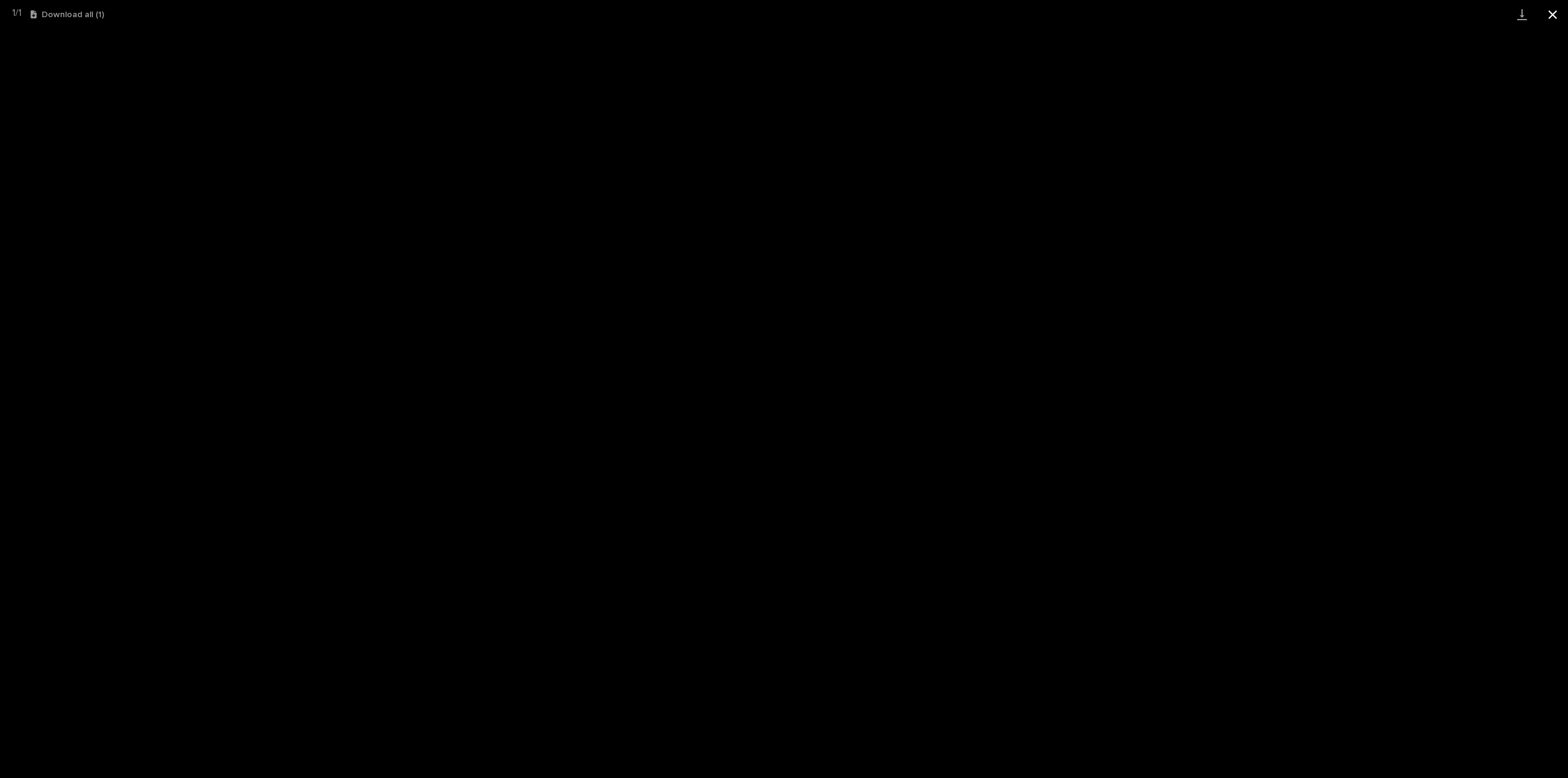
click at [1550, 16] on button "Close gallery" at bounding box center [1553, 15] width 31 height 29
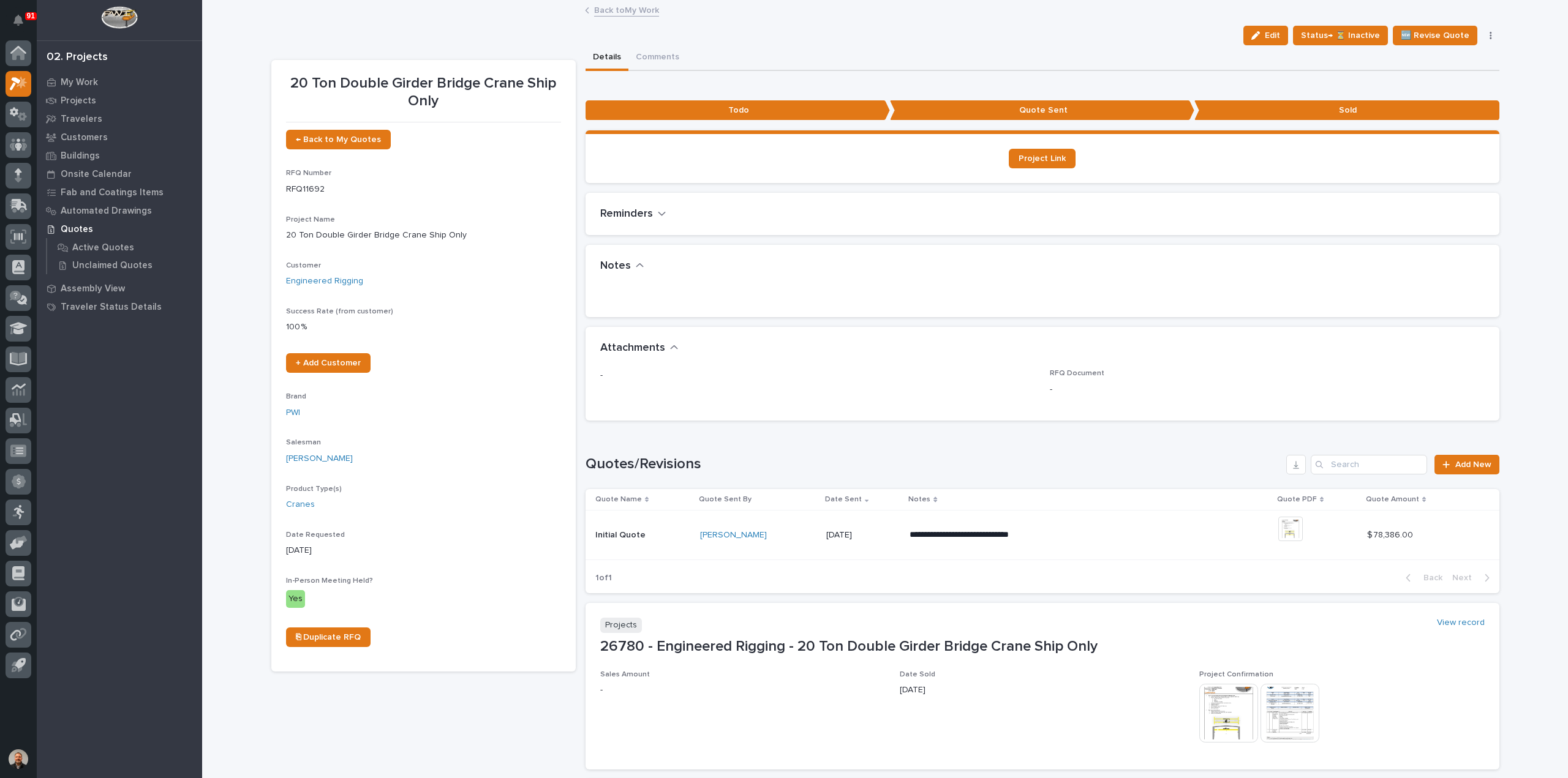
click at [598, 12] on link "Back to My Work" at bounding box center [627, 10] width 65 height 15
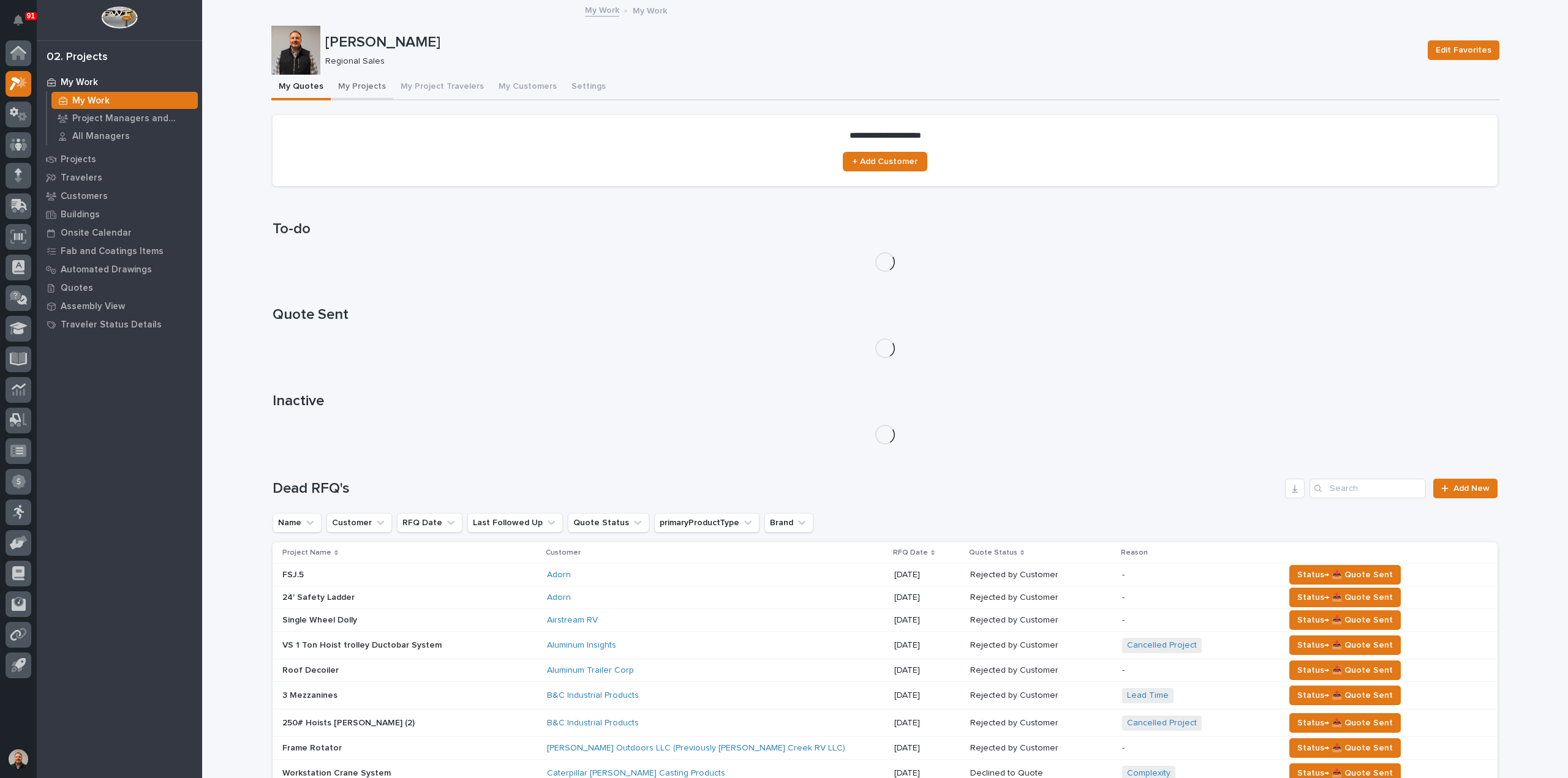
click at [356, 85] on button "My Projects" at bounding box center [362, 87] width 63 height 25
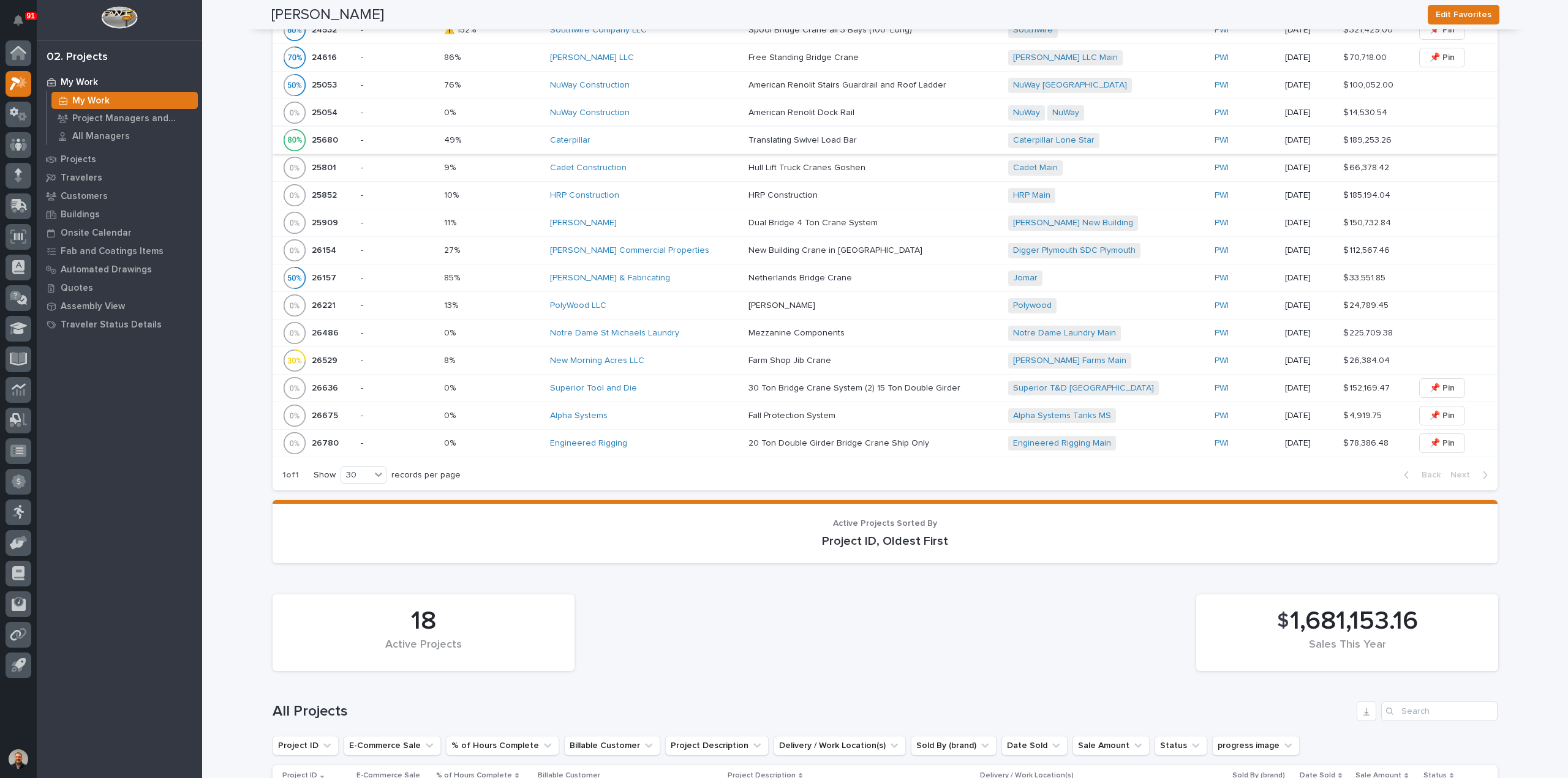
scroll to position [1041, 0]
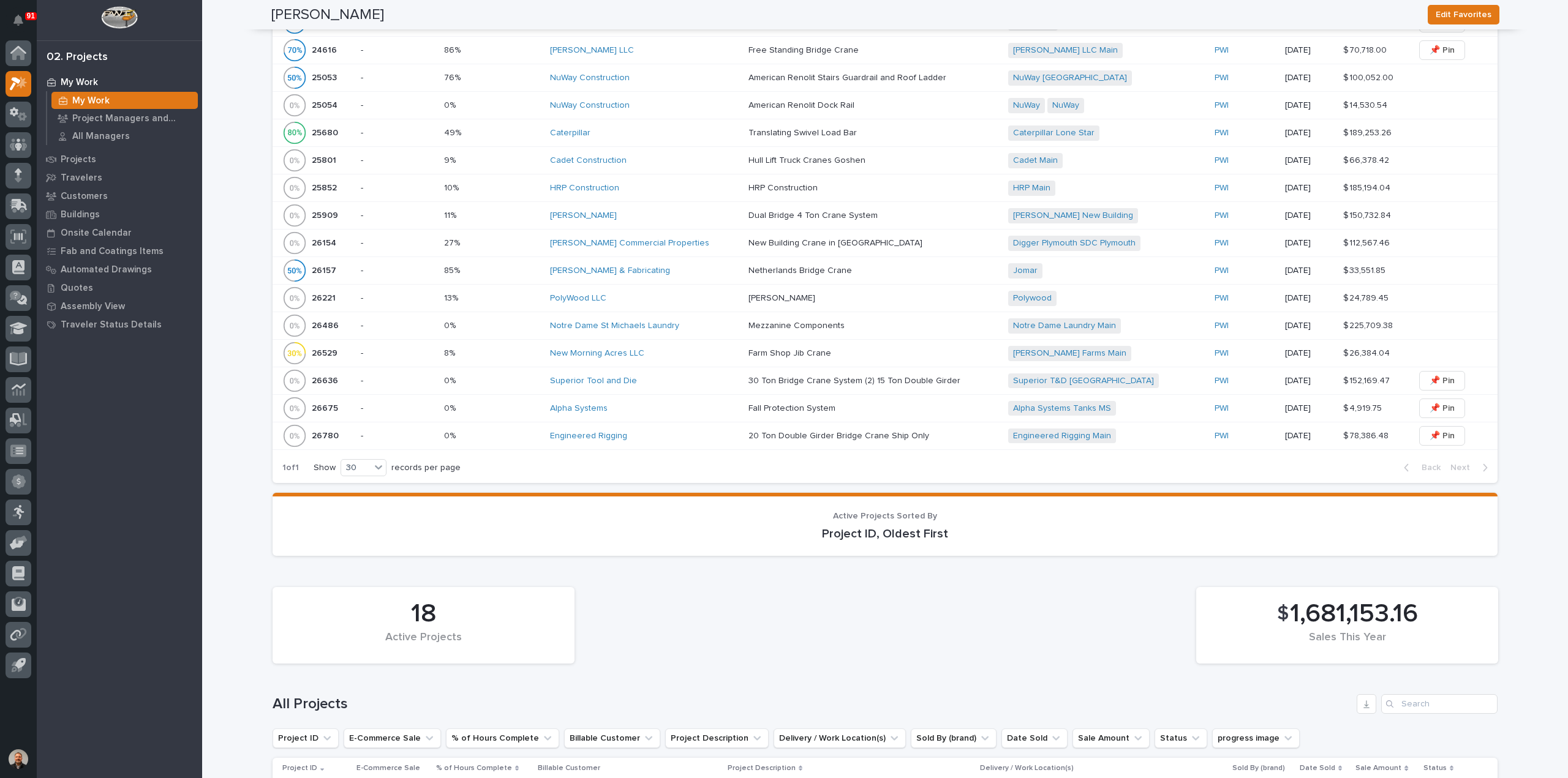
click at [318, 429] on p "26780" at bounding box center [326, 435] width 29 height 13
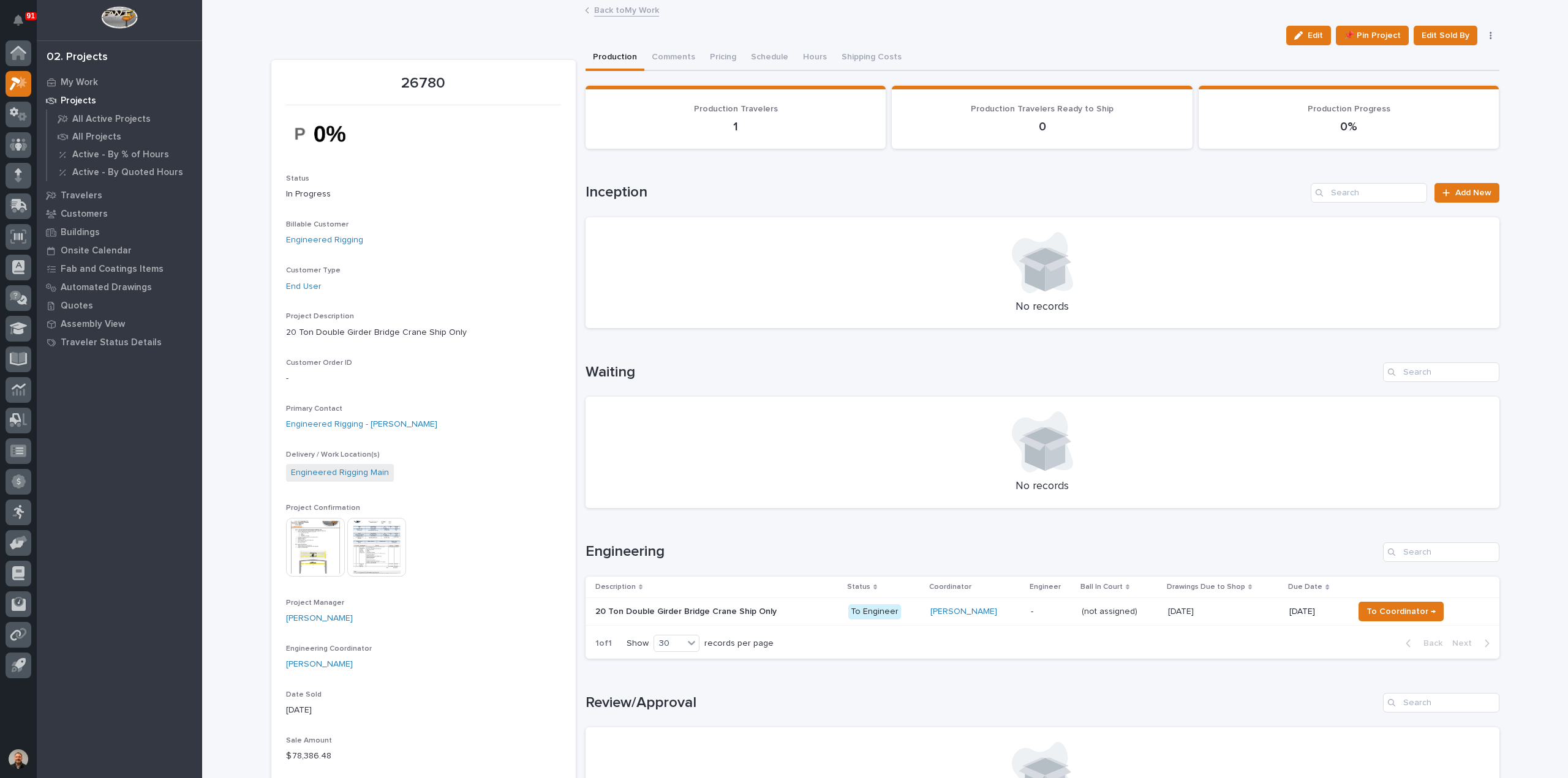
click at [318, 542] on img at bounding box center [315, 547] width 59 height 59
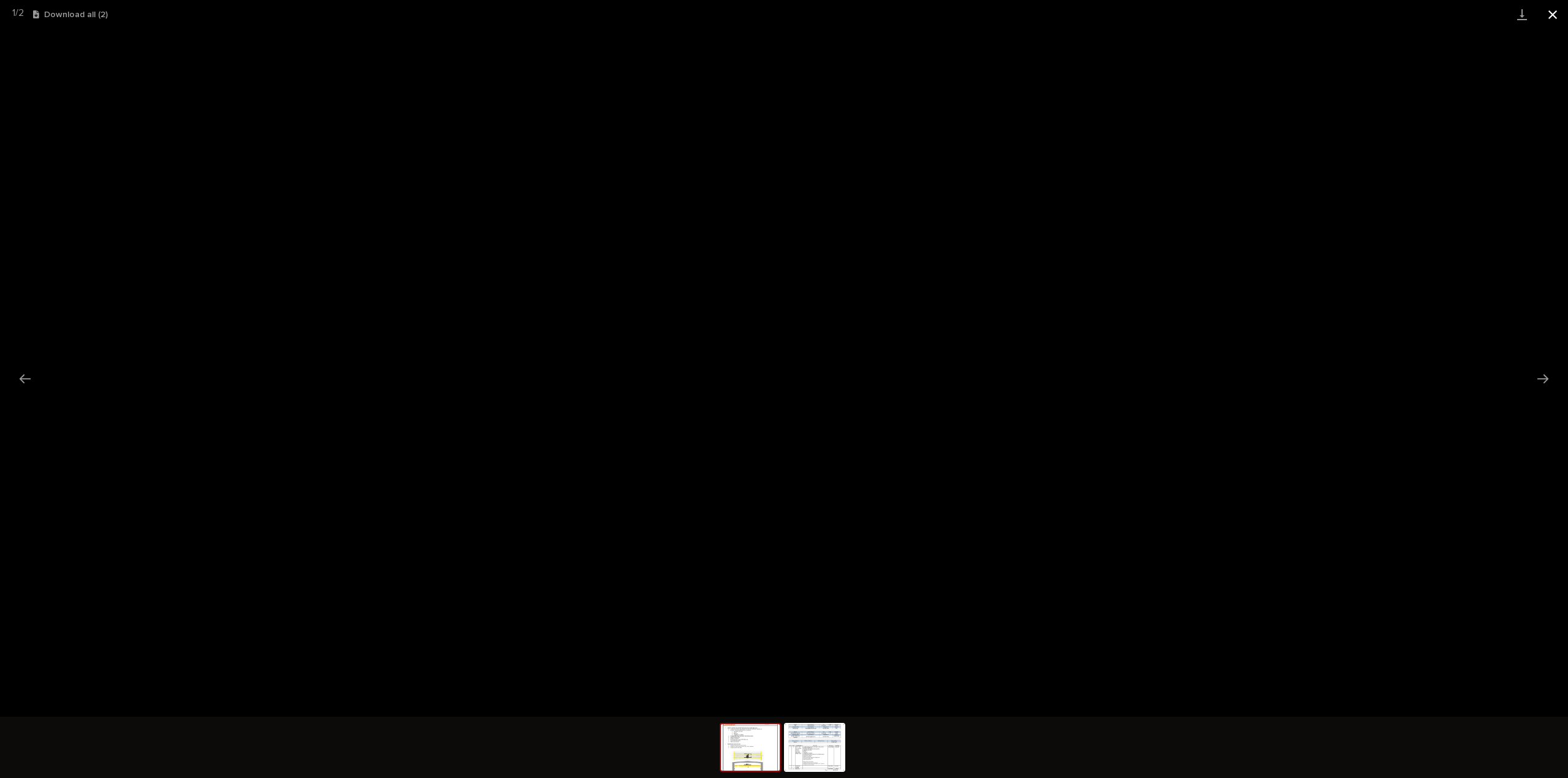
click at [1553, 15] on button "Close gallery" at bounding box center [1553, 15] width 31 height 29
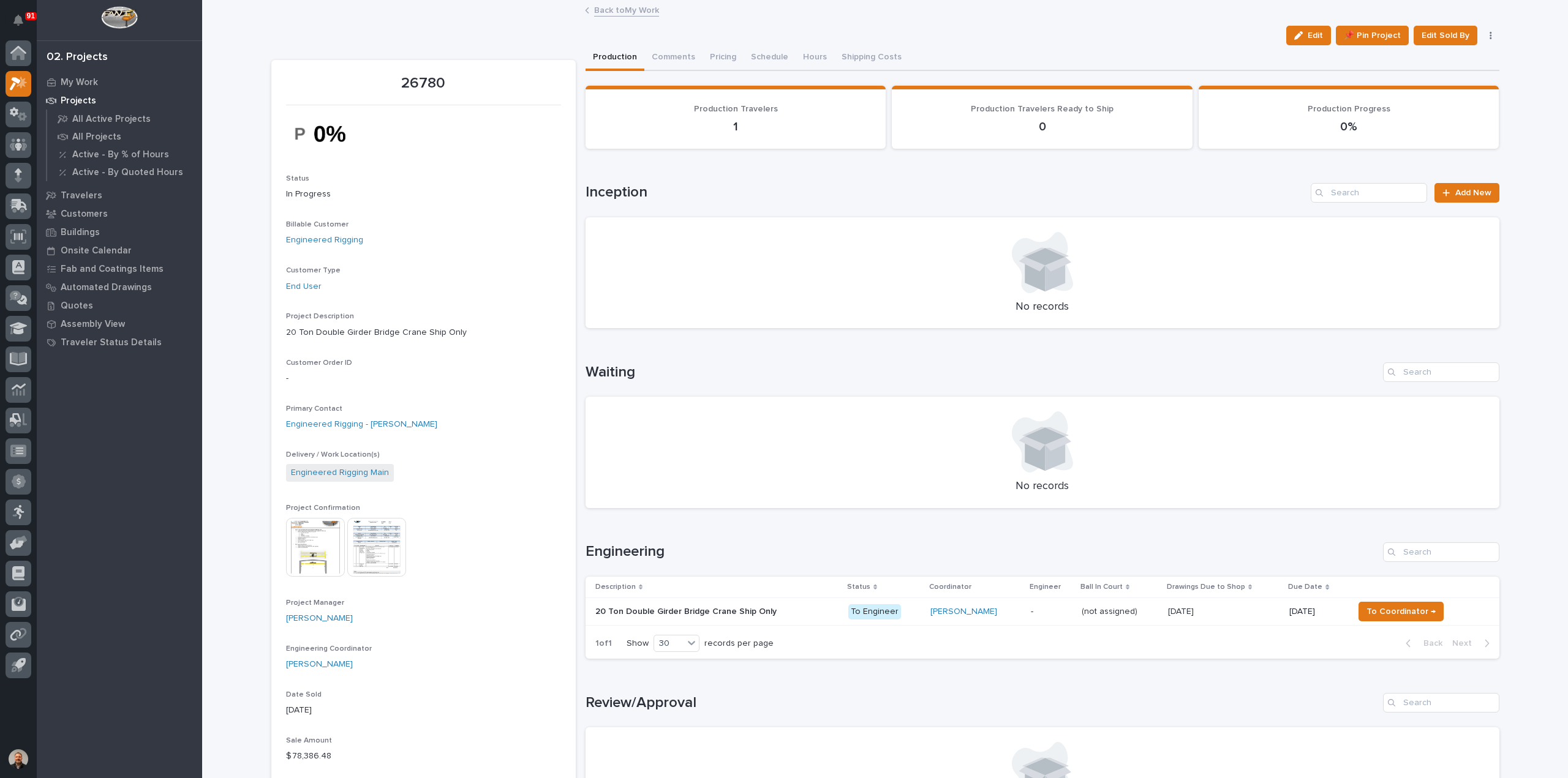
drag, startPoint x: 1310, startPoint y: 33, endPoint x: 1202, endPoint y: 125, distance: 141.9
click at [1310, 33] on span "Edit" at bounding box center [1315, 35] width 15 height 11
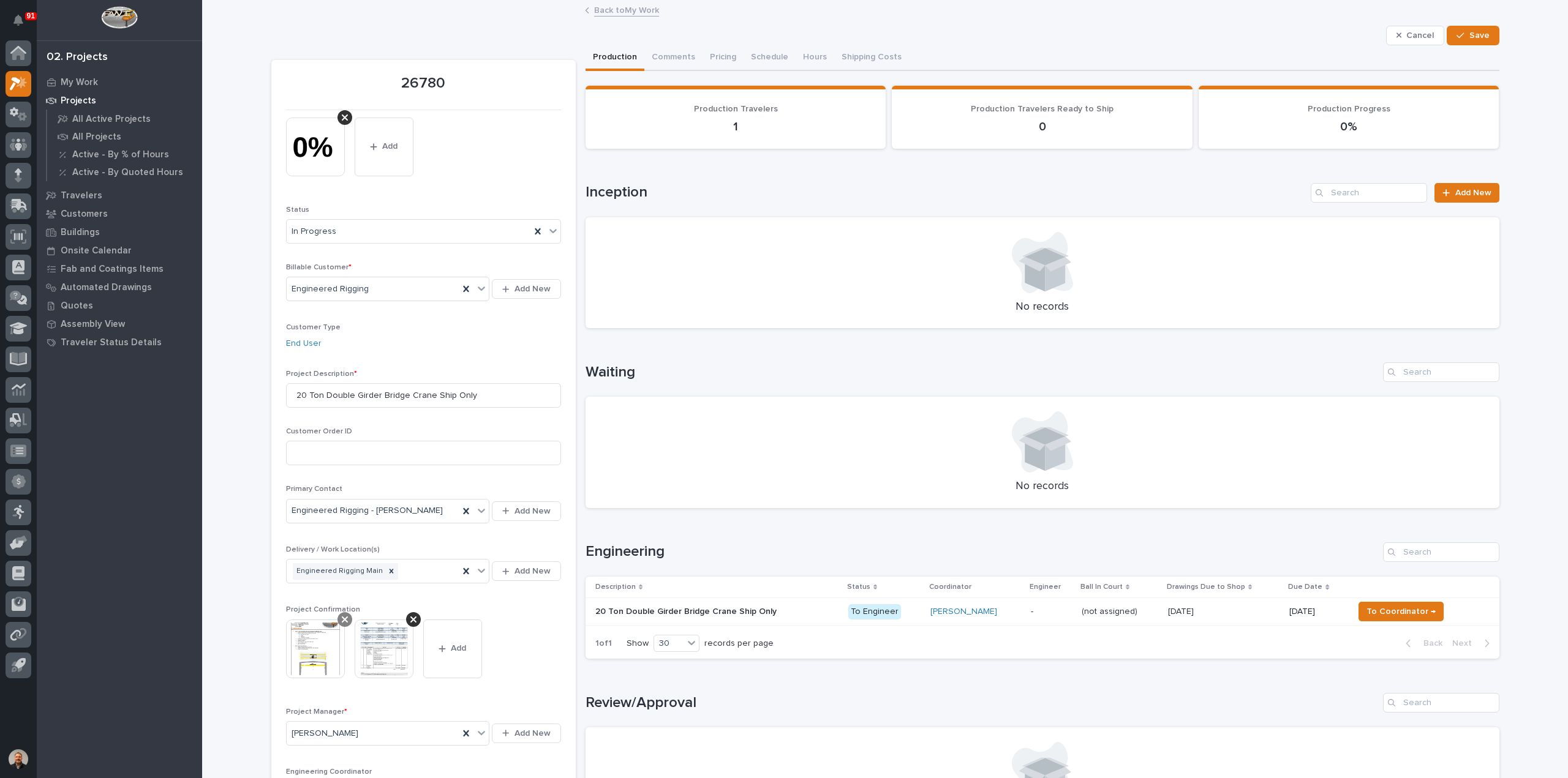
click at [342, 618] on icon at bounding box center [345, 619] width 6 height 6
click at [383, 647] on span "Add" at bounding box center [389, 648] width 15 height 11
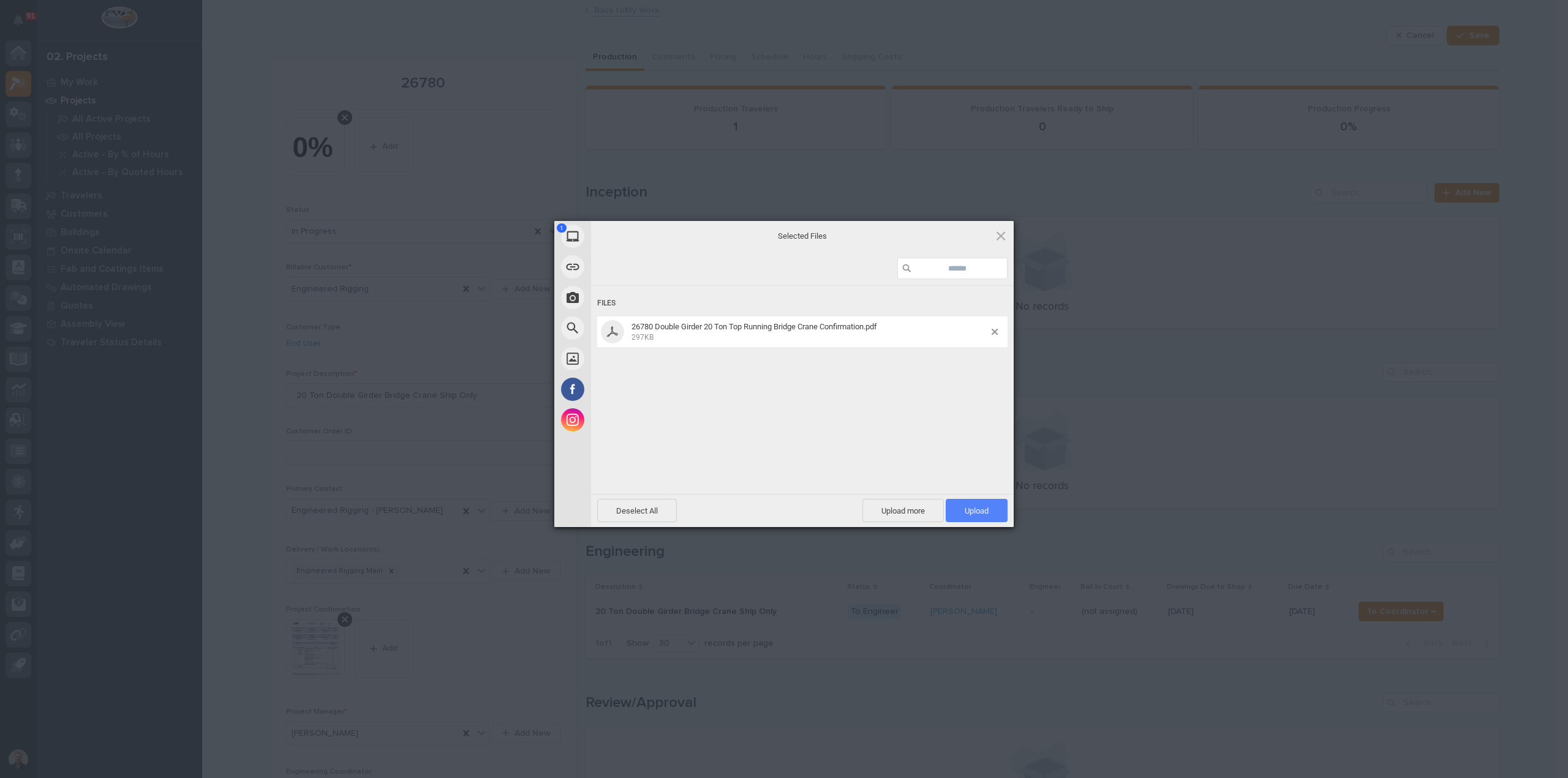
click at [982, 510] on span "Upload 1" at bounding box center [977, 511] width 24 height 9
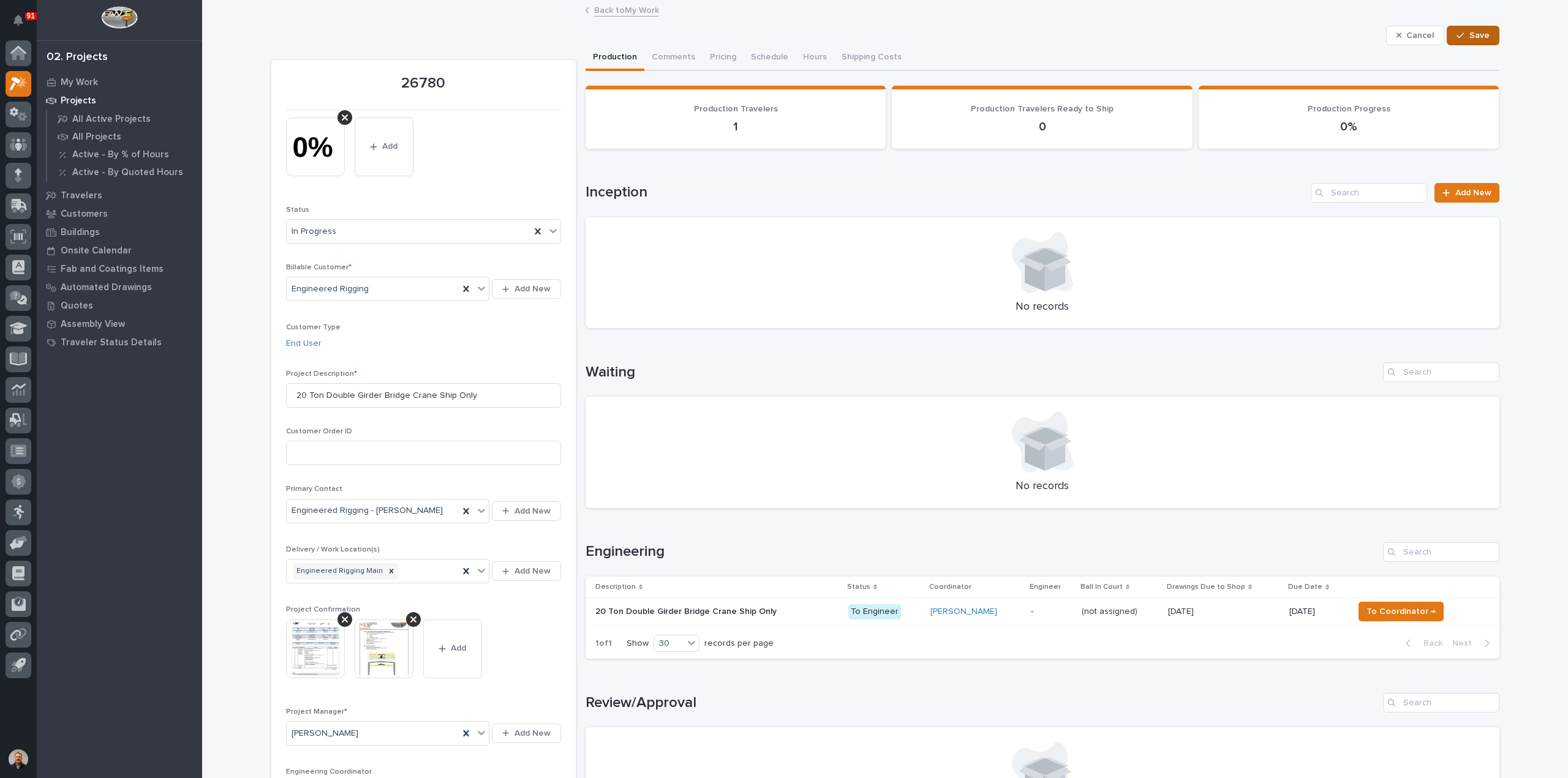
click at [1469, 33] on span "Save" at bounding box center [1479, 35] width 20 height 11
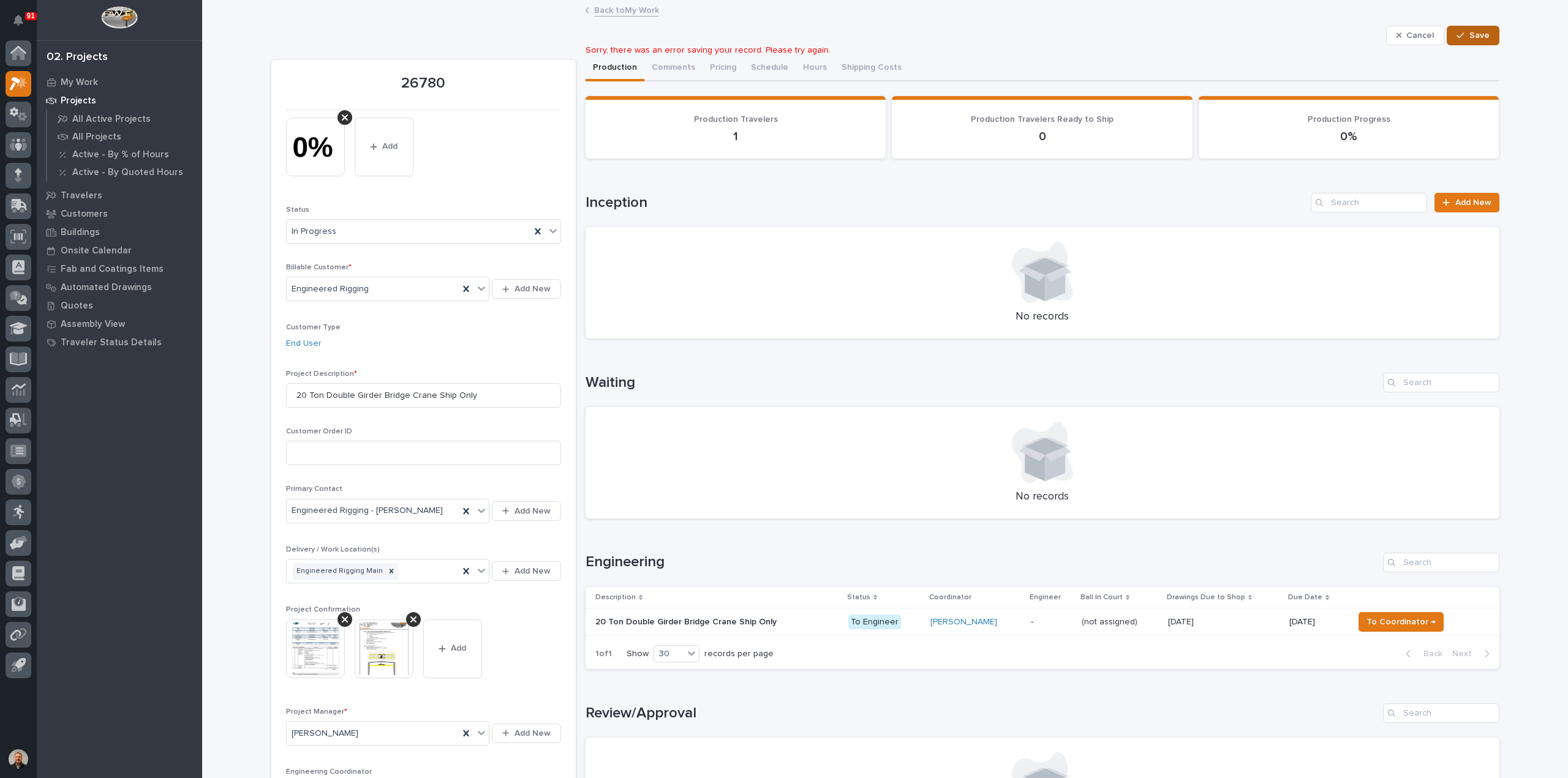
click at [1474, 33] on span "Save" at bounding box center [1479, 35] width 20 height 11
click at [1467, 25] on button "Save" at bounding box center [1472, 35] width 52 height 20
click at [597, 12] on link "Back to My Work" at bounding box center [627, 10] width 65 height 15
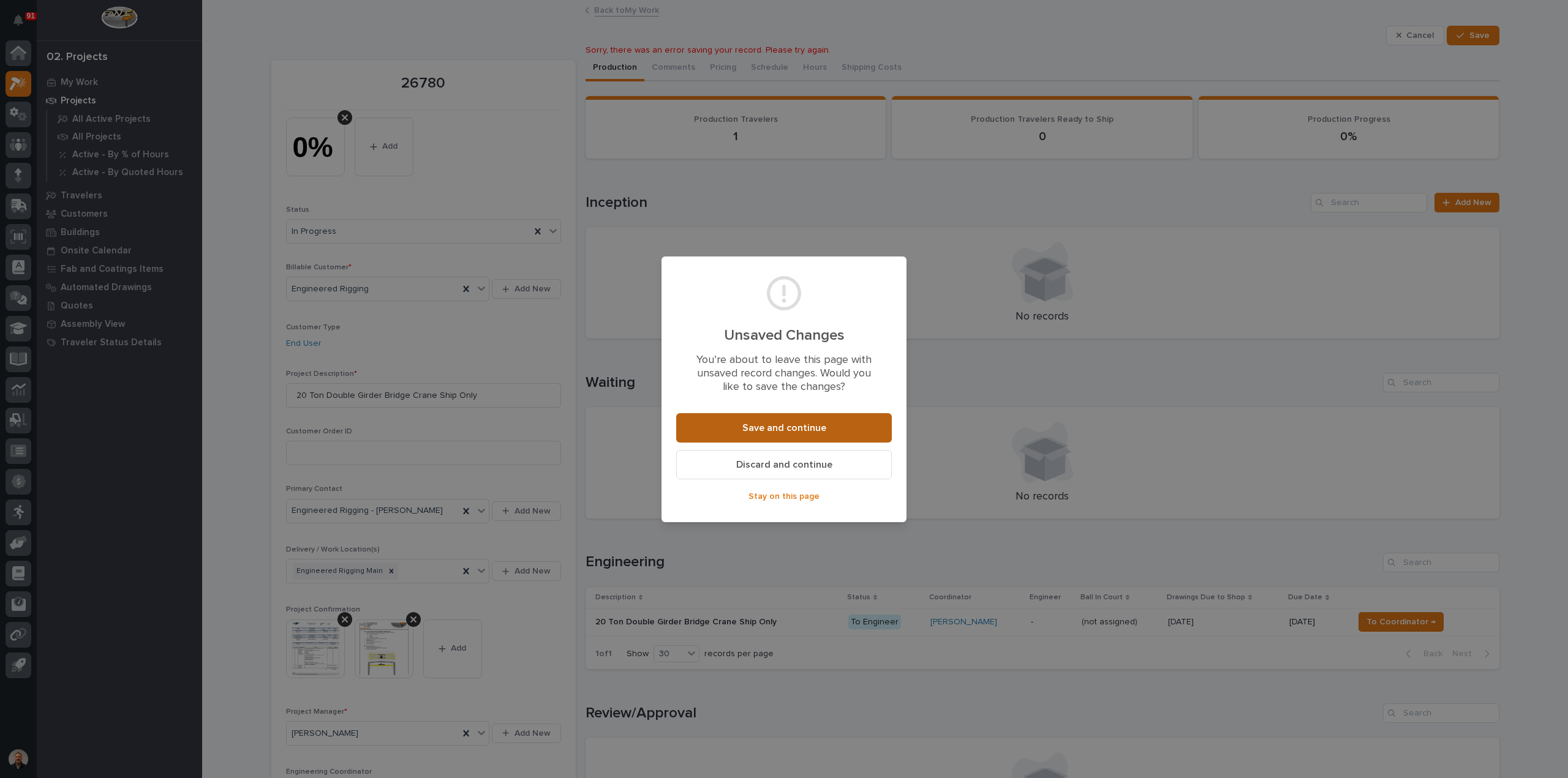
click at [794, 427] on span "Save and continue" at bounding box center [784, 428] width 84 height 13
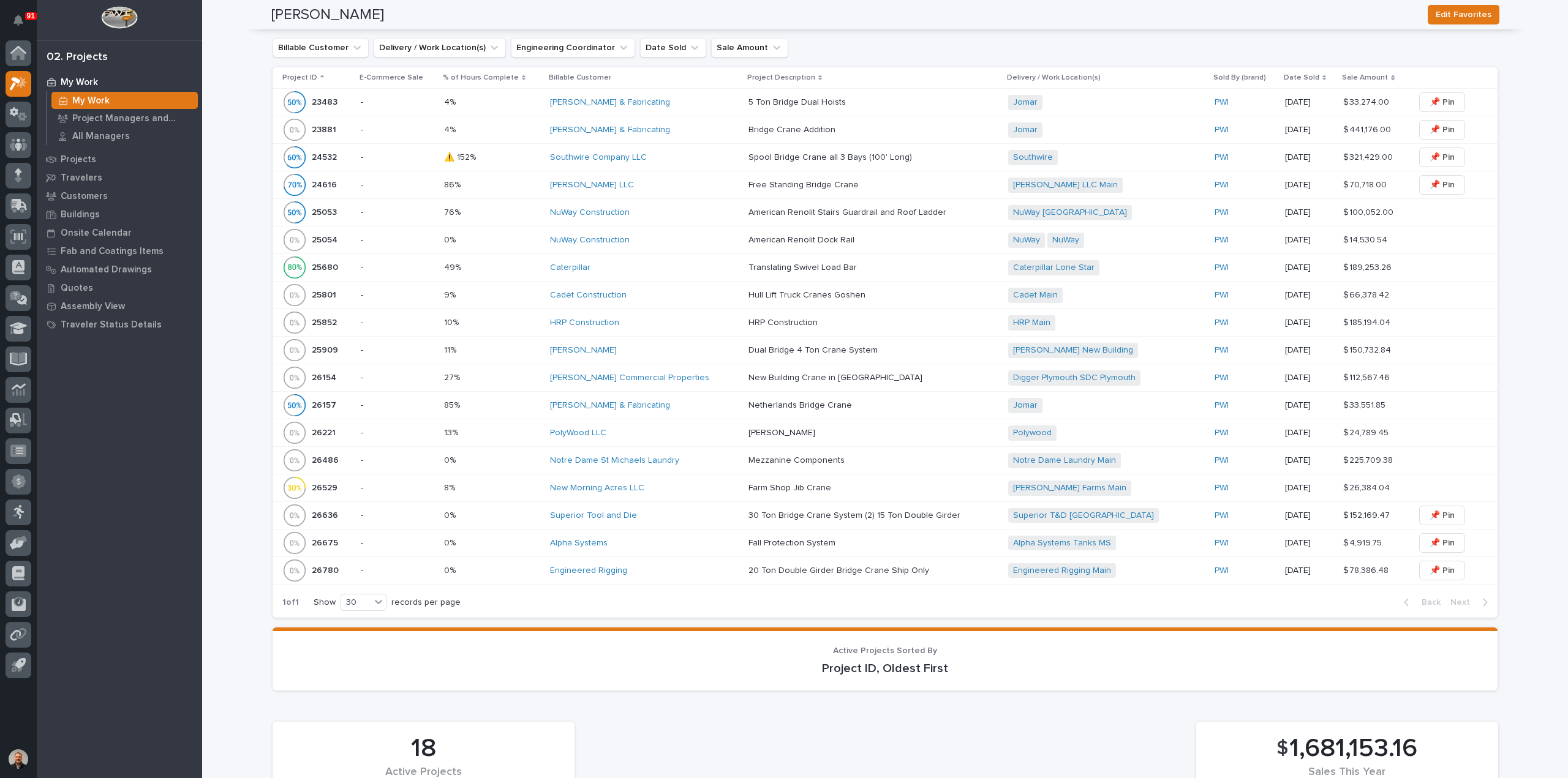
scroll to position [919, 0]
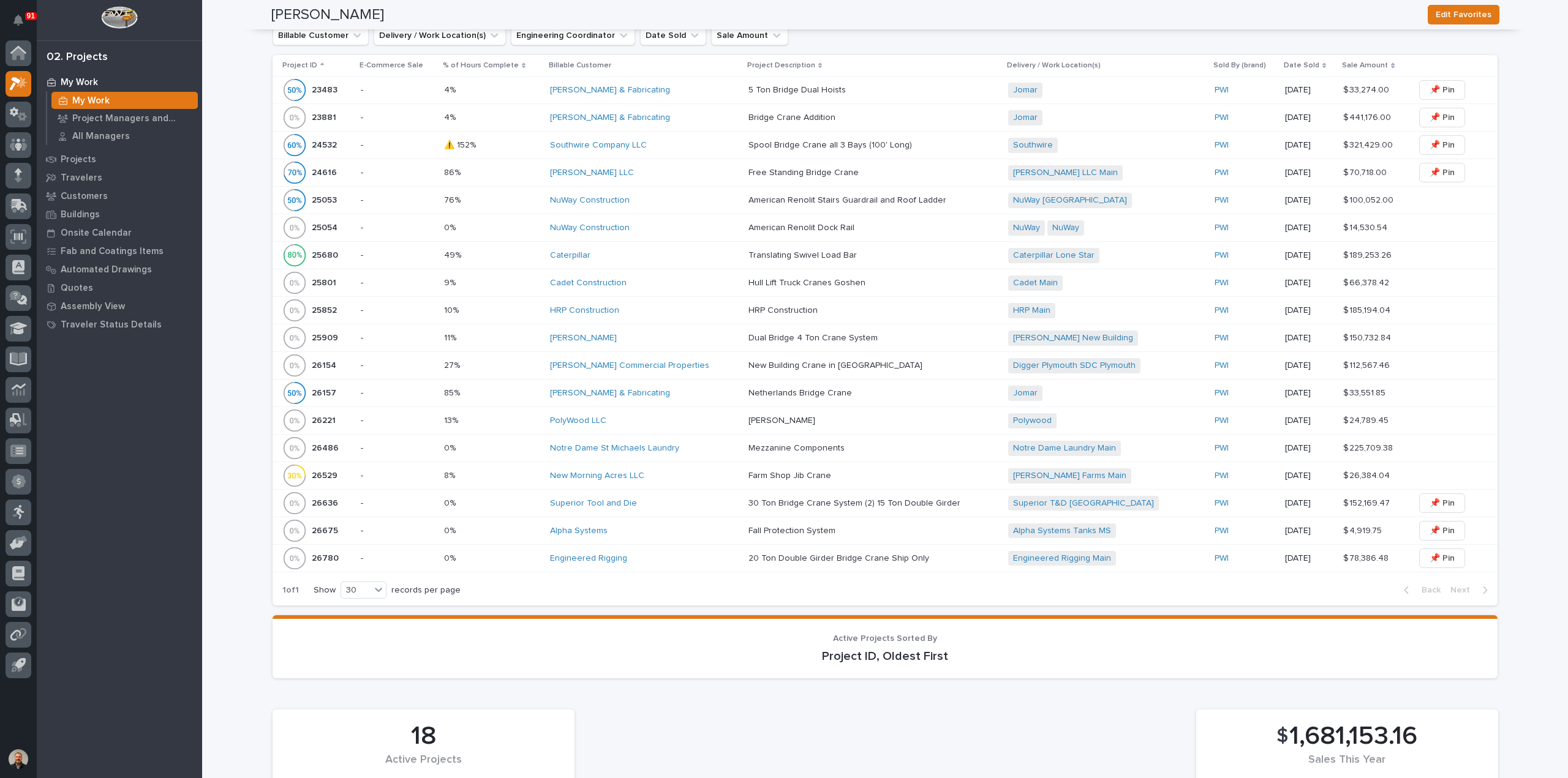
click at [320, 551] on p "26780" at bounding box center [326, 558] width 29 height 13
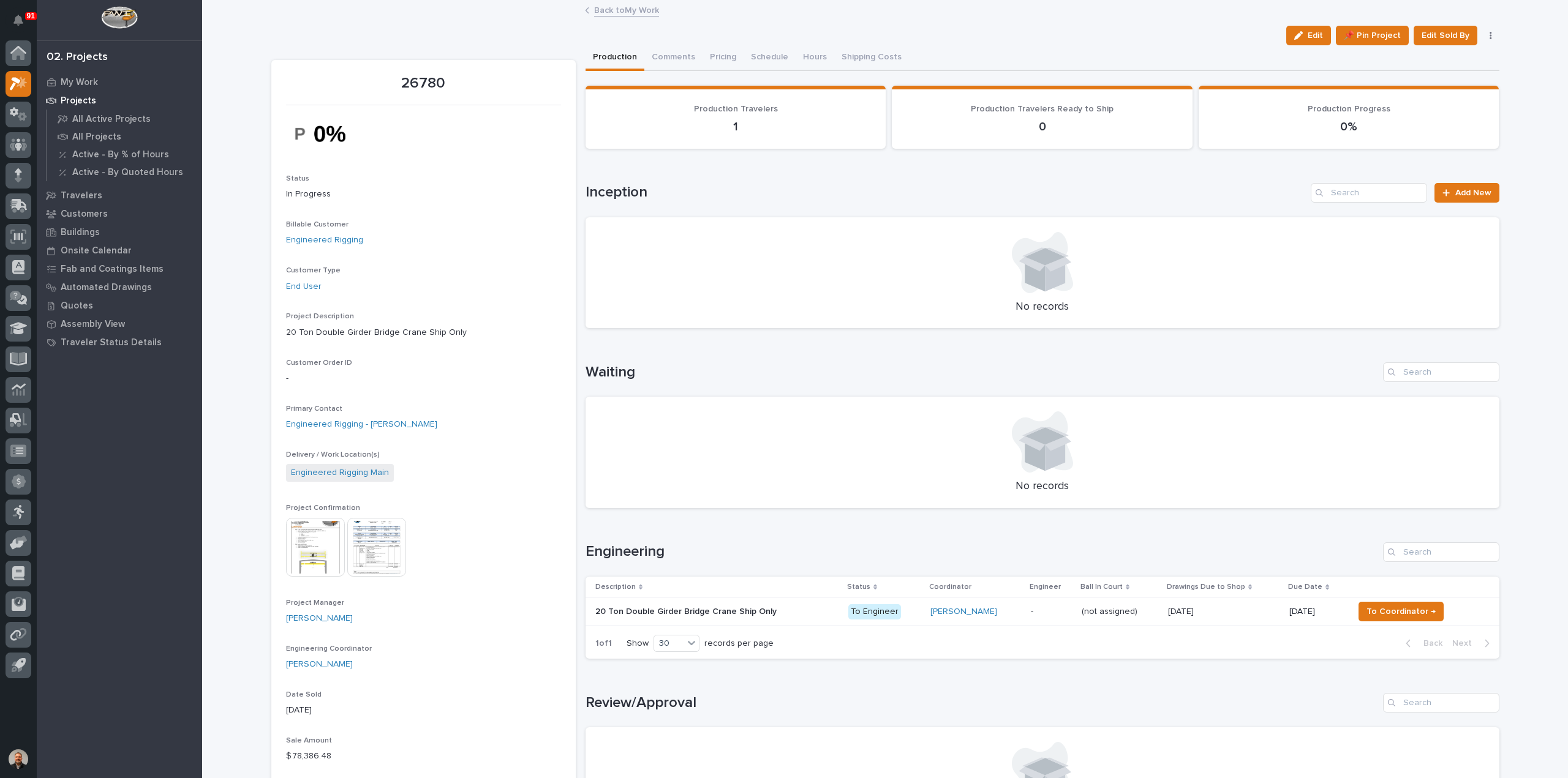
click at [315, 539] on img at bounding box center [315, 547] width 59 height 59
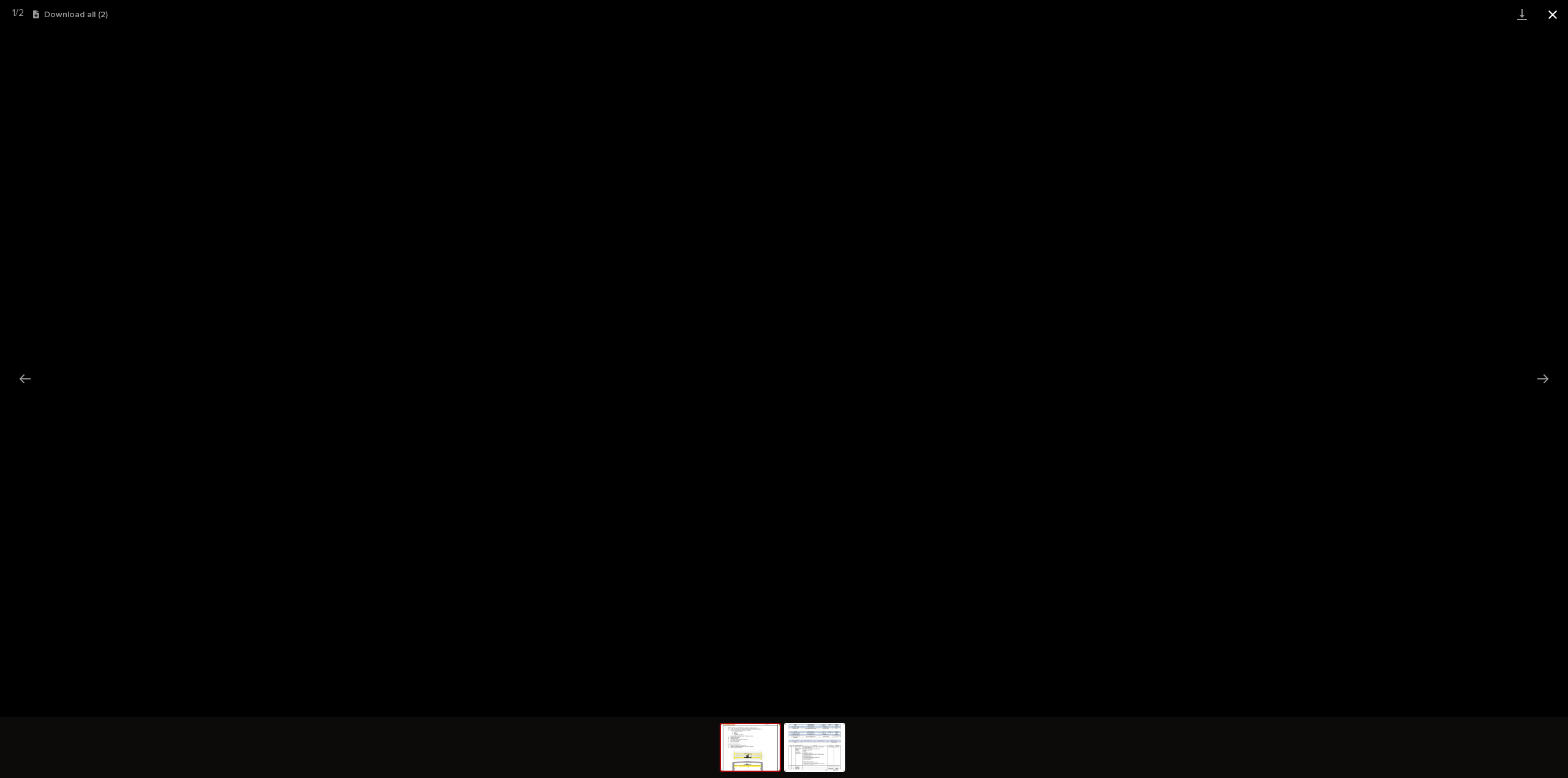
click at [1553, 12] on button "Close gallery" at bounding box center [1553, 15] width 31 height 29
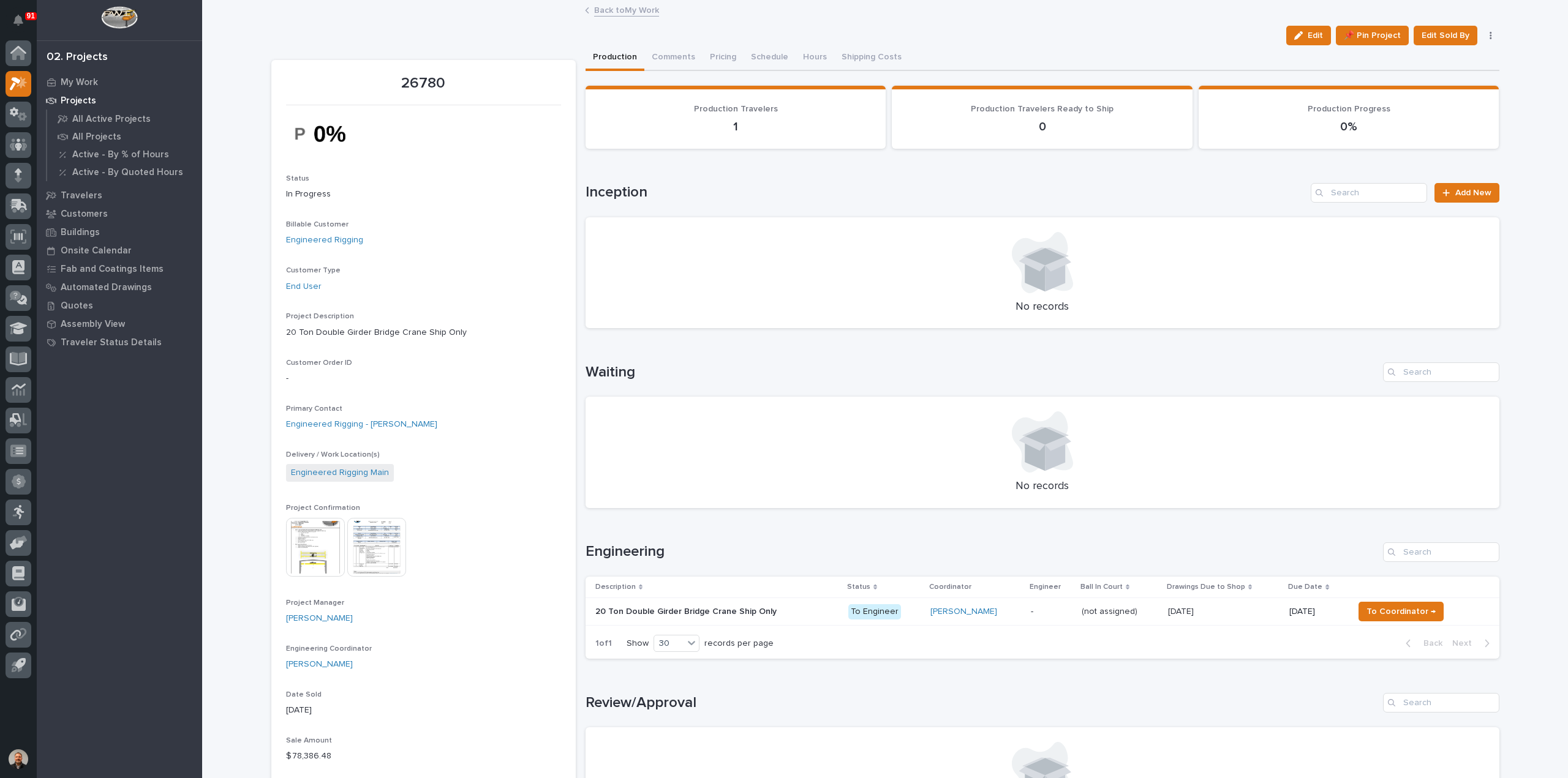
click at [312, 537] on img at bounding box center [315, 547] width 59 height 59
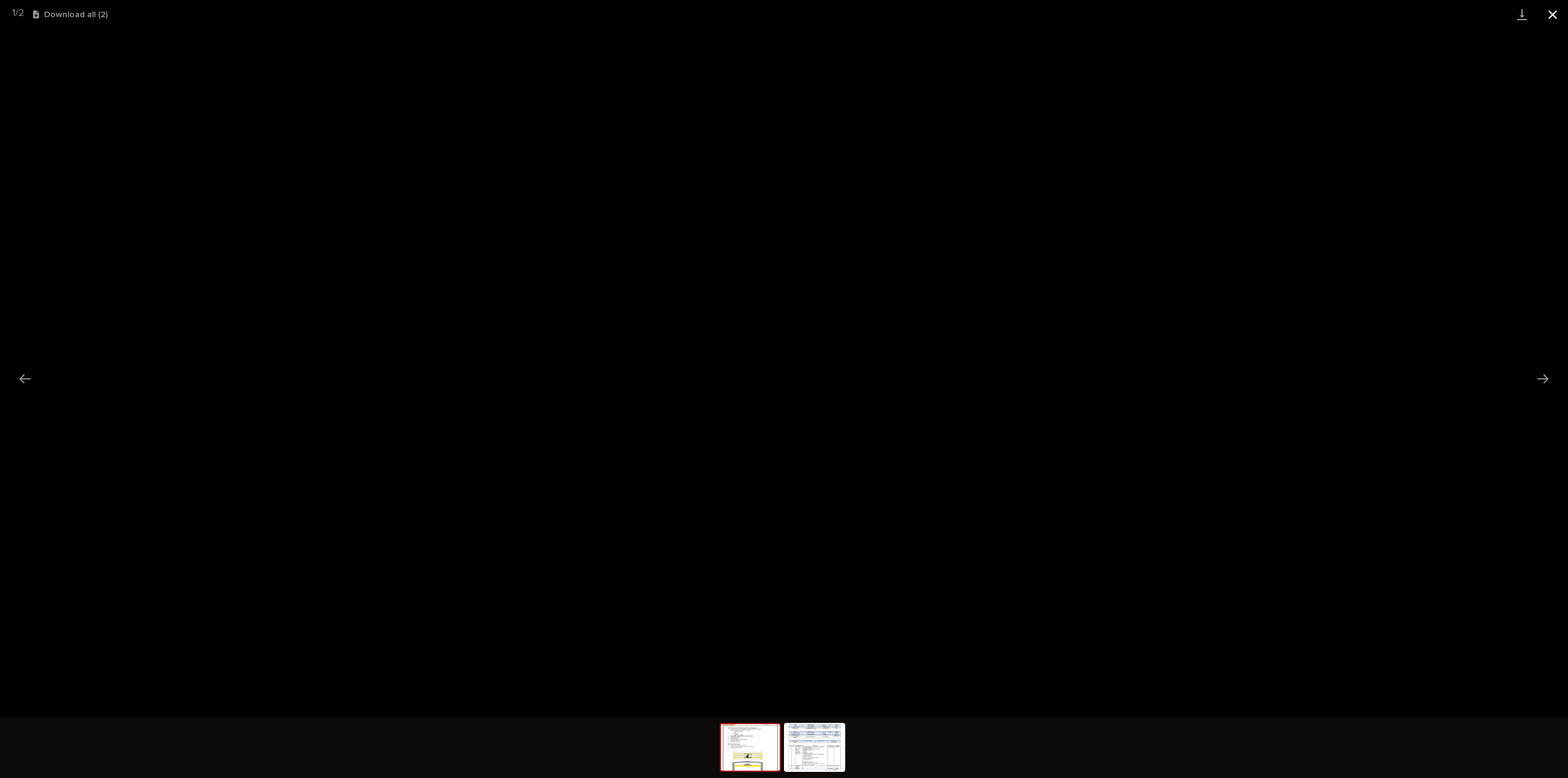
click at [1552, 13] on button "Close gallery" at bounding box center [1553, 15] width 31 height 29
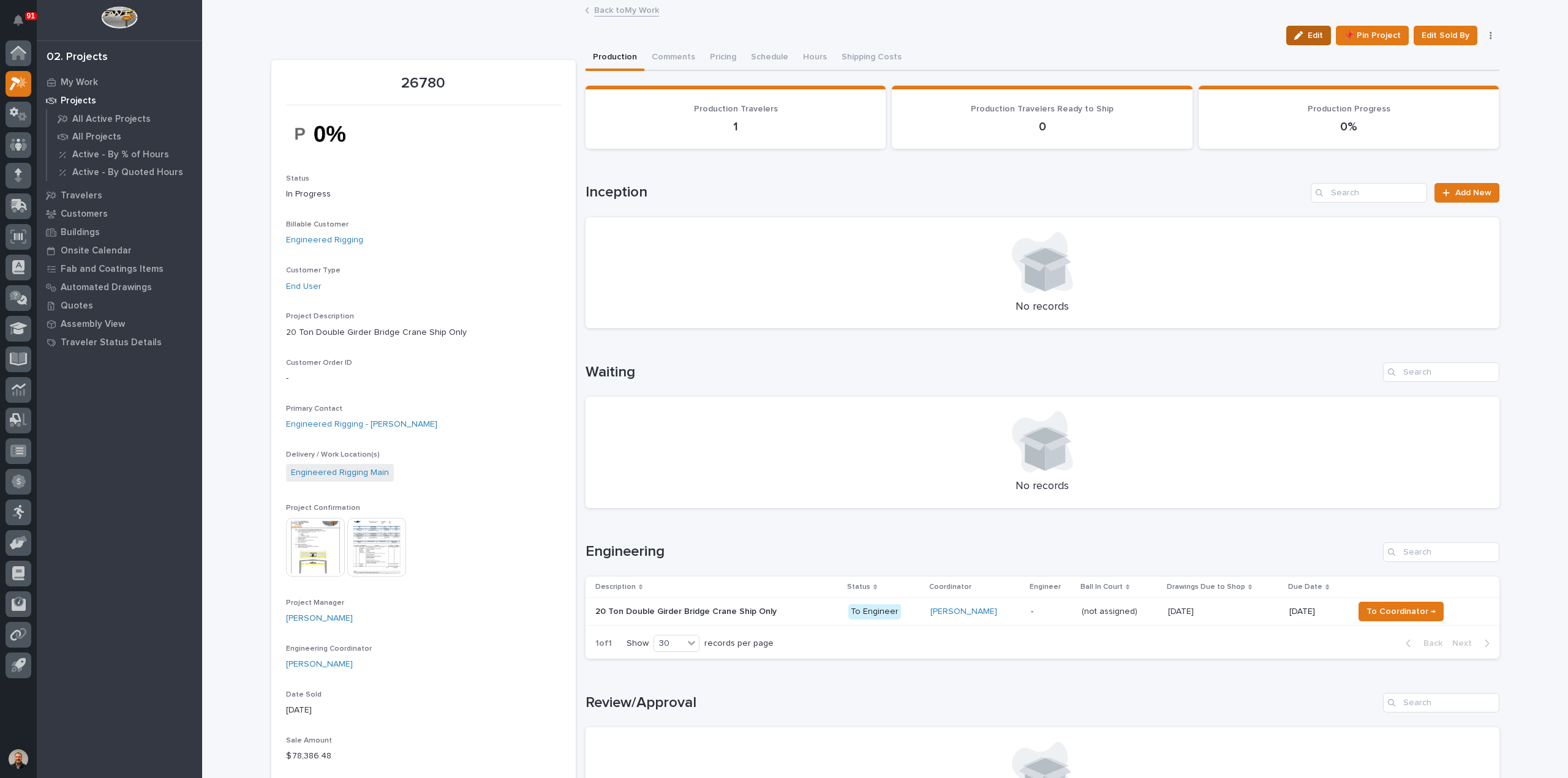
click at [1316, 34] on span "Edit" at bounding box center [1315, 35] width 15 height 11
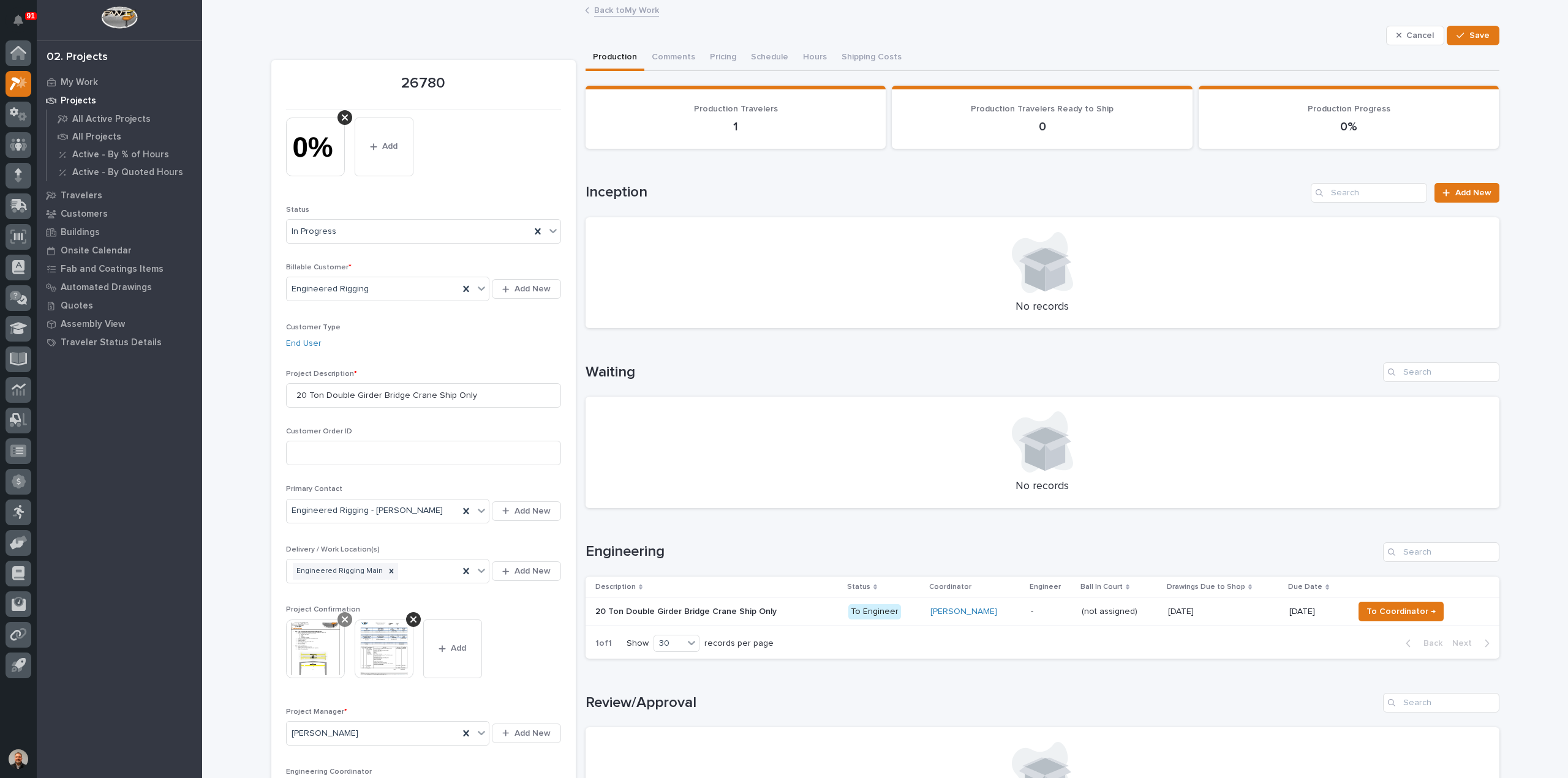
click at [342, 618] on icon at bounding box center [345, 619] width 6 height 10
click at [376, 649] on button "Add" at bounding box center [384, 649] width 59 height 59
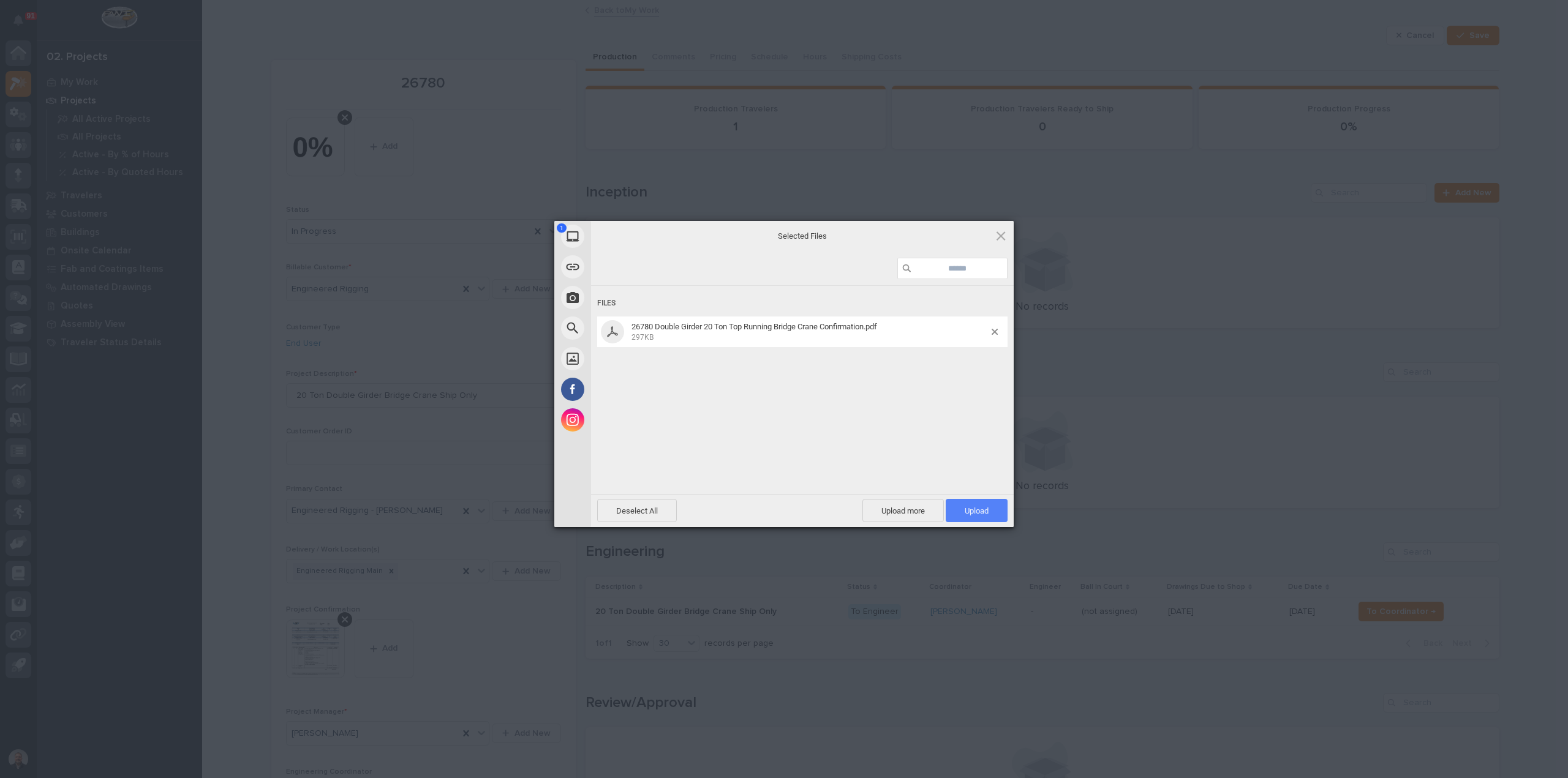
click at [978, 511] on span "Upload 1" at bounding box center [977, 511] width 24 height 9
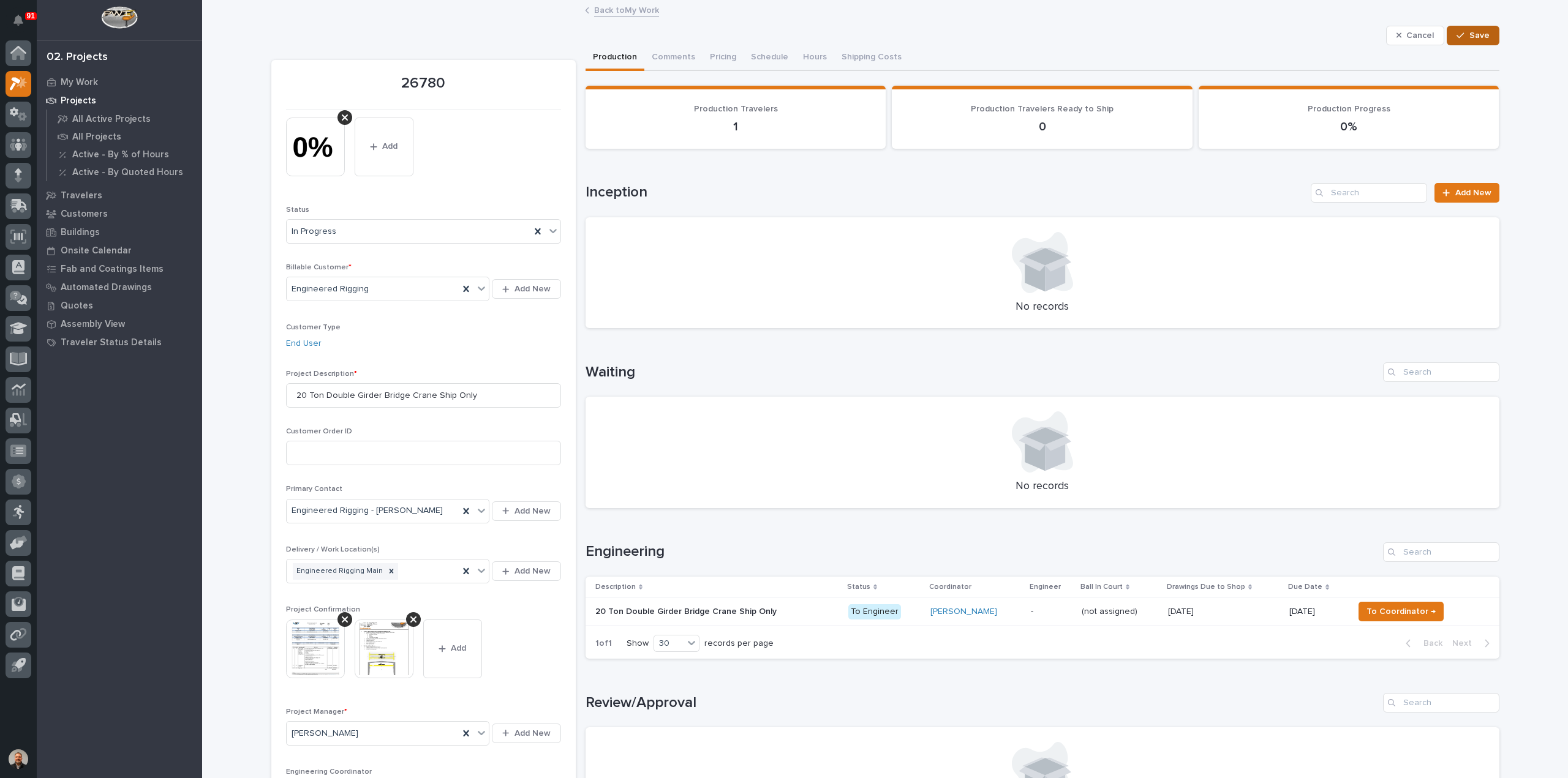
click at [1473, 31] on span "Save" at bounding box center [1479, 35] width 20 height 11
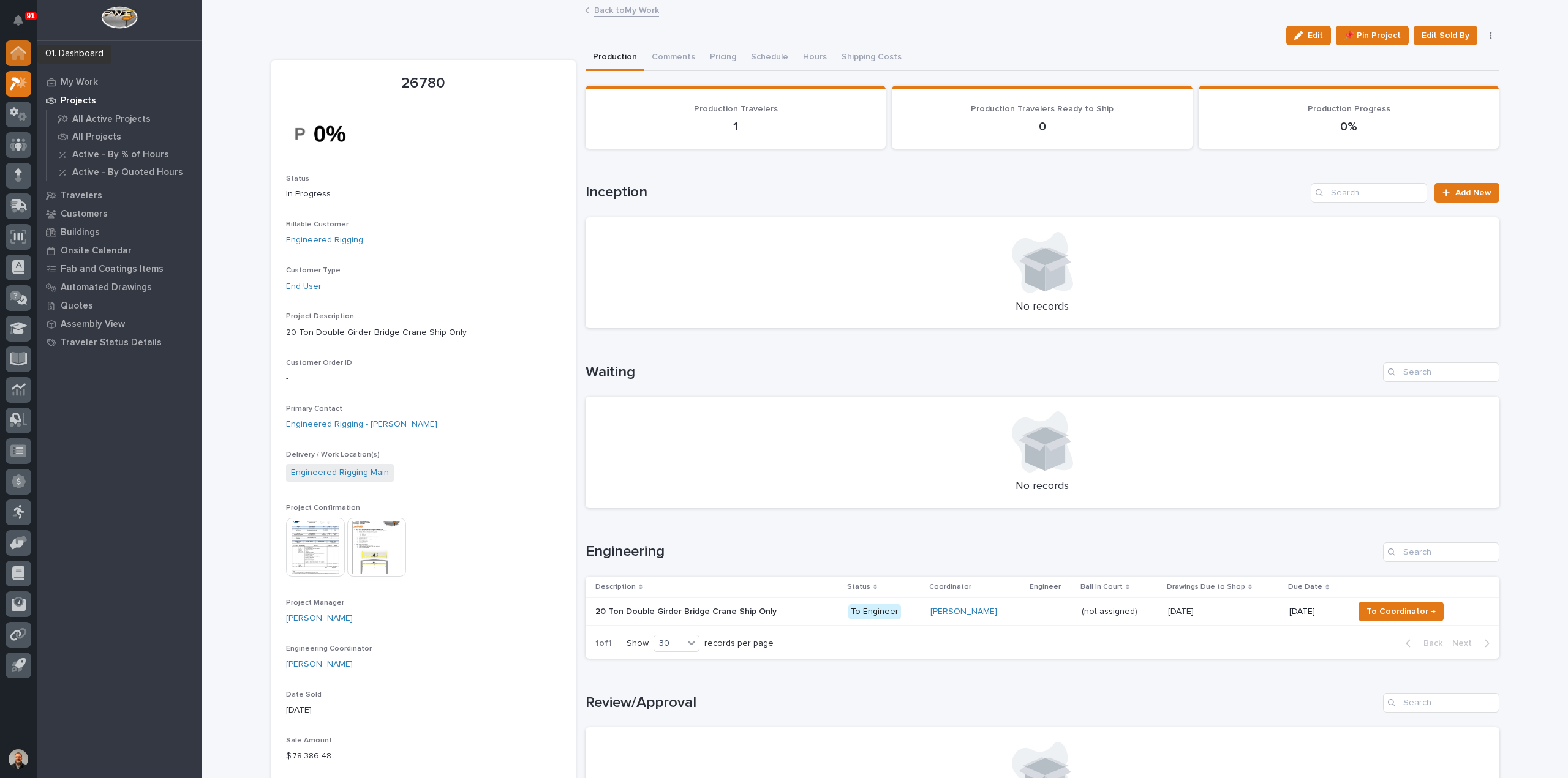
click at [21, 52] on icon at bounding box center [19, 54] width 13 height 13
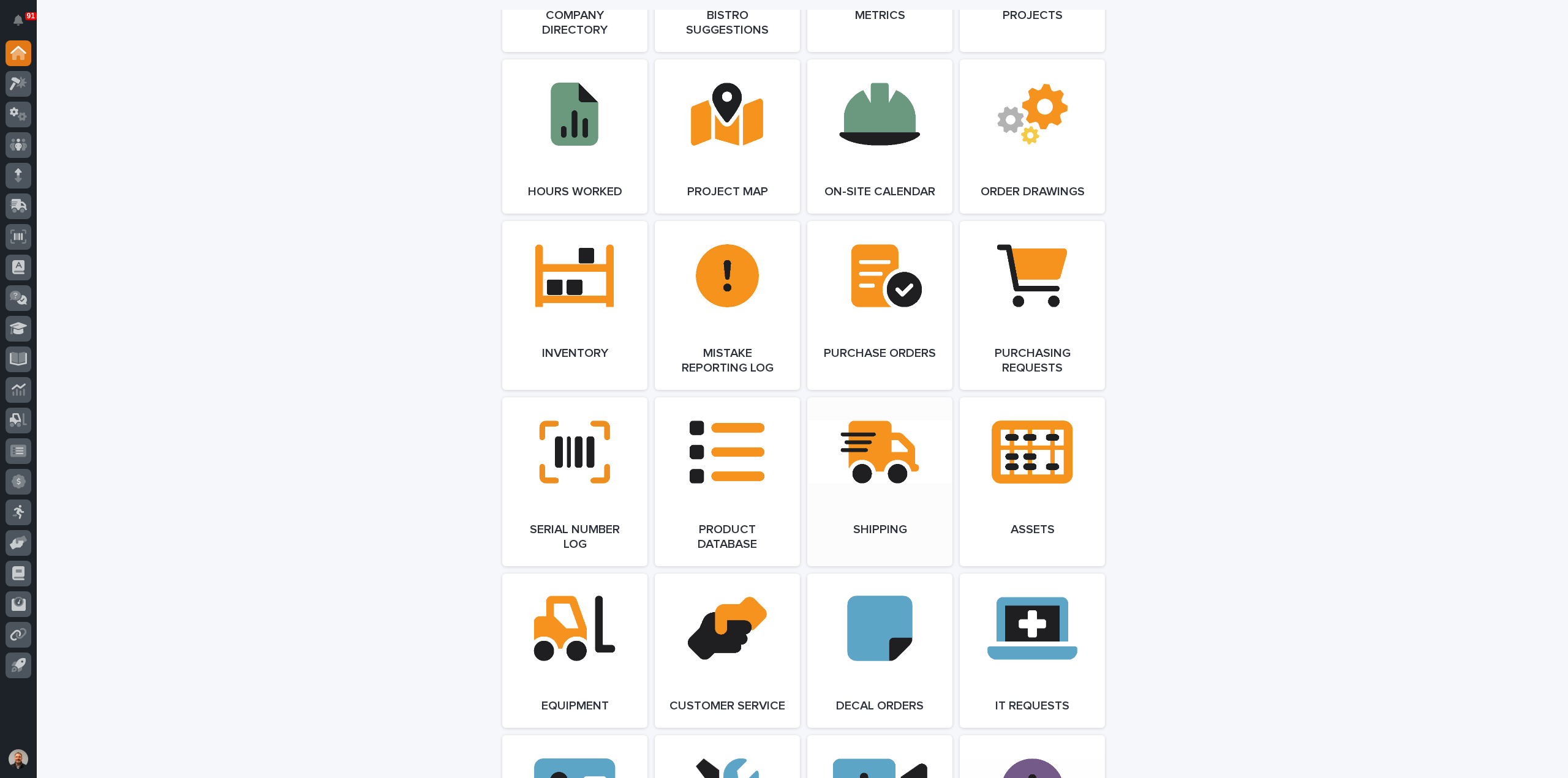
scroll to position [1225, 0]
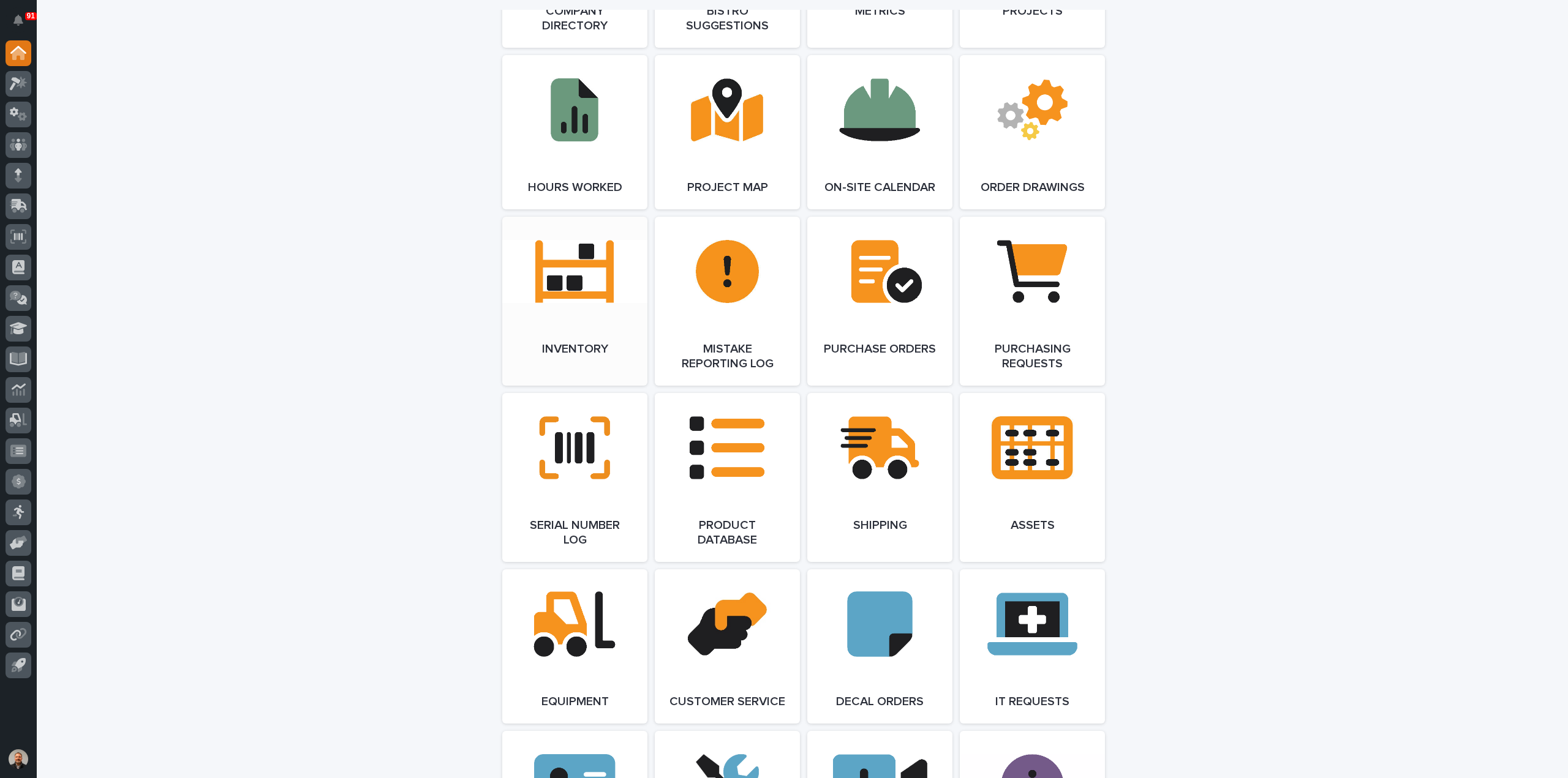
click at [569, 288] on link "Open Link" at bounding box center [575, 301] width 145 height 169
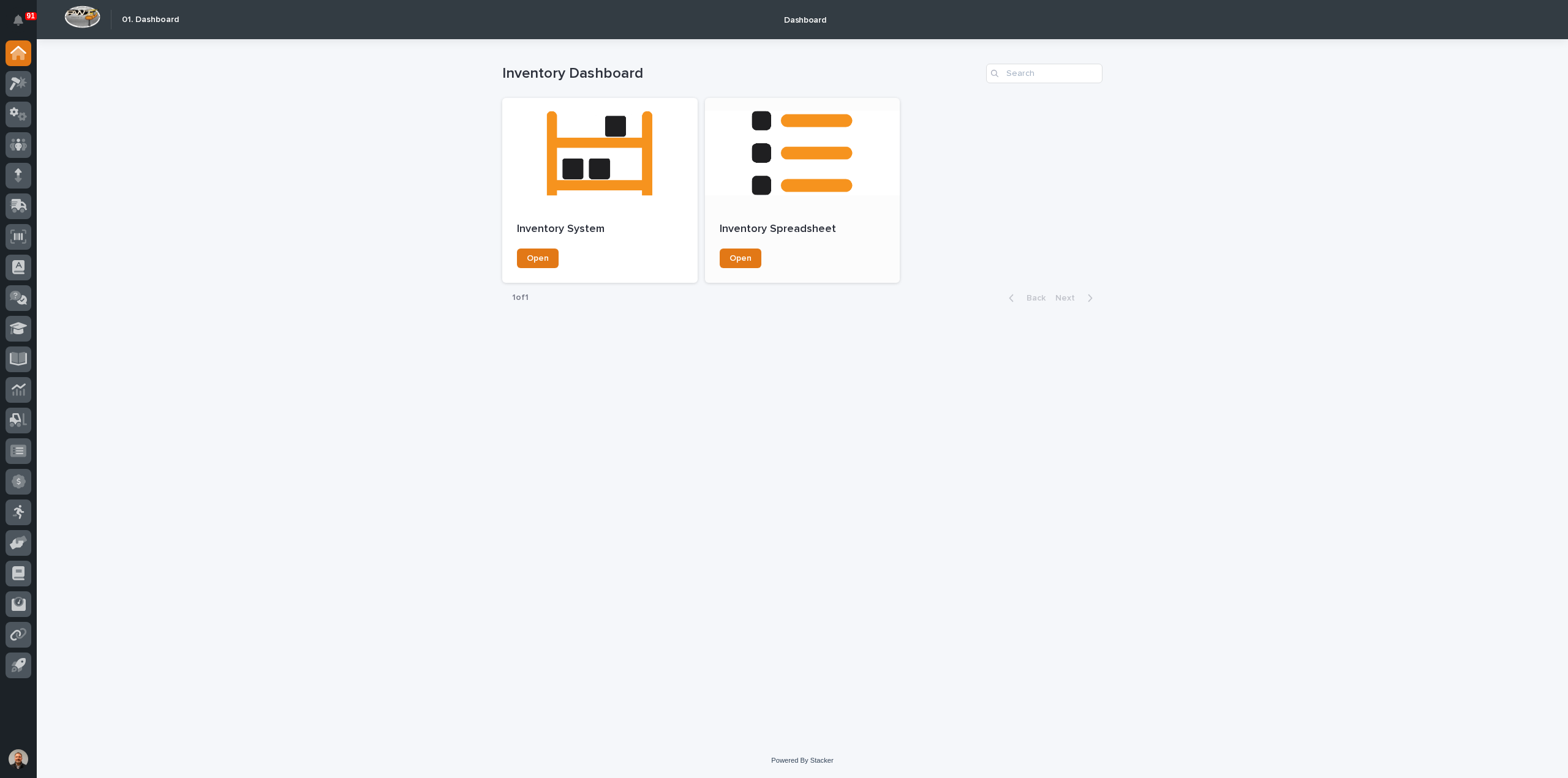
click at [811, 122] on div at bounding box center [802, 153] width 195 height 111
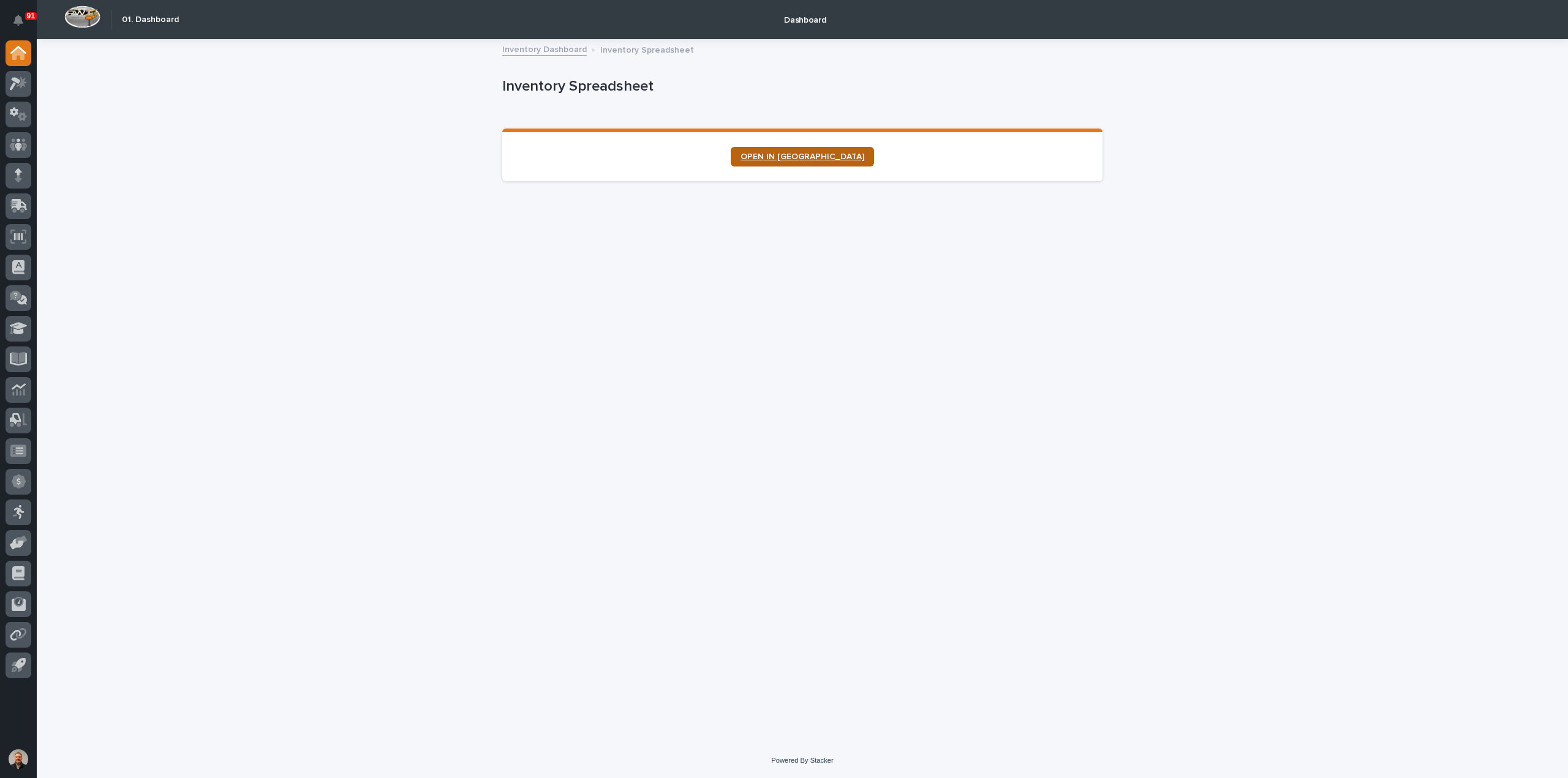
click at [813, 160] on span "OPEN IN [GEOGRAPHIC_DATA]" at bounding box center [803, 156] width 123 height 8
